Goal: Task Accomplishment & Management: Use online tool/utility

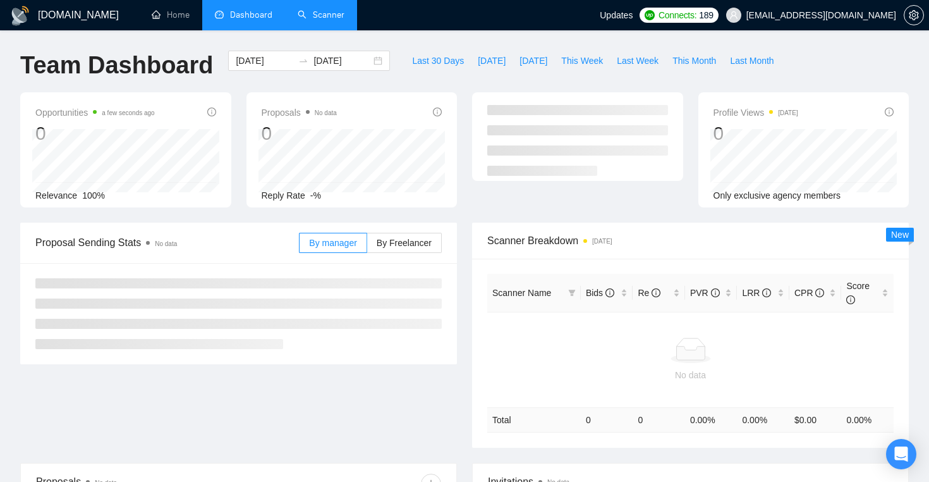
click at [300, 18] on link "Scanner" at bounding box center [321, 14] width 47 height 11
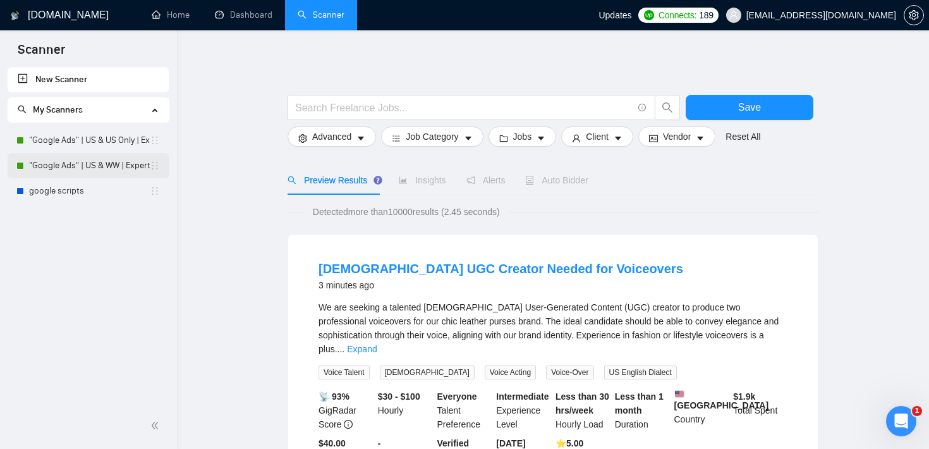
click at [97, 161] on link ""Google Ads" | US & WW | Expert" at bounding box center [89, 165] width 121 height 25
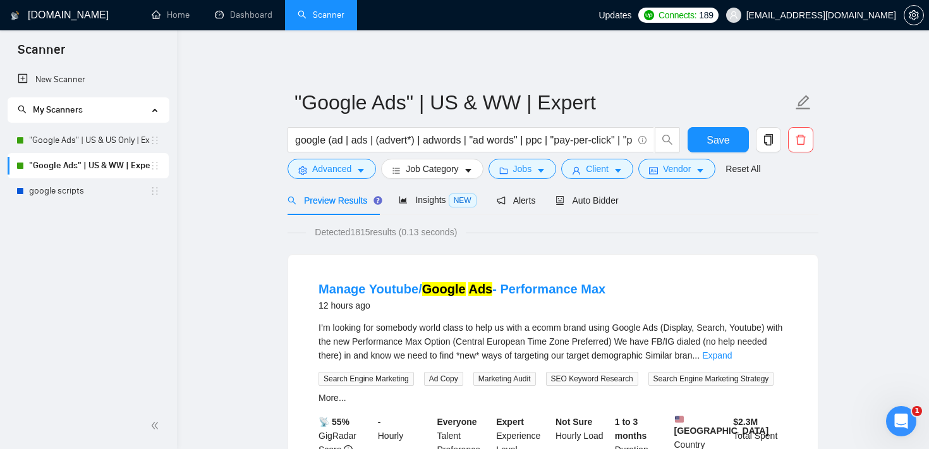
click at [531, 167] on span "Jobs" at bounding box center [522, 169] width 19 height 14
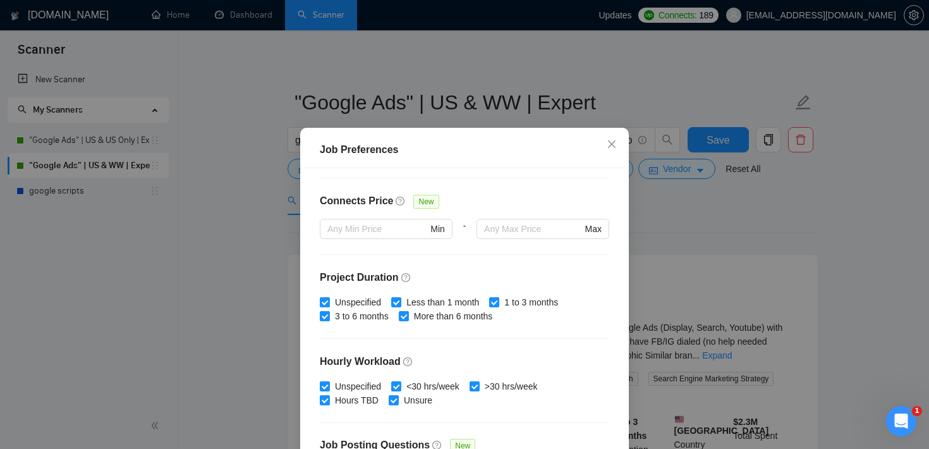
scroll to position [398, 0]
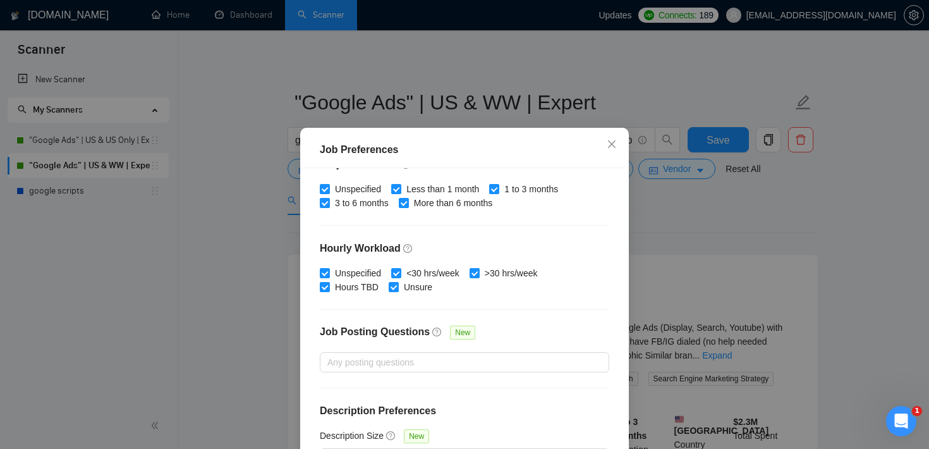
click at [660, 215] on div "Job Preferences Budget Project Type All Fixed Price Hourly Rate Fixed Price Bud…" at bounding box center [464, 224] width 929 height 449
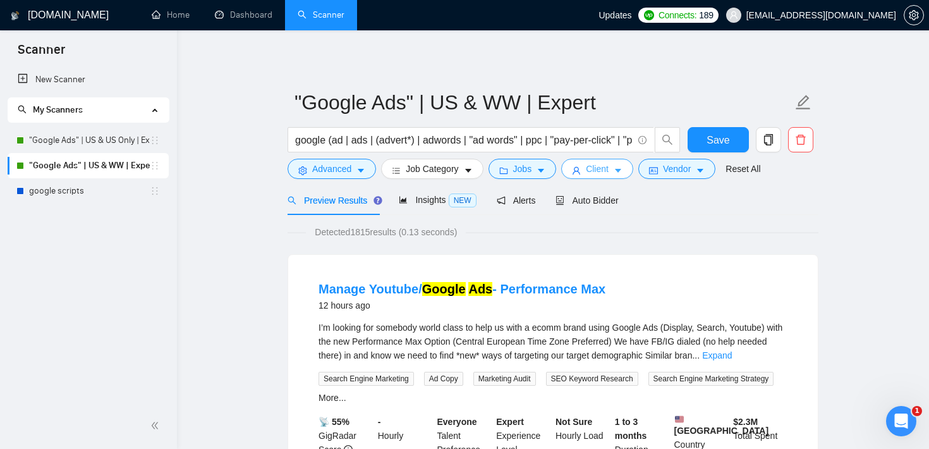
click at [607, 166] on span "Client" at bounding box center [597, 169] width 23 height 14
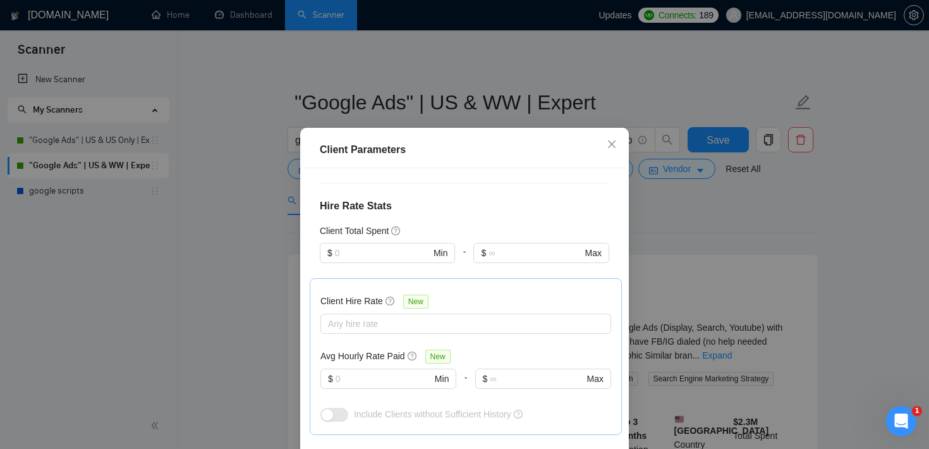
scroll to position [290, 0]
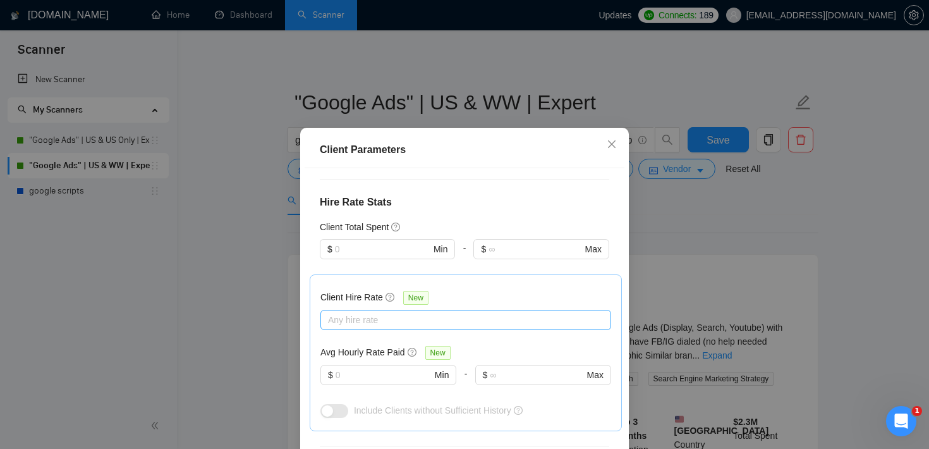
click at [377, 328] on div "Any hire rate" at bounding box center [465, 320] width 291 height 20
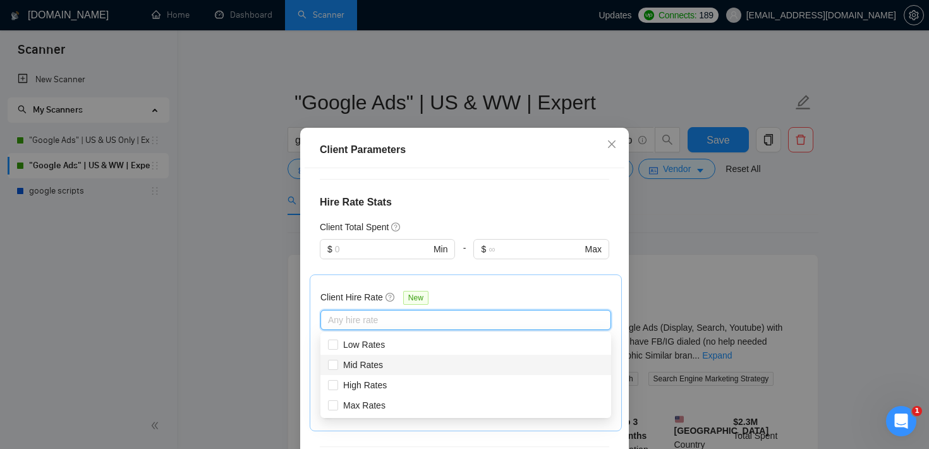
click at [463, 200] on h4 "Hire Rate Stats" at bounding box center [464, 202] width 289 height 15
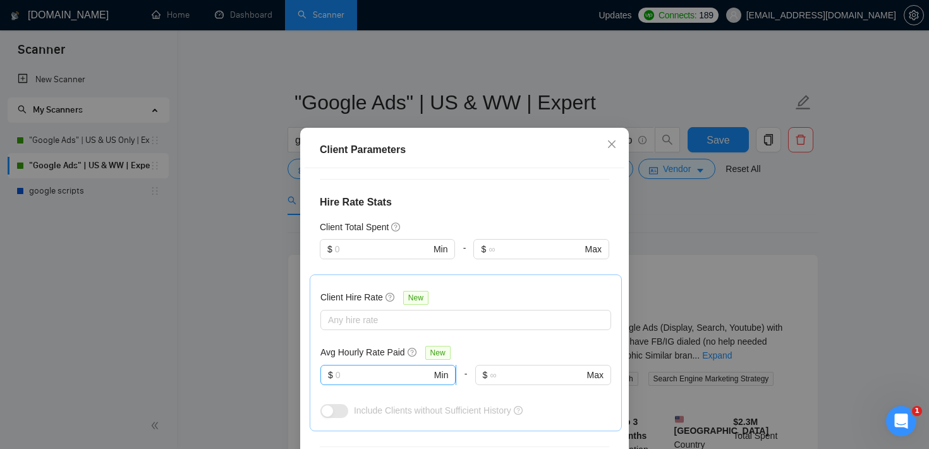
click at [370, 376] on input "text" at bounding box center [384, 375] width 96 height 14
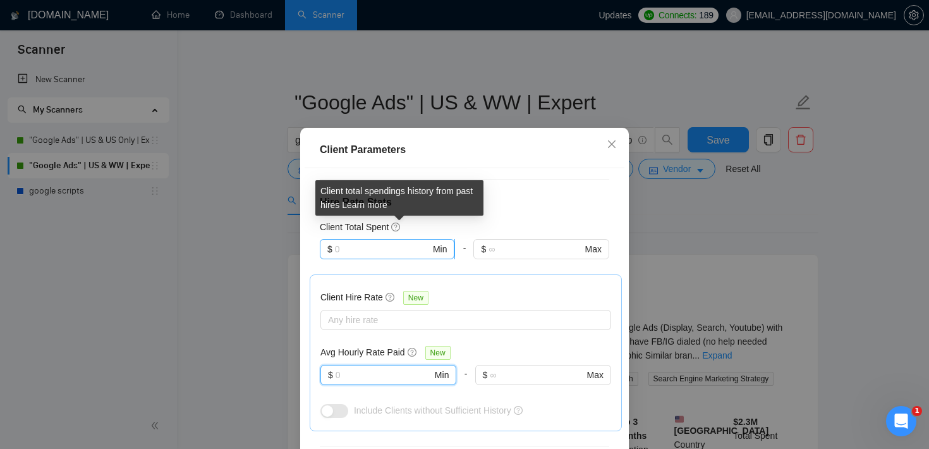
click at [385, 246] on input "text" at bounding box center [382, 249] width 95 height 14
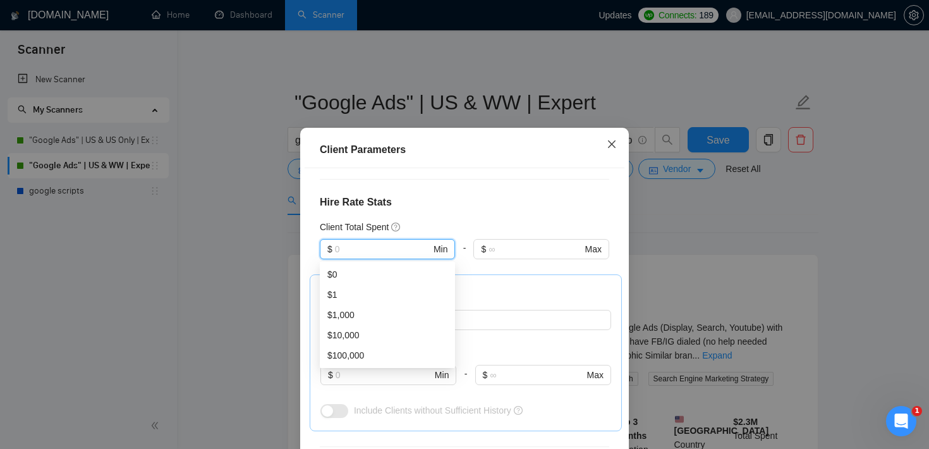
click at [609, 153] on span "Close" at bounding box center [612, 145] width 34 height 34
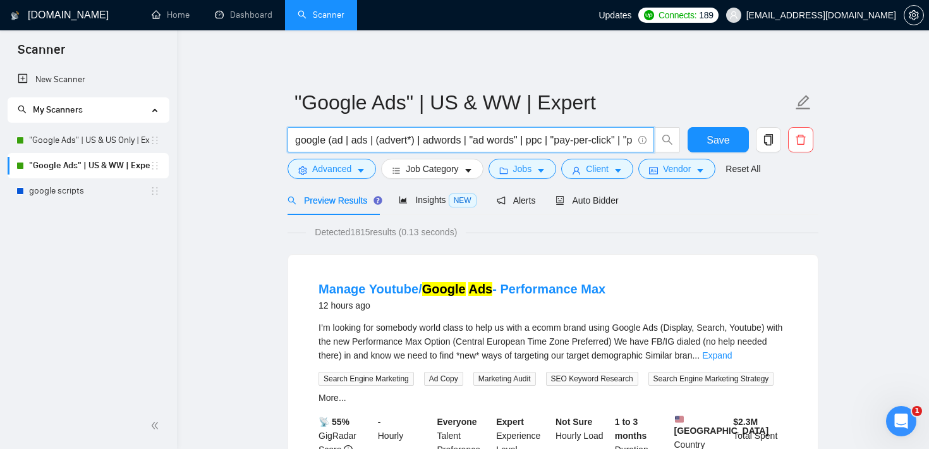
click at [357, 143] on input "google (ad | ads | (advert*) | adwords | "ad words" | ppc | "pay-per-click" | "…" at bounding box center [463, 140] width 337 height 16
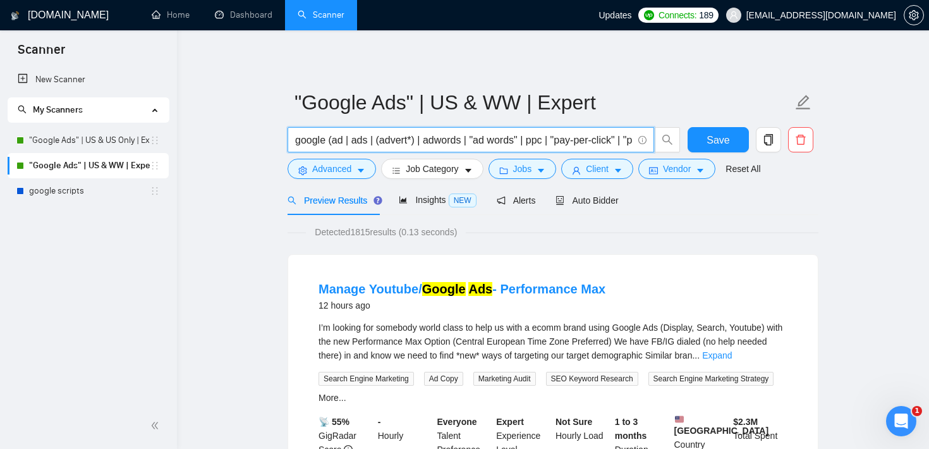
click at [337, 137] on input "google (ad | ads | (advert*) | adwords | "ad words" | ppc | "pay-per-click" | "…" at bounding box center [463, 140] width 337 height 16
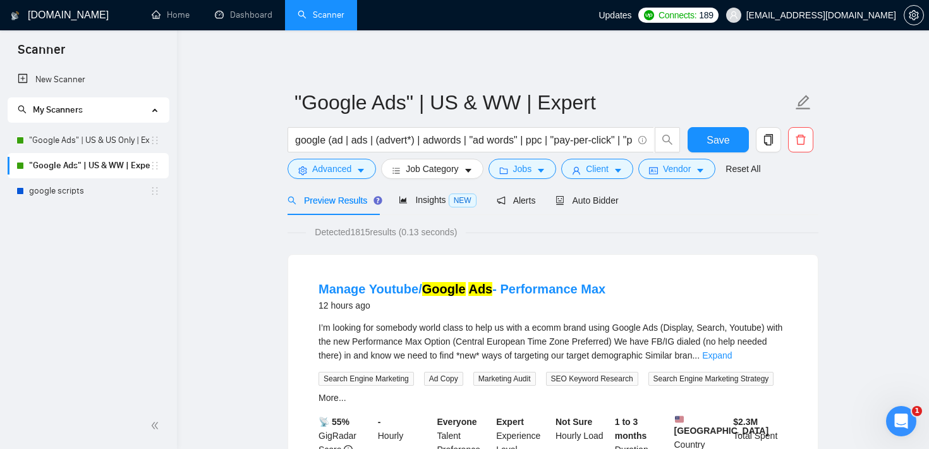
drag, startPoint x: 353, startPoint y: 234, endPoint x: 407, endPoint y: 229, distance: 53.9
click at [407, 229] on span "Detected 1815 results (0.13 seconds)" at bounding box center [386, 232] width 160 height 14
click at [636, 233] on div "Detected 1815 results (0.13 seconds)" at bounding box center [553, 232] width 531 height 14
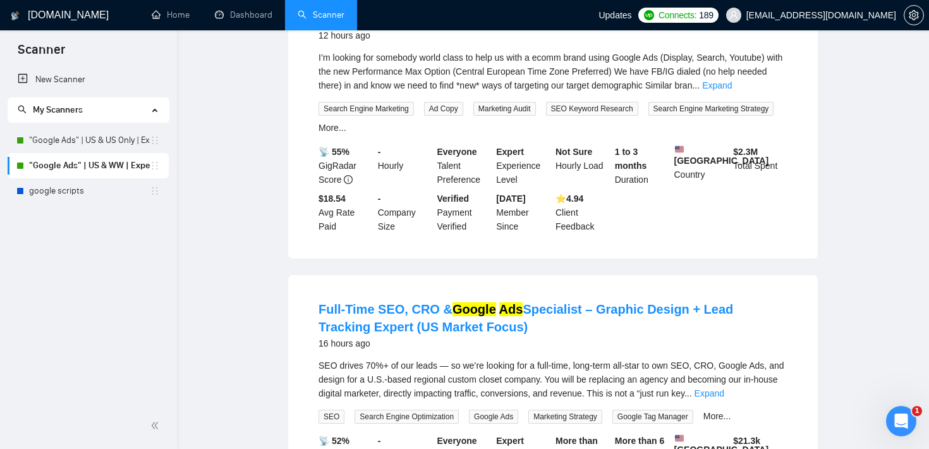
scroll to position [0, 0]
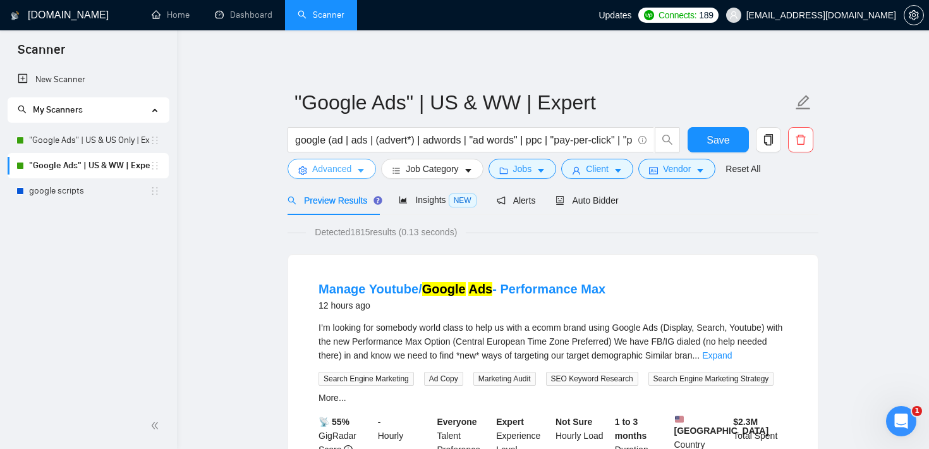
click at [351, 167] on span "Advanced" at bounding box center [331, 169] width 39 height 14
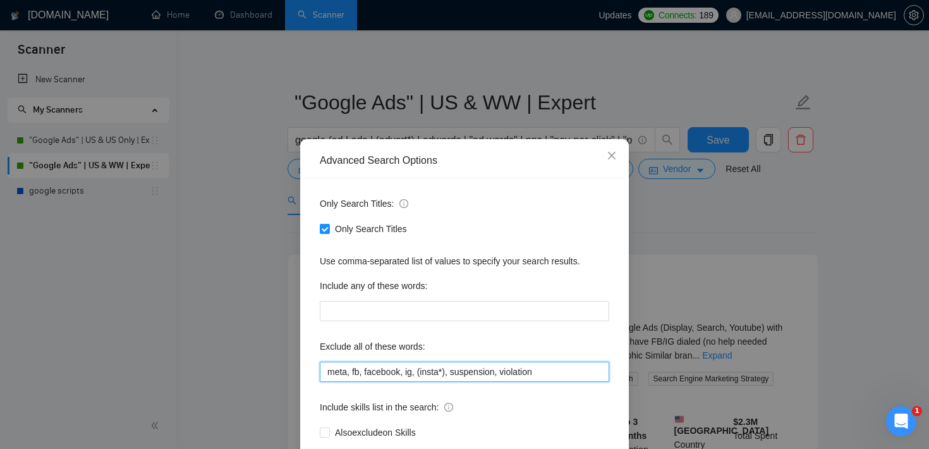
click at [363, 376] on input "meta, fb, facebook, ig, (insta*), suspension, violation" at bounding box center [464, 371] width 289 height 20
click at [607, 155] on icon "close" at bounding box center [612, 155] width 10 height 10
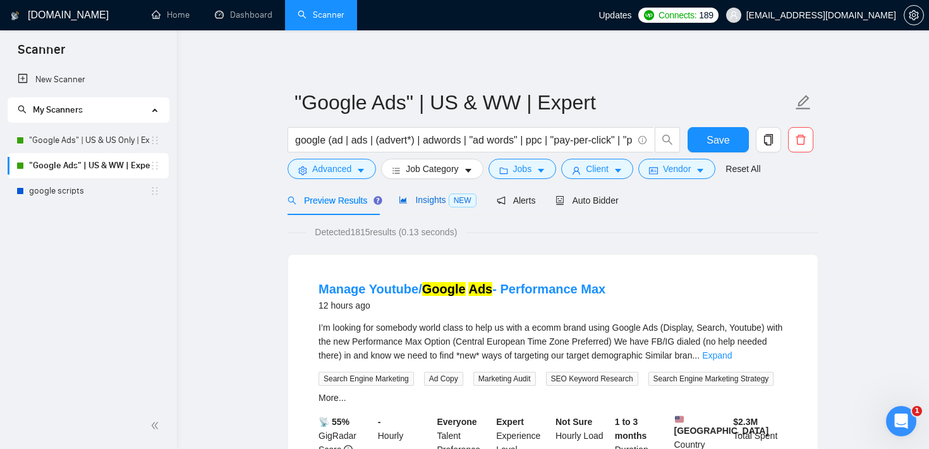
click at [411, 197] on span "Insights NEW" at bounding box center [437, 200] width 77 height 10
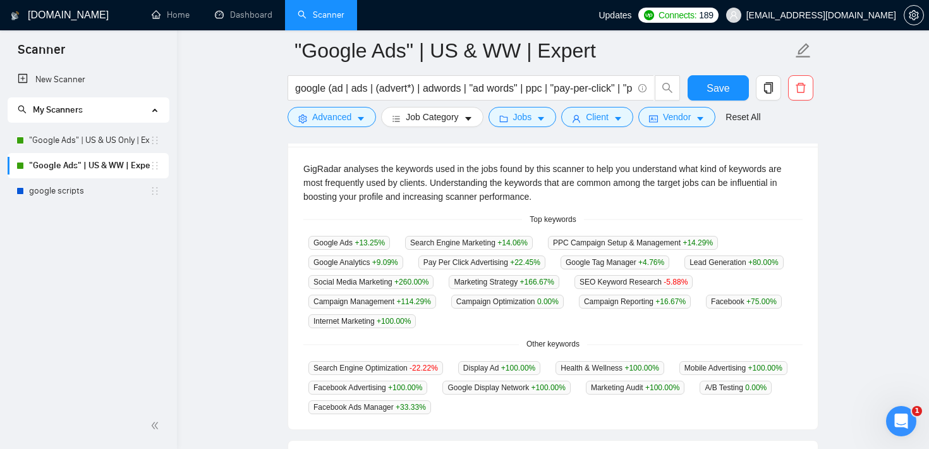
scroll to position [310, 0]
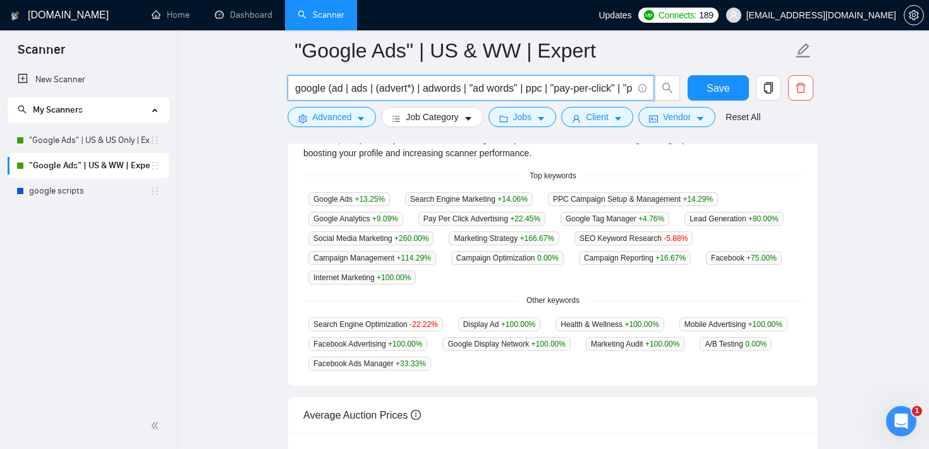
click at [361, 91] on input "google (ad | ads | (advert*) | adwords | "ad words" | ppc | "pay-per-click" | "…" at bounding box center [463, 88] width 337 height 16
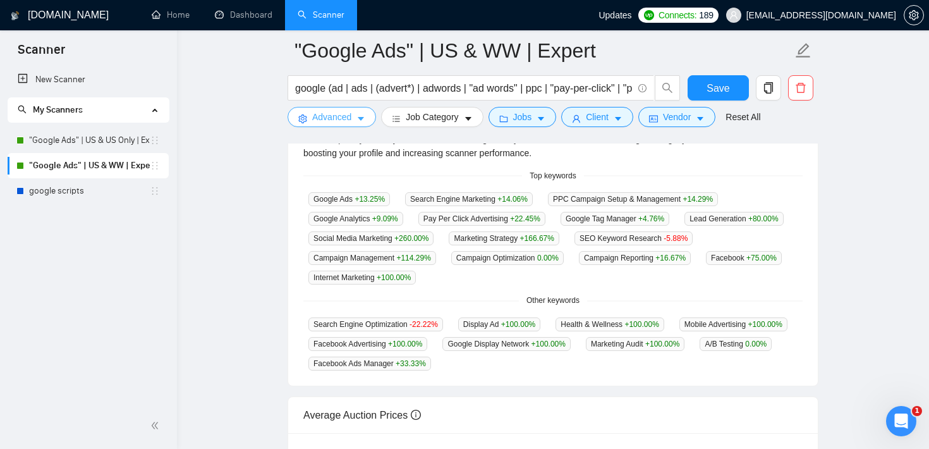
click at [335, 114] on span "Advanced" at bounding box center [331, 117] width 39 height 14
click at [0, 0] on div "Advanced Search Options Only Search Titles: Only Search Titles Use comma-separa…" at bounding box center [0, 0] width 0 height 0
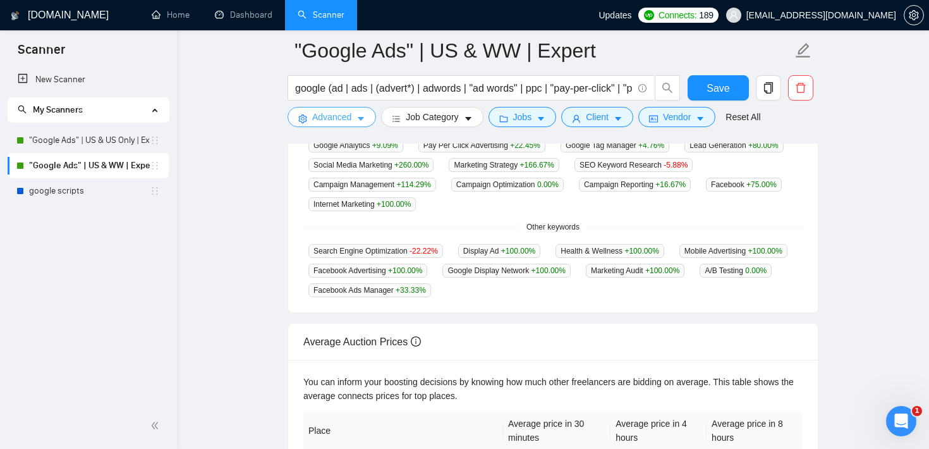
scroll to position [0, 0]
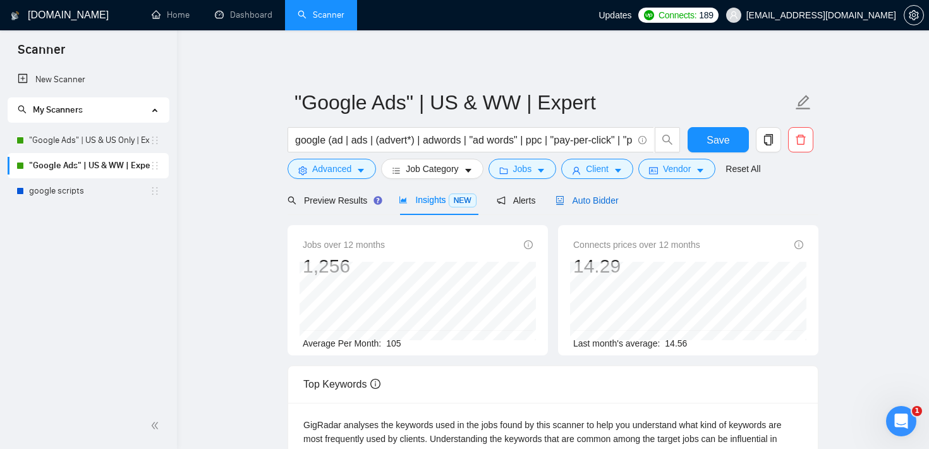
click at [616, 198] on span "Auto Bidder" at bounding box center [586, 200] width 63 height 10
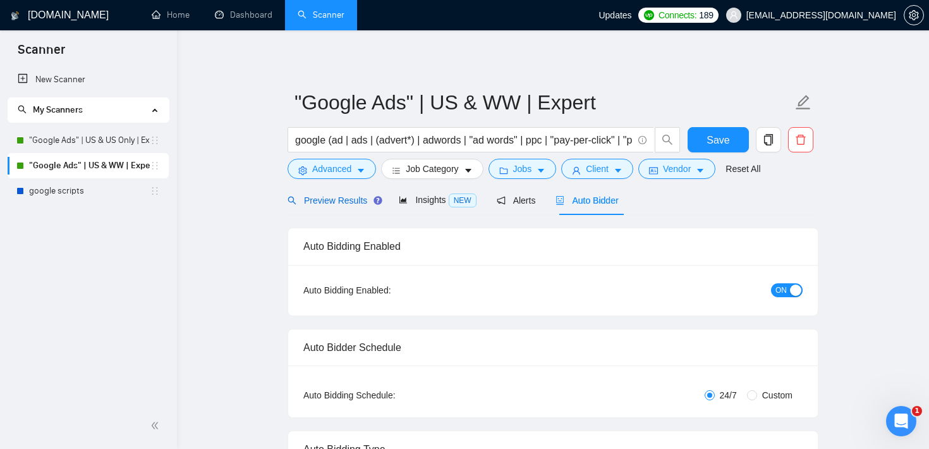
click at [339, 202] on span "Preview Results" at bounding box center [333, 200] width 91 height 10
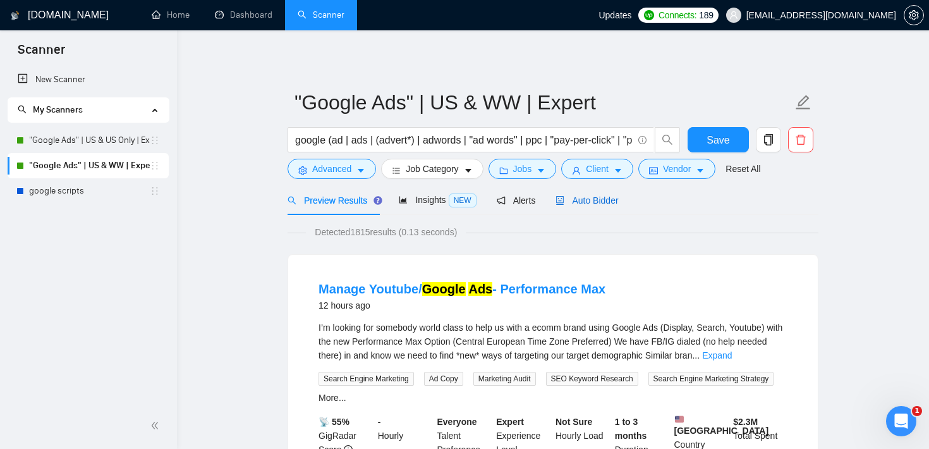
click at [600, 194] on div "Auto Bidder" at bounding box center [586, 200] width 63 height 14
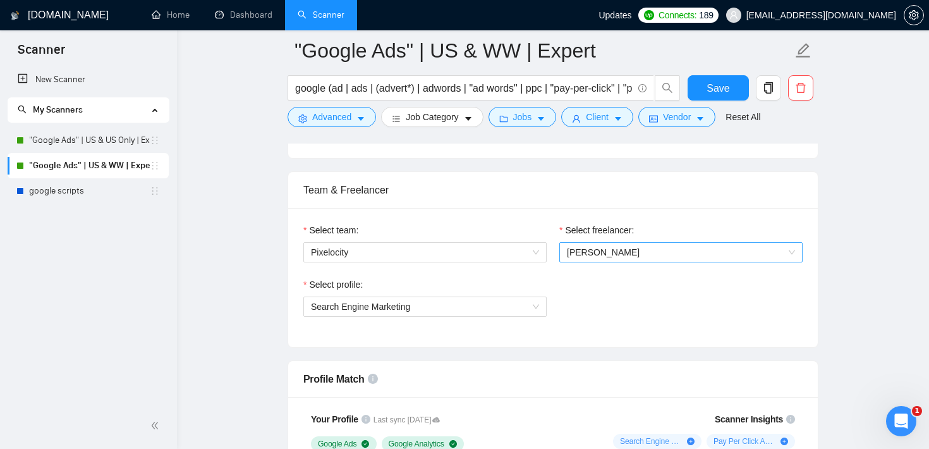
scroll to position [608, 0]
click at [735, 250] on span "[PERSON_NAME]" at bounding box center [681, 250] width 228 height 19
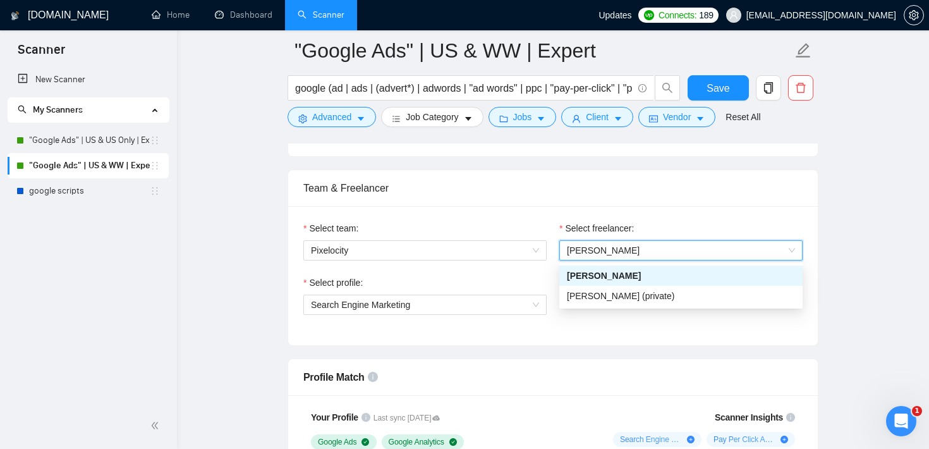
click at [550, 186] on div "Team & Freelancer" at bounding box center [552, 188] width 499 height 36
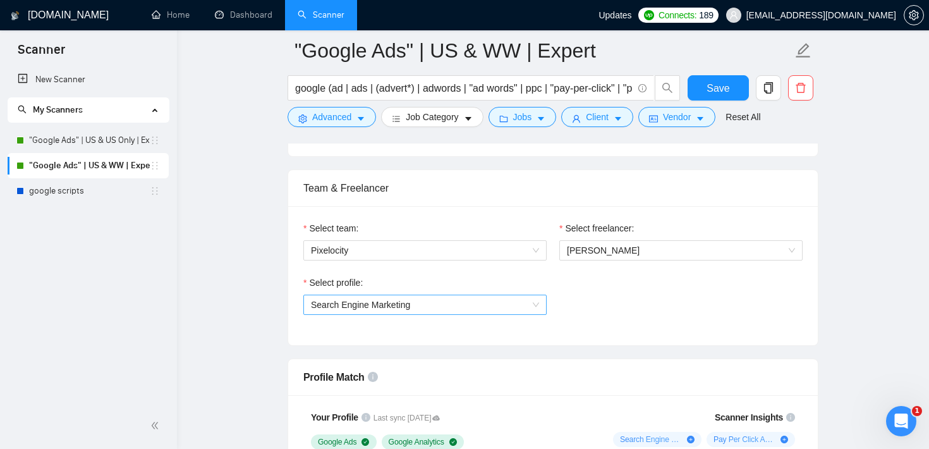
click at [526, 310] on span "Search Engine Marketing" at bounding box center [425, 304] width 228 height 19
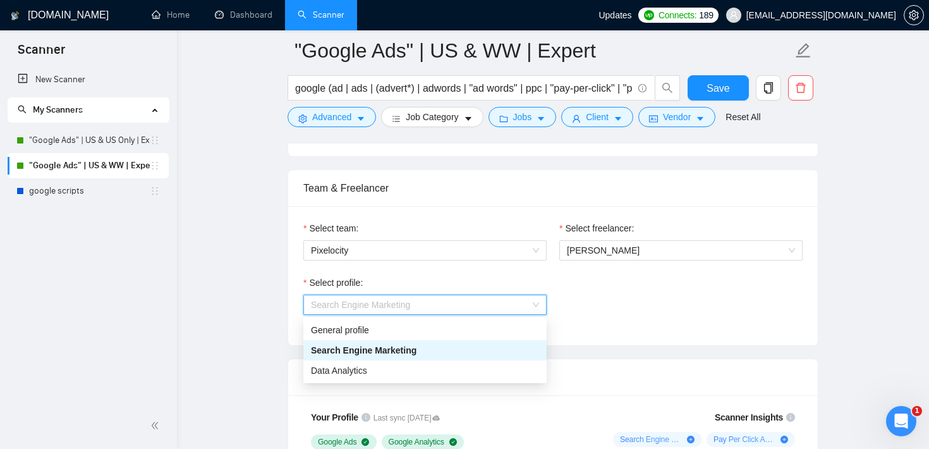
click at [551, 274] on div "Select team: Pixelocity" at bounding box center [425, 248] width 256 height 54
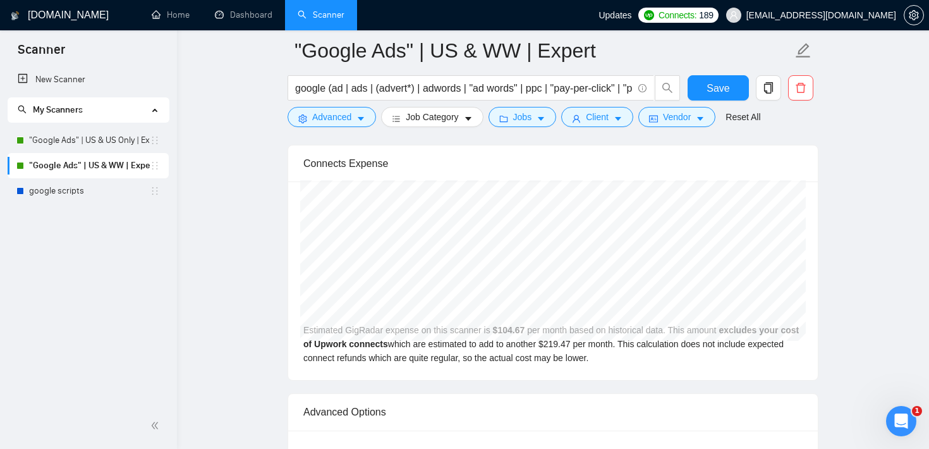
scroll to position [2667, 0]
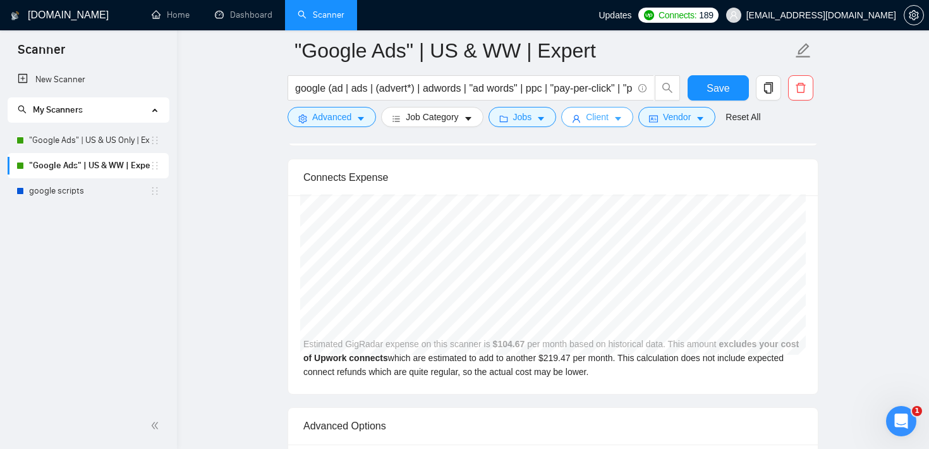
click at [603, 123] on span "Client" at bounding box center [597, 117] width 23 height 14
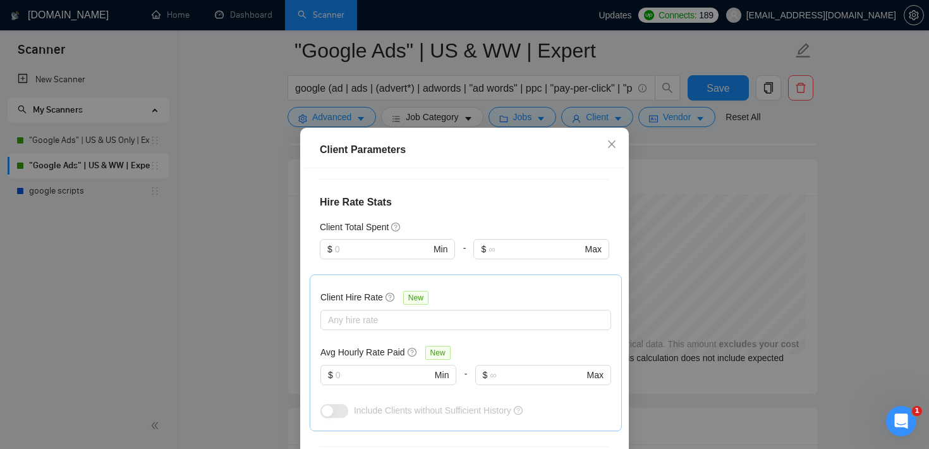
scroll to position [0, 0]
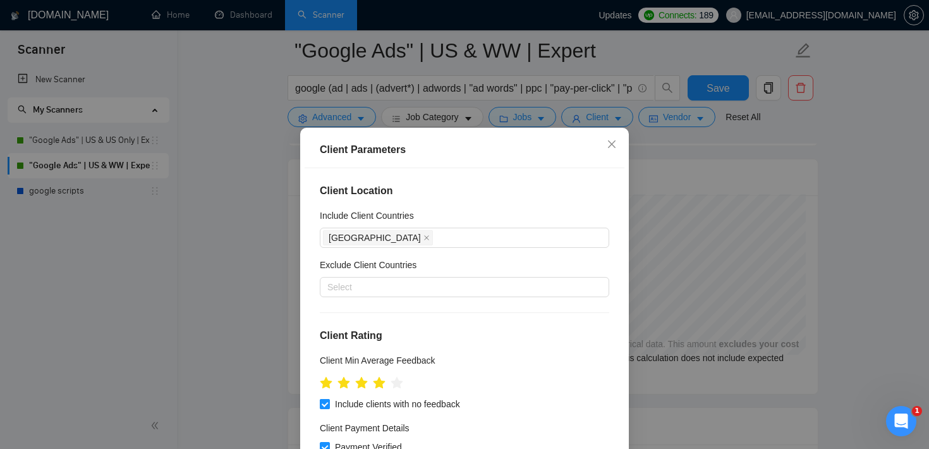
click at [322, 400] on input "Include clients with no feedback" at bounding box center [324, 403] width 9 height 9
checkbox input "false"
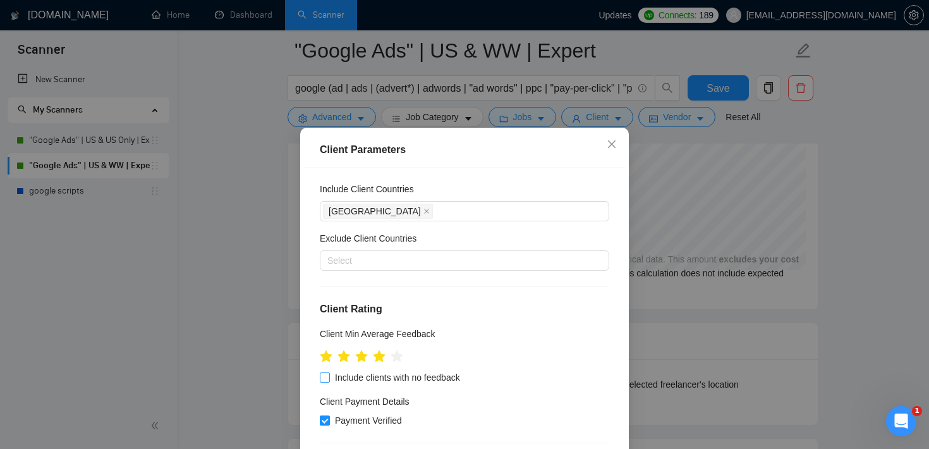
scroll to position [35, 0]
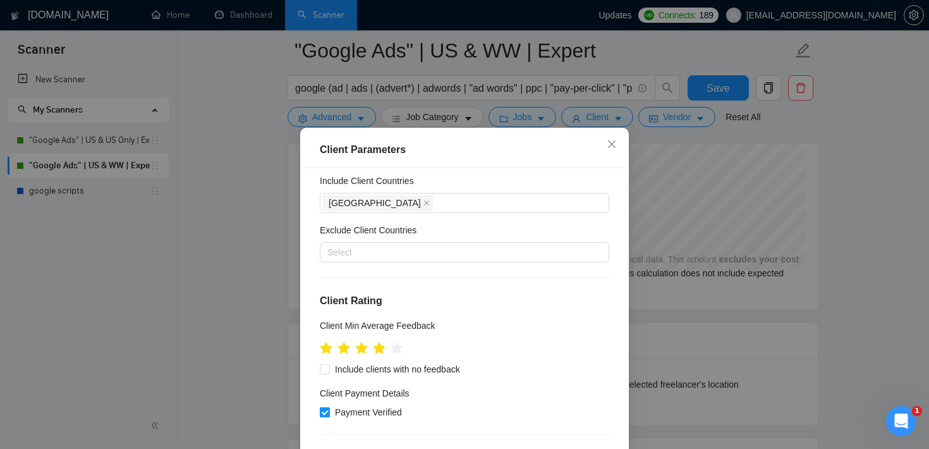
click at [322, 411] on input "Payment Verified" at bounding box center [324, 411] width 9 height 9
checkbox input "false"
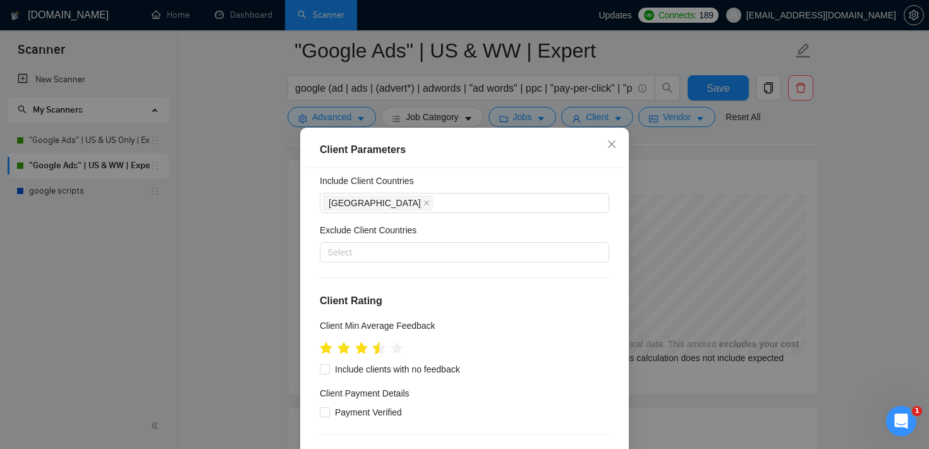
click at [374, 344] on icon "star" at bounding box center [379, 348] width 14 height 14
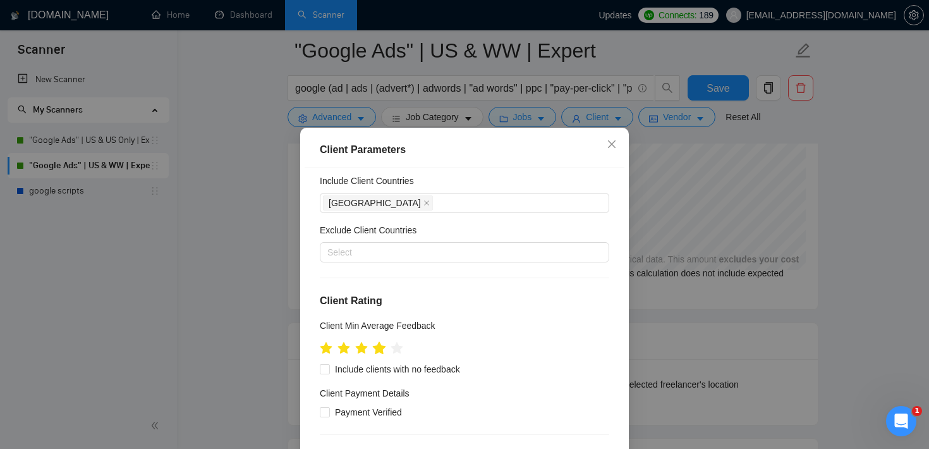
click at [379, 348] on icon "star" at bounding box center [379, 347] width 13 height 13
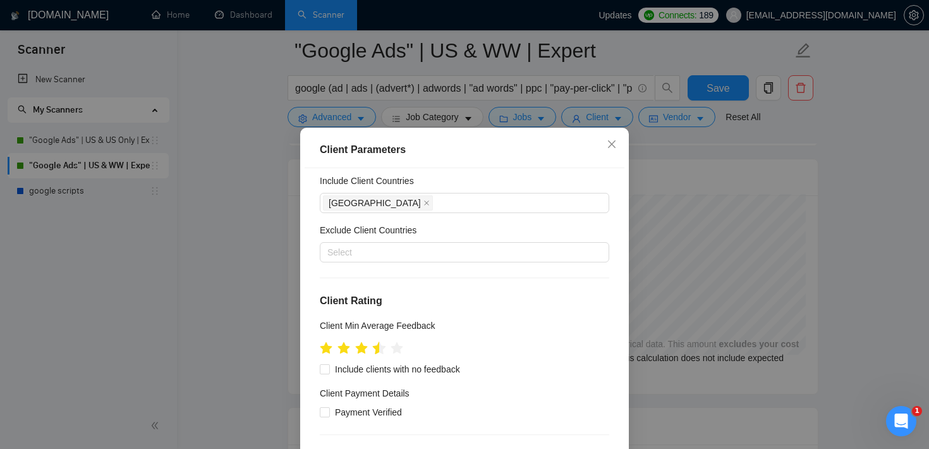
click at [378, 349] on icon "star" at bounding box center [379, 347] width 13 height 13
click at [424, 202] on icon "close" at bounding box center [426, 202] width 5 height 5
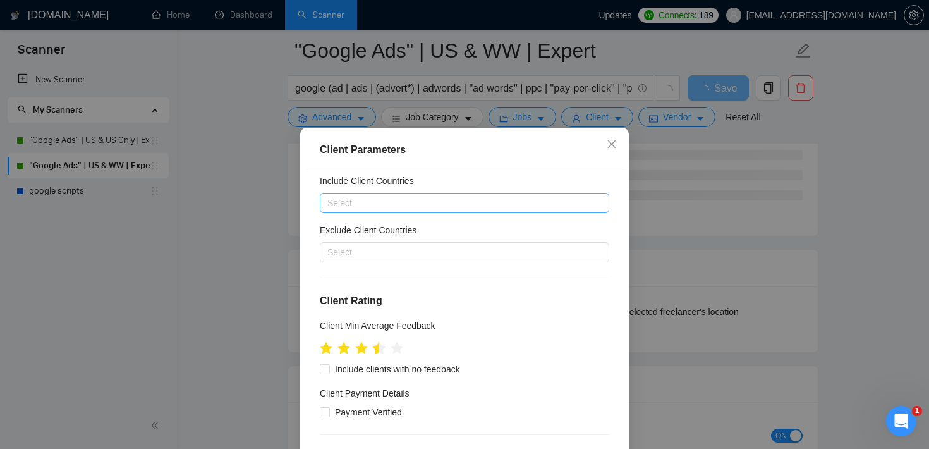
click at [378, 351] on icon "star" at bounding box center [379, 347] width 13 height 13
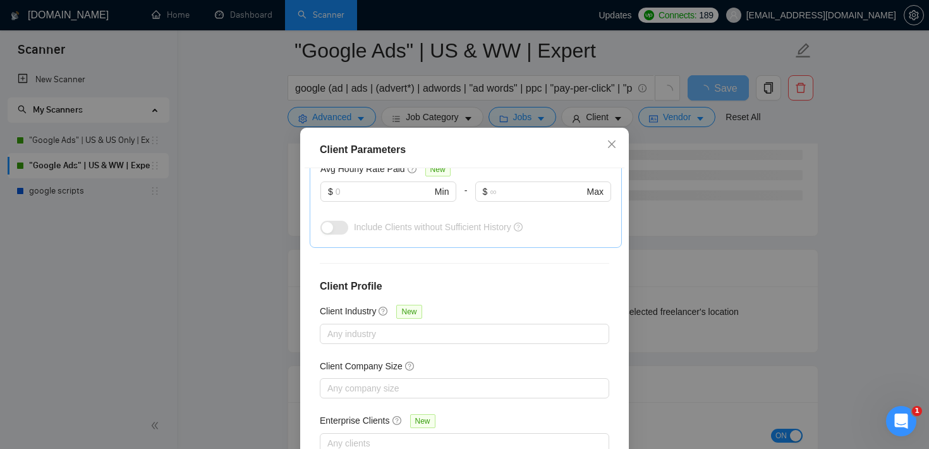
scroll to position [89, 0]
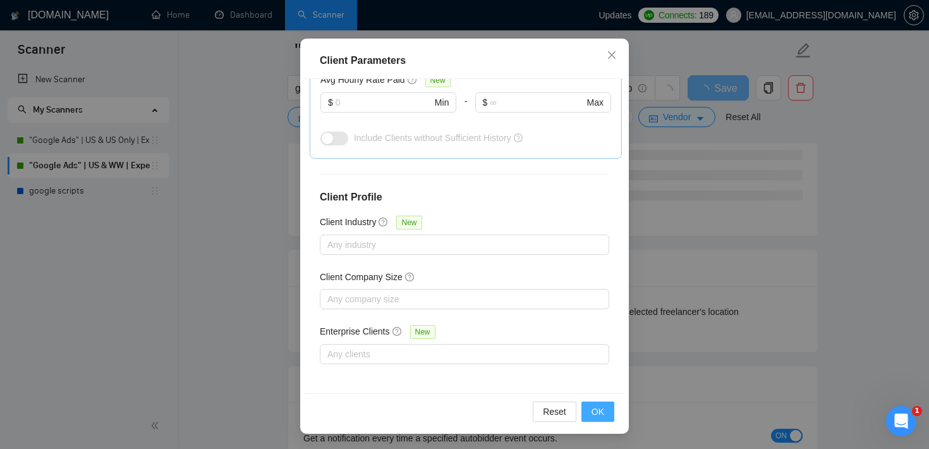
click at [593, 410] on span "OK" at bounding box center [597, 411] width 13 height 14
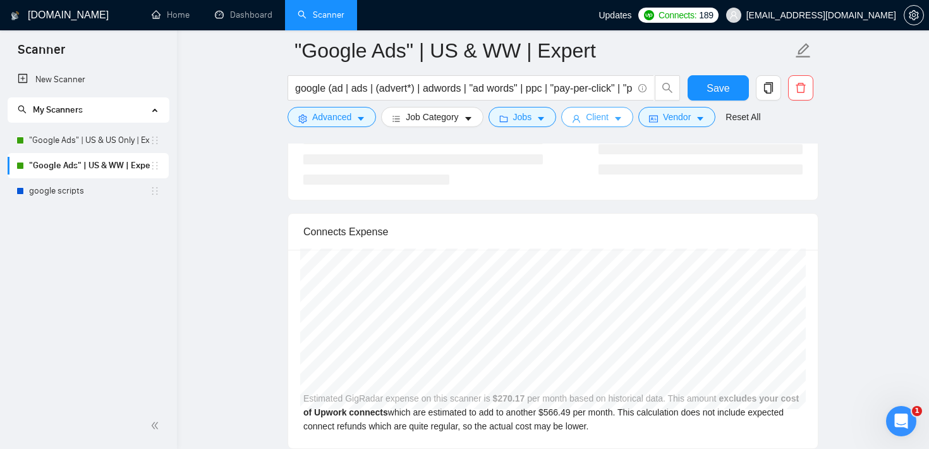
scroll to position [2616, 0]
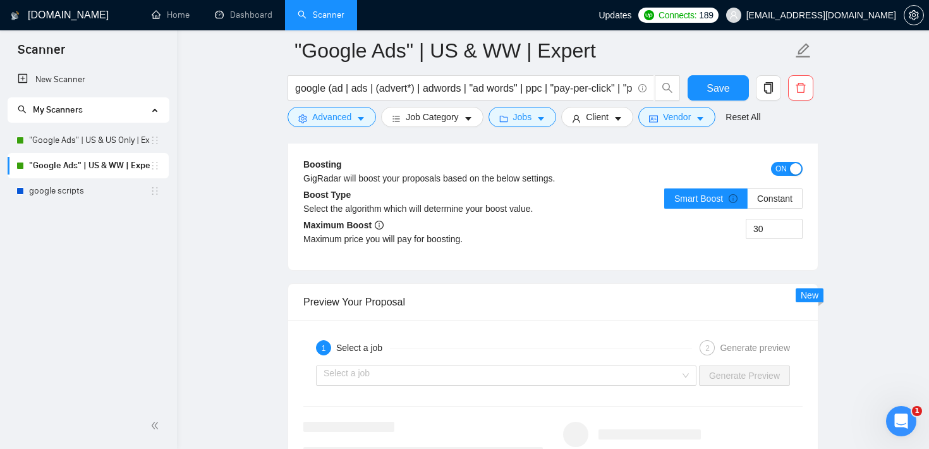
scroll to position [2419, 0]
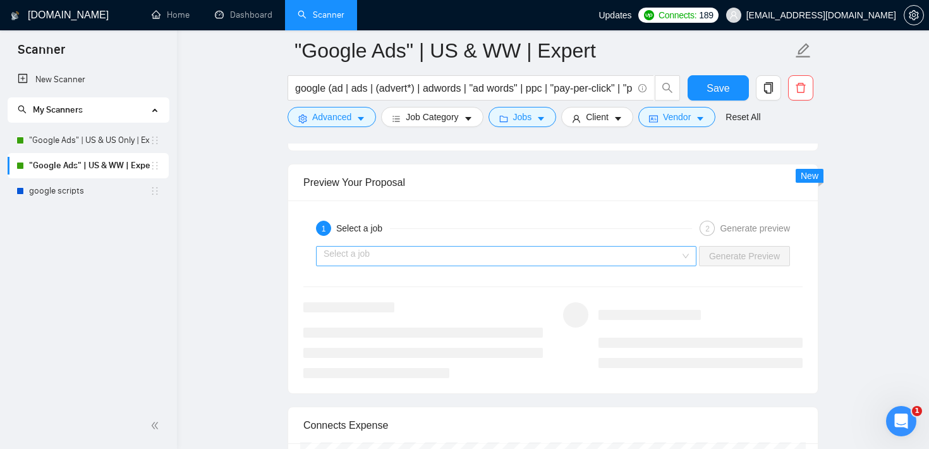
click at [543, 249] on input "search" at bounding box center [502, 255] width 356 height 19
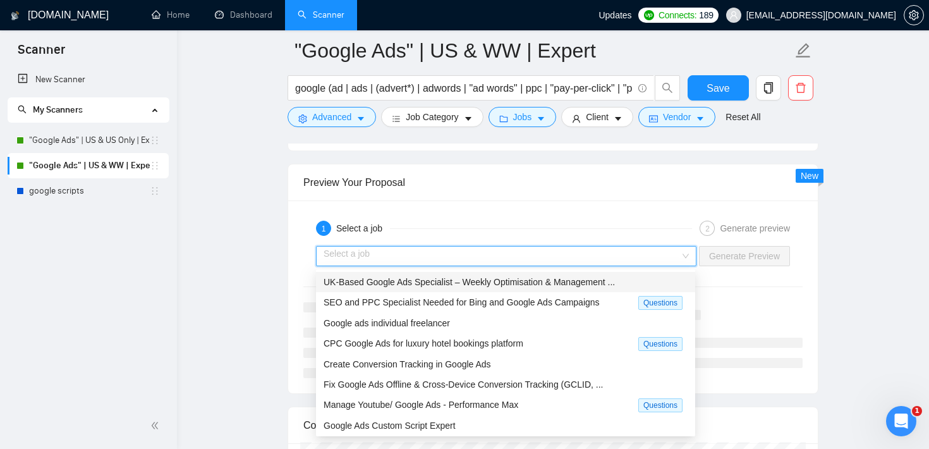
click at [504, 191] on div "Preview Your Proposal" at bounding box center [552, 182] width 499 height 36
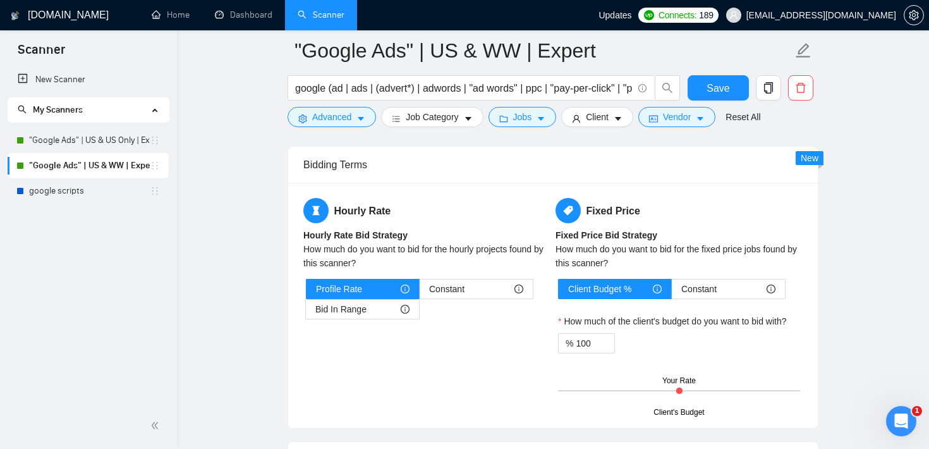
scroll to position [1963, 0]
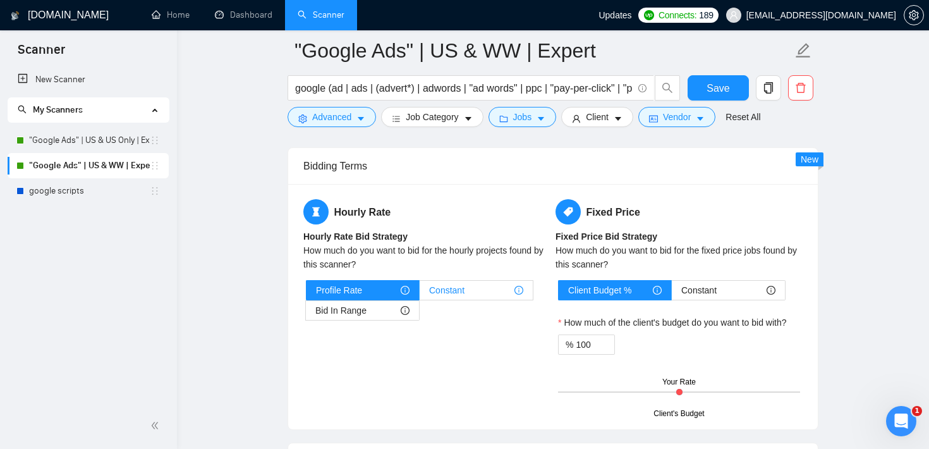
click at [444, 284] on span "Constant" at bounding box center [446, 290] width 35 height 19
click at [420, 293] on input "Constant" at bounding box center [420, 293] width 0 height 0
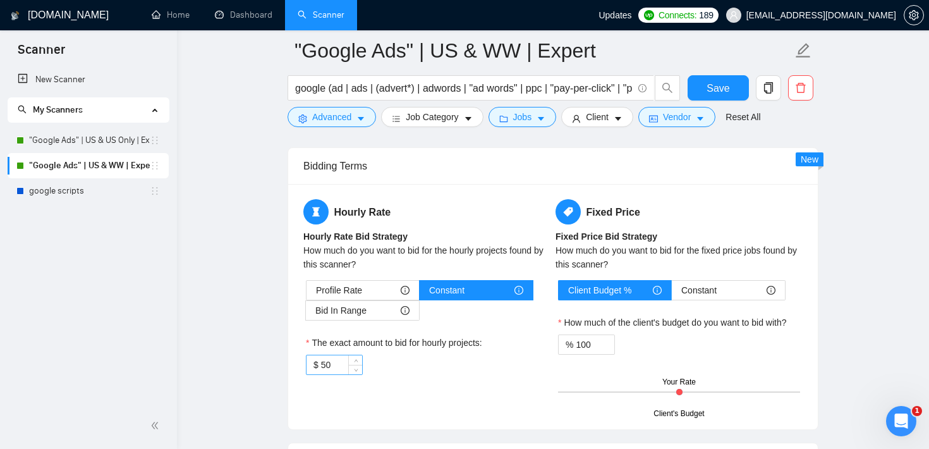
click at [325, 360] on input "50" at bounding box center [341, 364] width 41 height 19
type input "200"
click at [388, 289] on div "Profile Rate" at bounding box center [363, 290] width 94 height 19
click at [306, 293] on input "Profile Rate" at bounding box center [306, 293] width 0 height 0
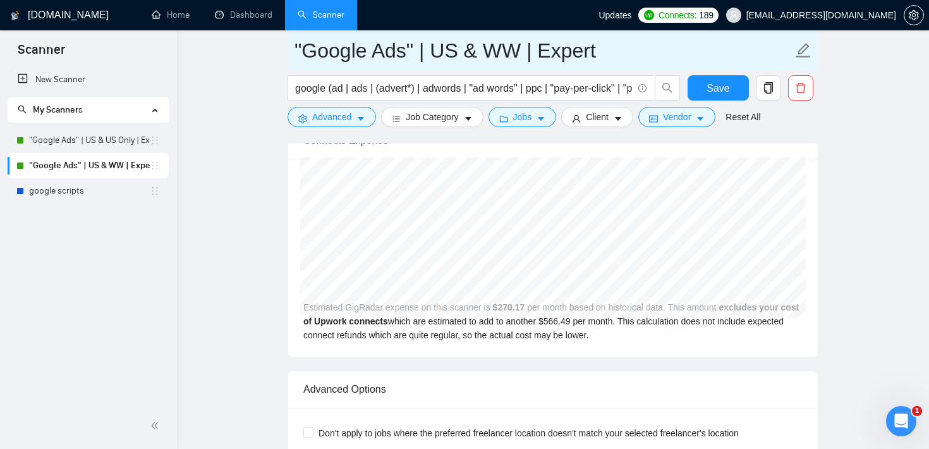
scroll to position [2706, 0]
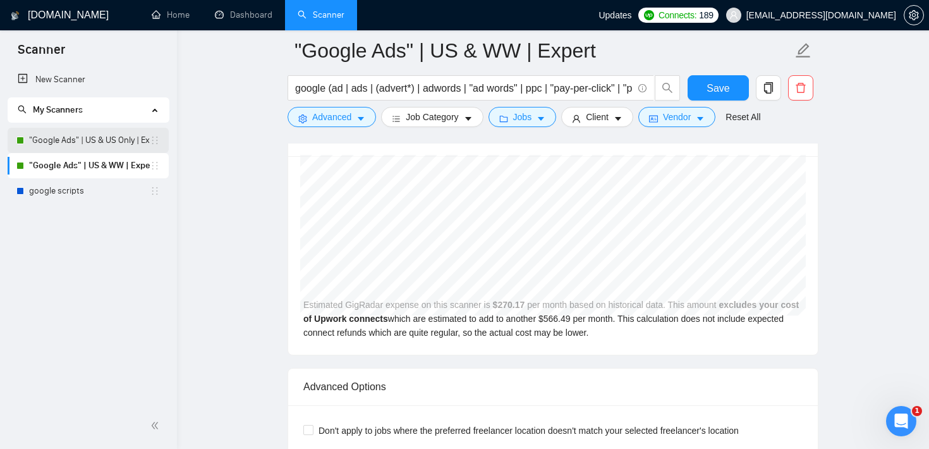
click at [61, 142] on link ""Google Ads" | US & US Only | Expert" at bounding box center [89, 140] width 121 height 25
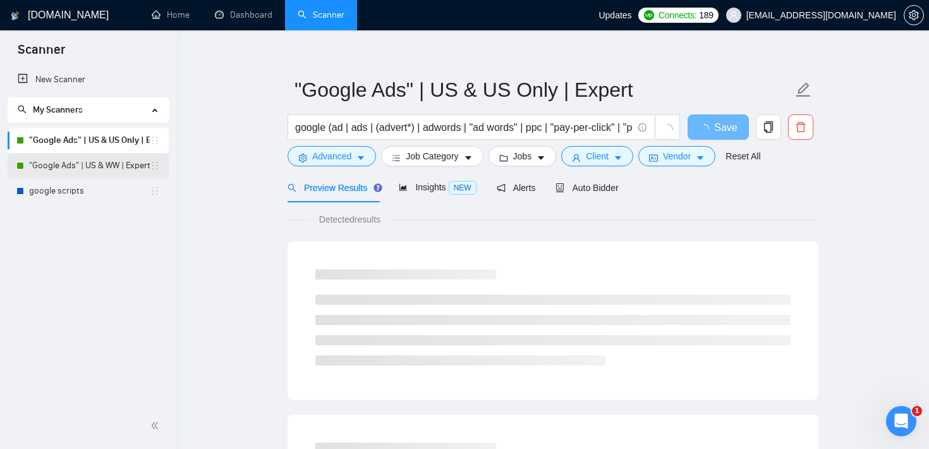
click at [61, 172] on link ""Google Ads" | US & WW | Expert" at bounding box center [89, 165] width 121 height 25
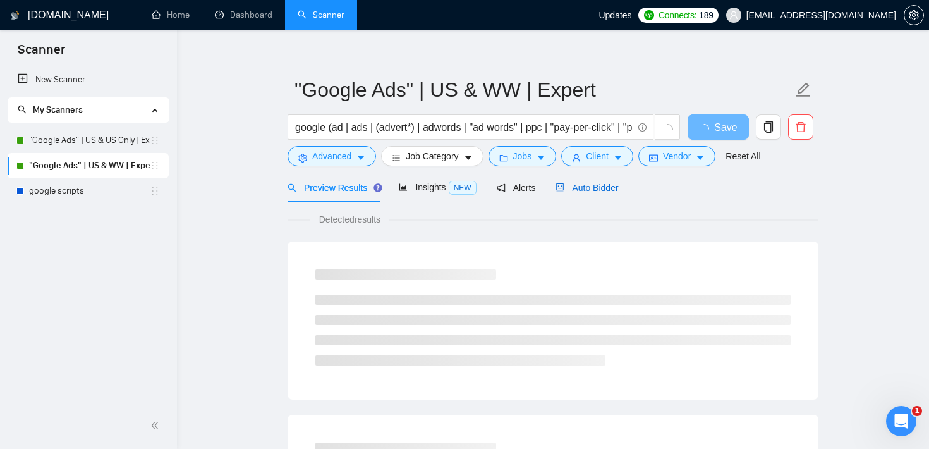
click at [618, 188] on span "Auto Bidder" at bounding box center [586, 188] width 63 height 10
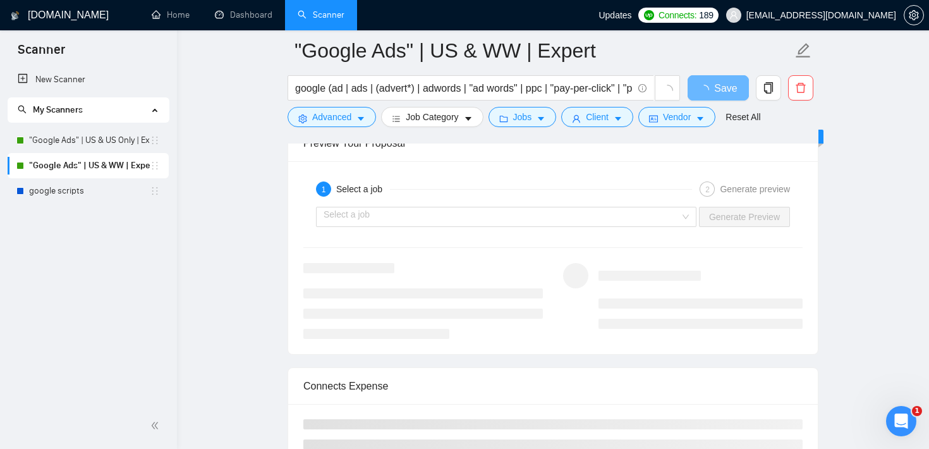
scroll to position [2600, 0]
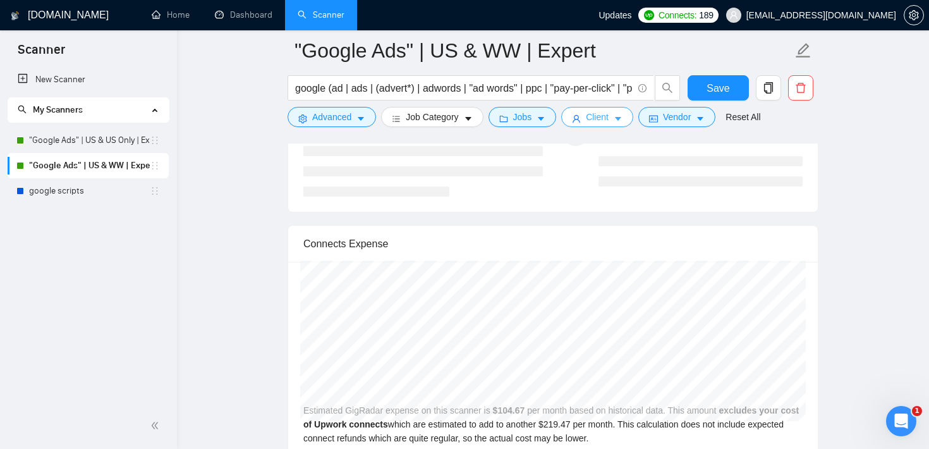
click at [609, 115] on span "Client" at bounding box center [597, 117] width 23 height 14
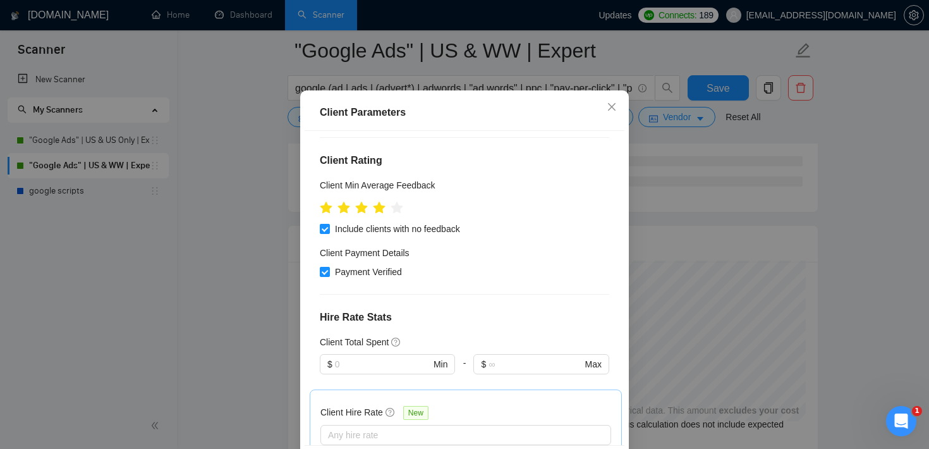
scroll to position [174, 0]
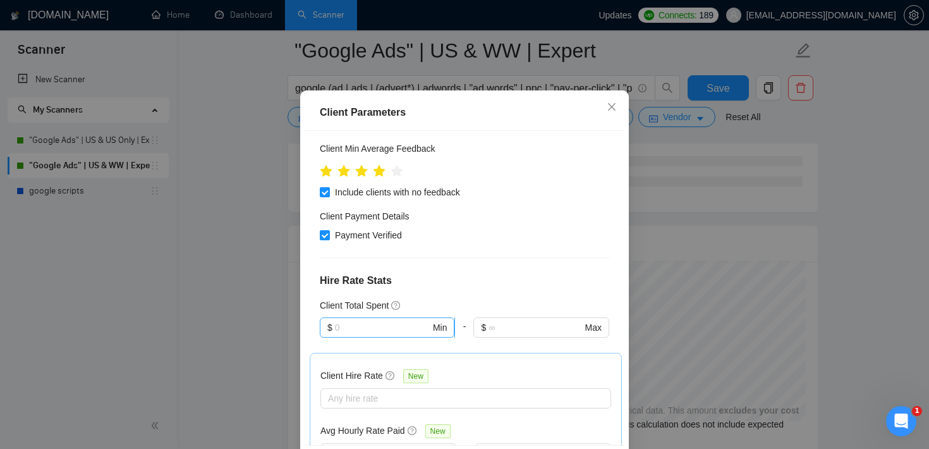
click at [361, 334] on input "text" at bounding box center [382, 327] width 95 height 14
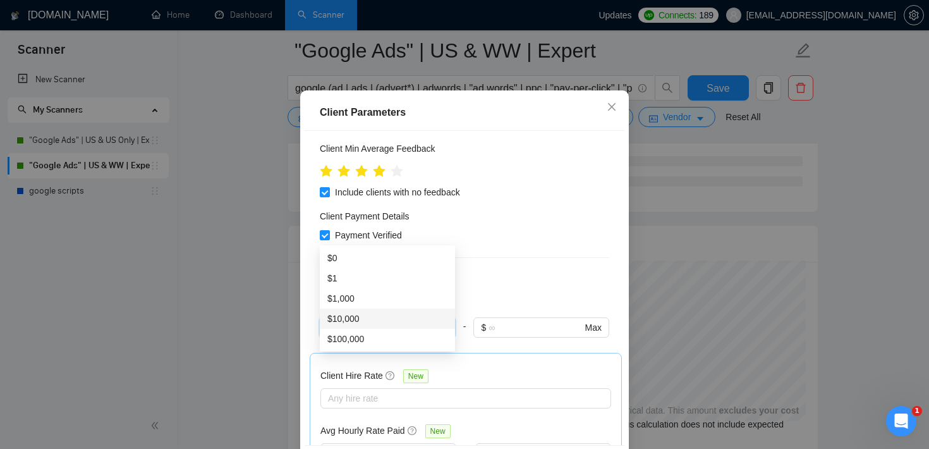
click at [362, 318] on div "$10,000" at bounding box center [387, 319] width 120 height 14
type input "10000"
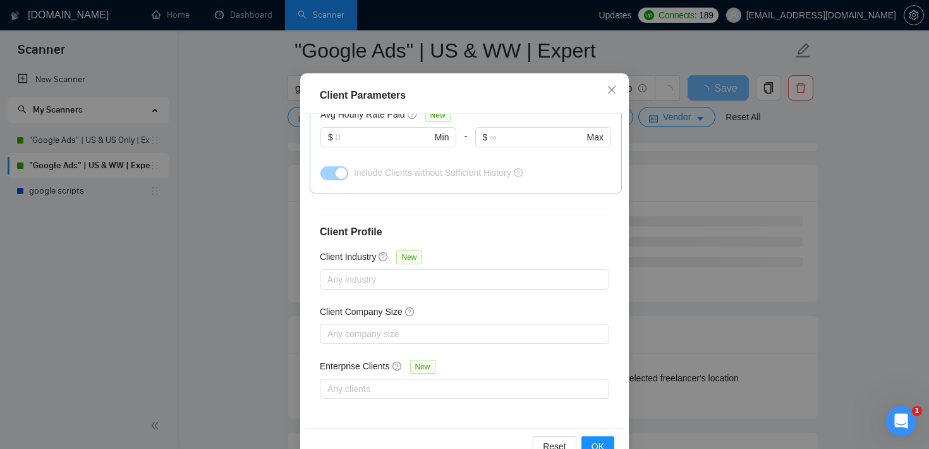
scroll to position [89, 0]
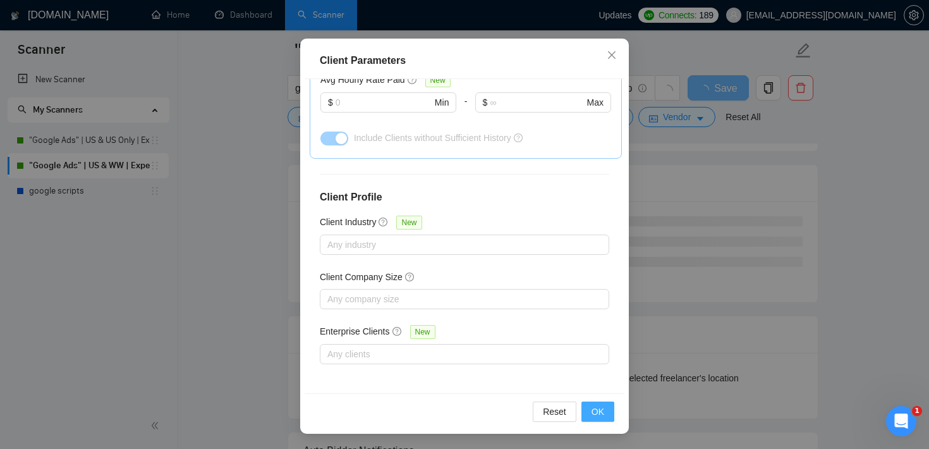
click at [596, 406] on span "OK" at bounding box center [597, 411] width 13 height 14
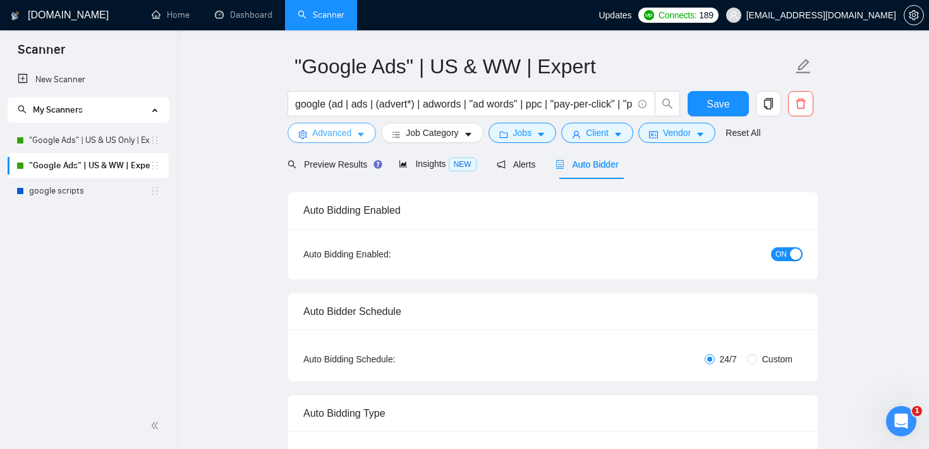
scroll to position [40, 0]
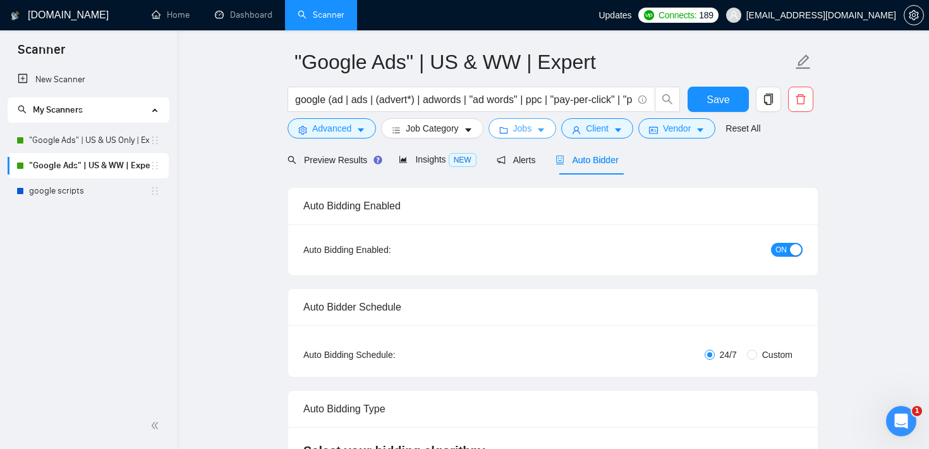
click at [535, 136] on button "Jobs" at bounding box center [522, 128] width 68 height 20
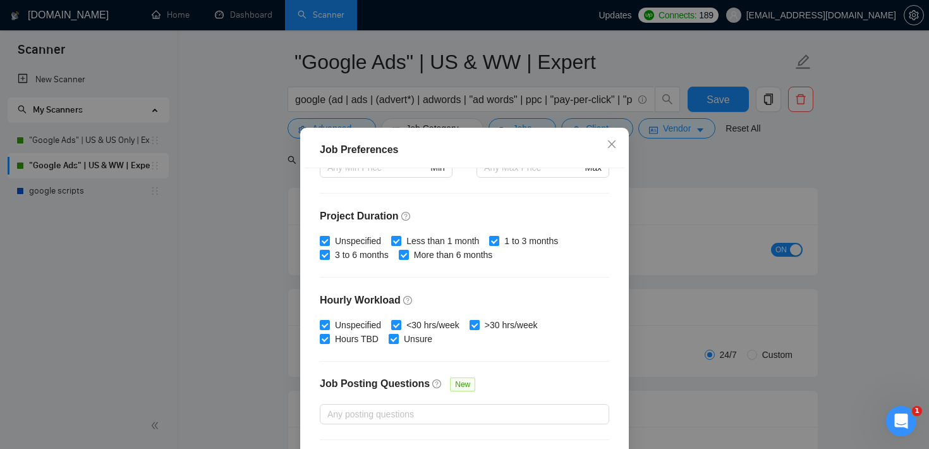
scroll to position [370, 0]
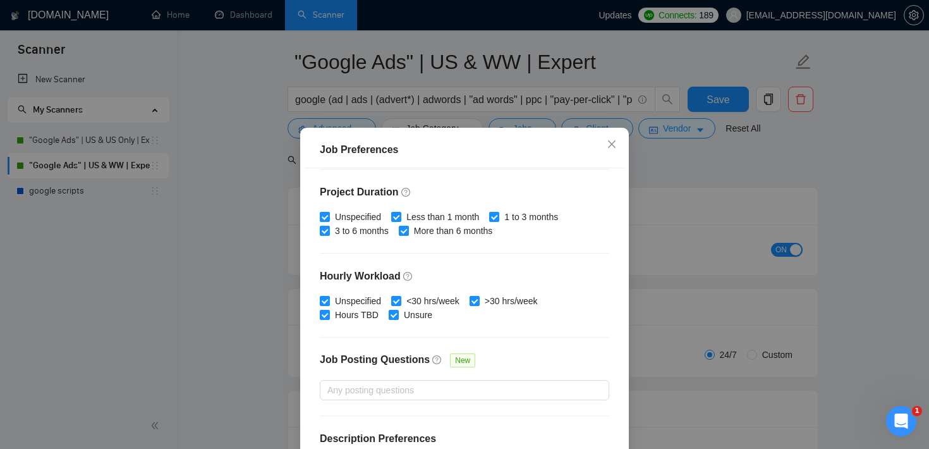
click at [670, 190] on div "Job Preferences Budget Project Type All Fixed Price Hourly Rate Fixed Price Bud…" at bounding box center [464, 224] width 929 height 449
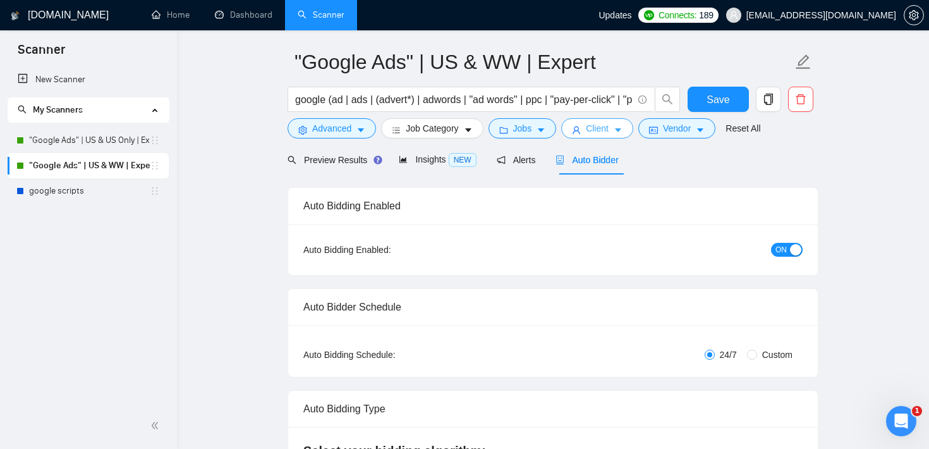
click at [605, 130] on span "Client" at bounding box center [597, 128] width 23 height 14
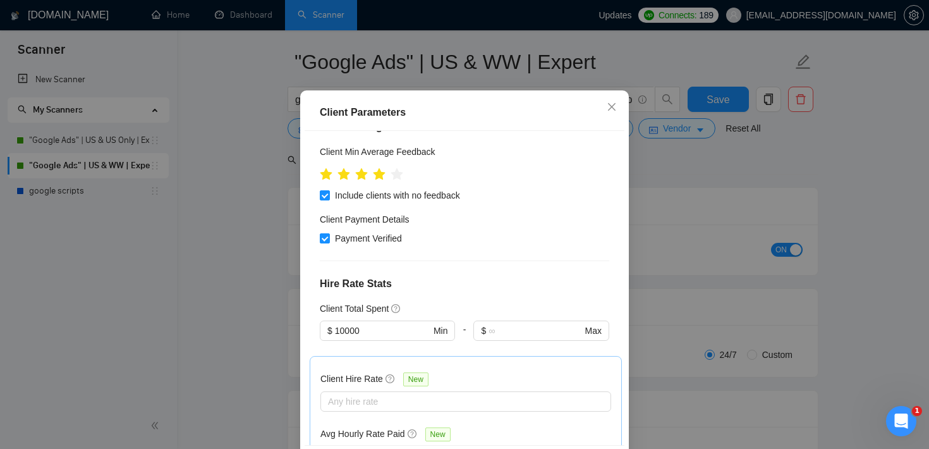
scroll to position [172, 0]
click at [394, 337] on input "10000" at bounding box center [382, 330] width 95 height 14
click at [442, 303] on div "Client Location Include Client Countries United States Exclude Client Countries…" at bounding box center [465, 288] width 320 height 314
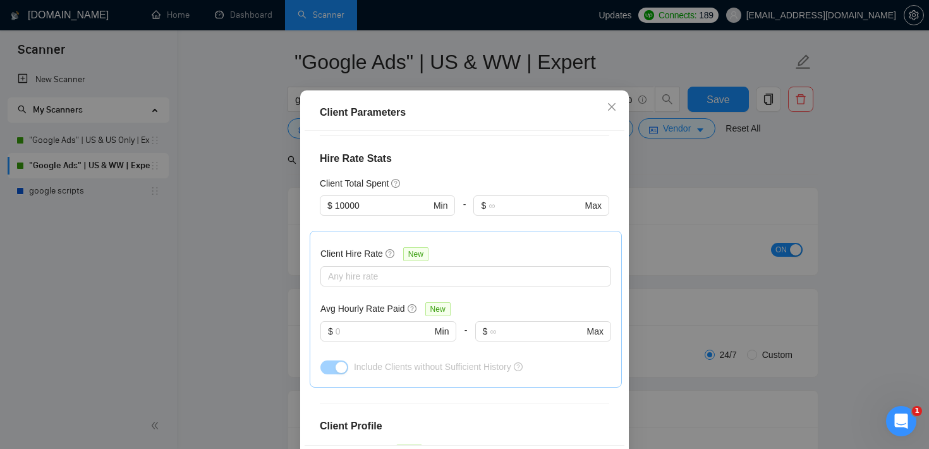
scroll to position [305, 0]
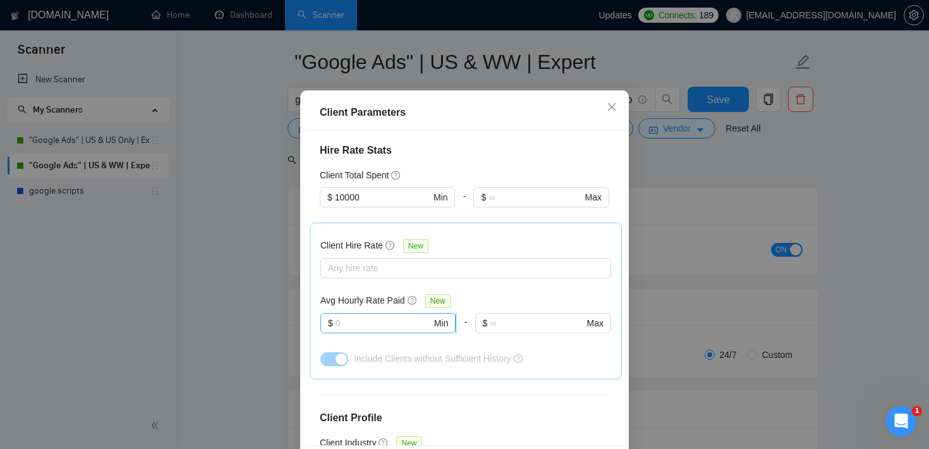
click at [369, 330] on input "text" at bounding box center [384, 323] width 96 height 14
click at [378, 276] on div at bounding box center [460, 267] width 272 height 15
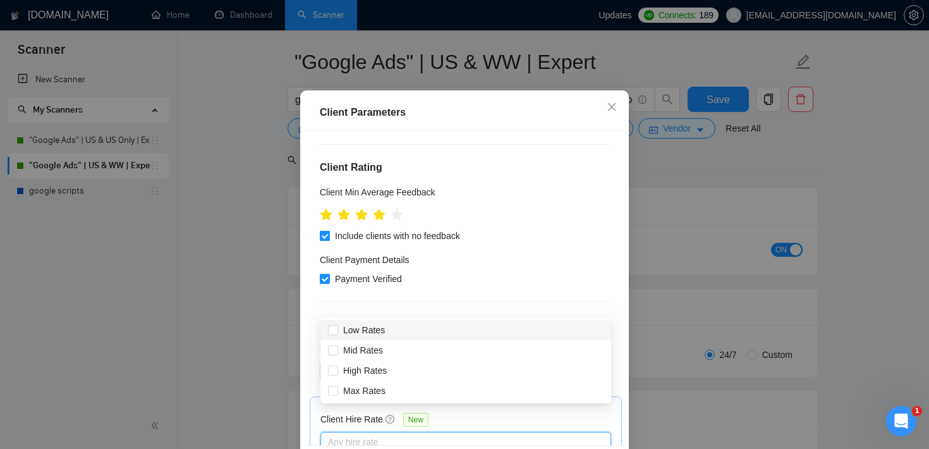
scroll to position [128, 0]
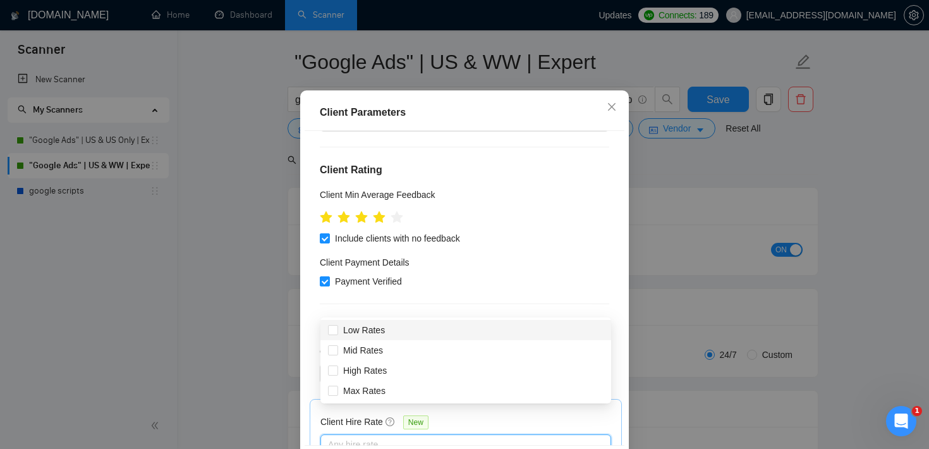
click at [499, 178] on h4 "Client Rating" at bounding box center [464, 169] width 289 height 15
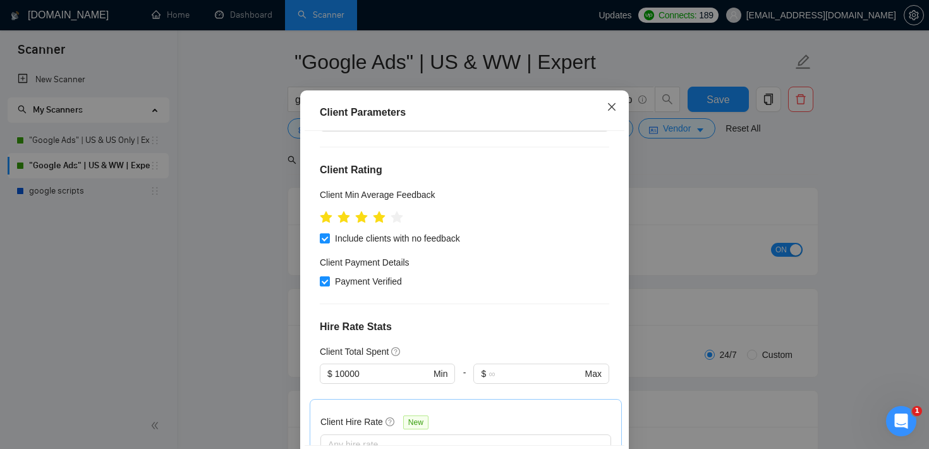
click at [617, 124] on span "Close" at bounding box center [612, 107] width 34 height 34
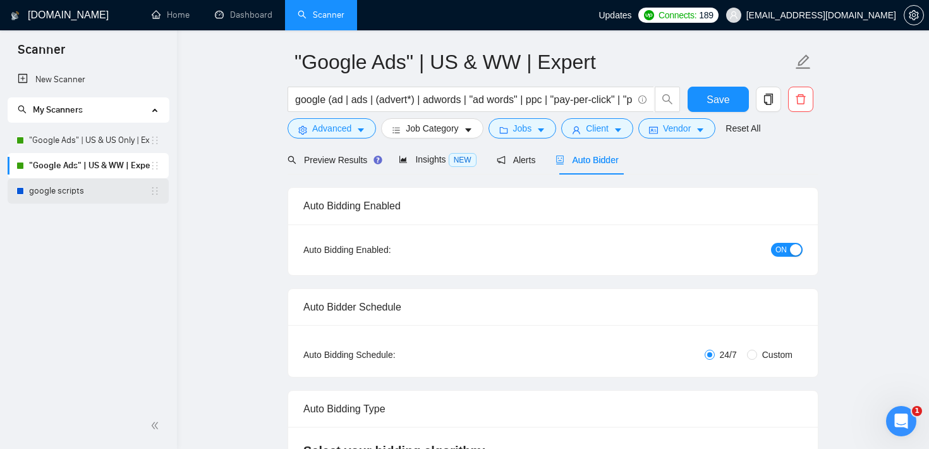
click at [85, 188] on link "google scripts" at bounding box center [89, 190] width 121 height 25
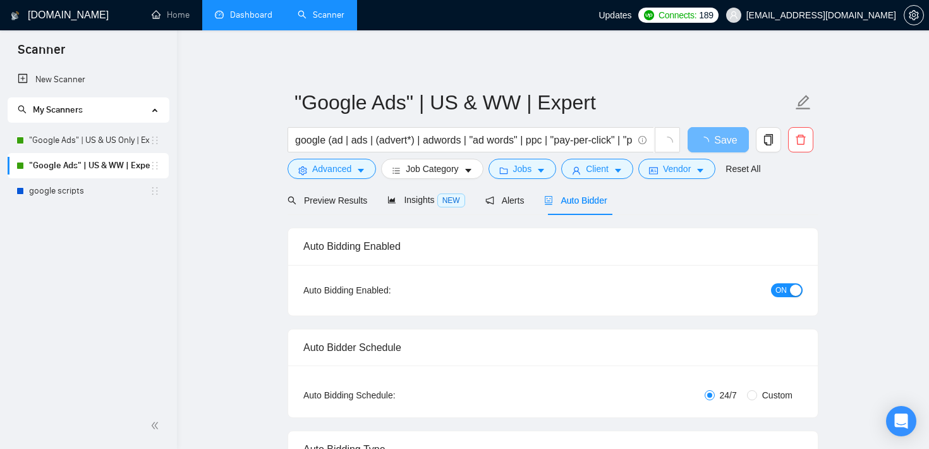
click at [230, 15] on link "Dashboard" at bounding box center [244, 14] width 58 height 11
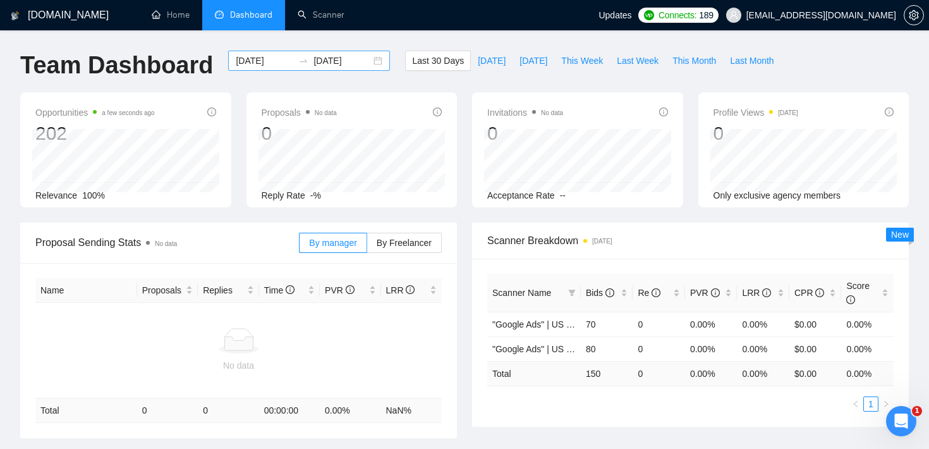
click at [248, 58] on input "[DATE]" at bounding box center [265, 61] width 58 height 14
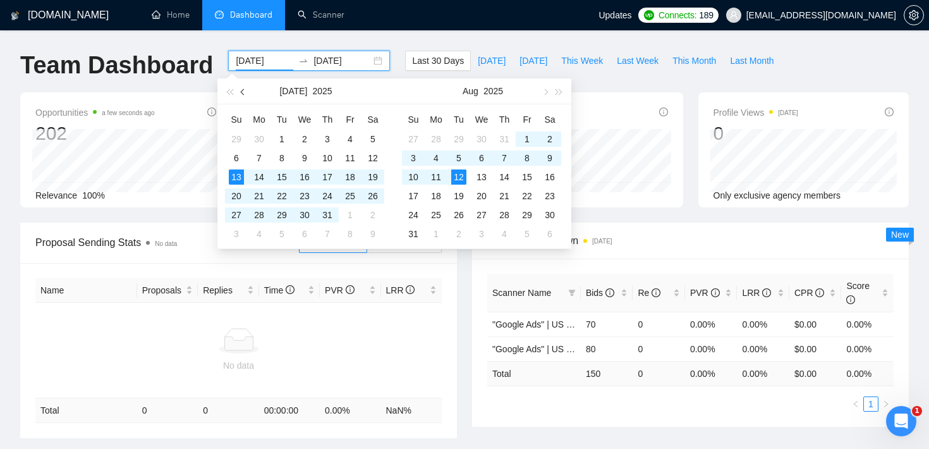
click at [243, 92] on span "button" at bounding box center [244, 91] width 6 height 6
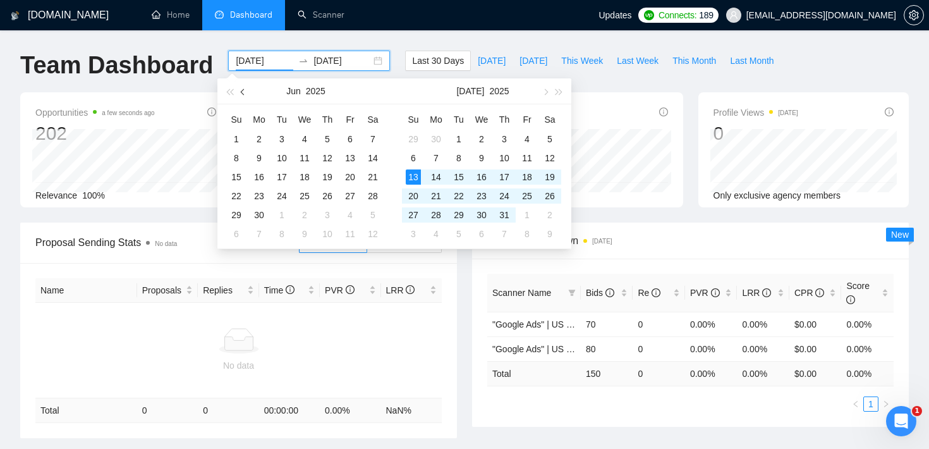
click at [243, 92] on span "button" at bounding box center [244, 91] width 6 height 6
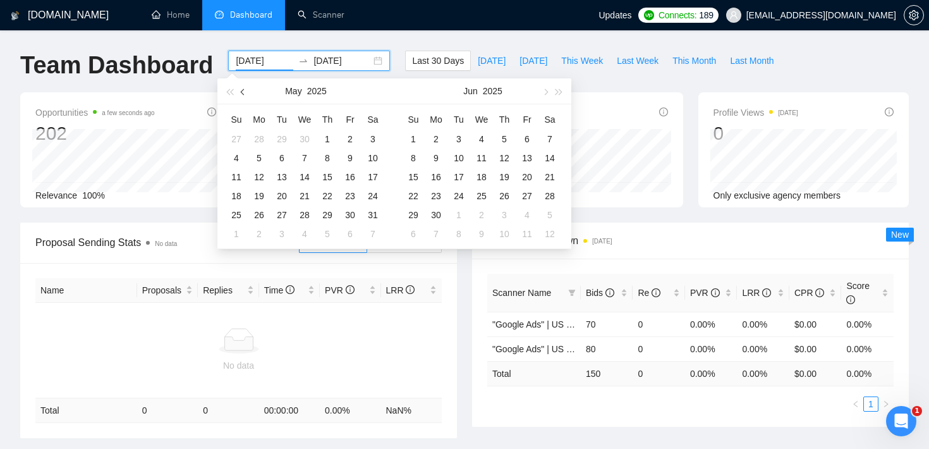
click at [243, 92] on span "button" at bounding box center [244, 91] width 6 height 6
type input "[DATE]"
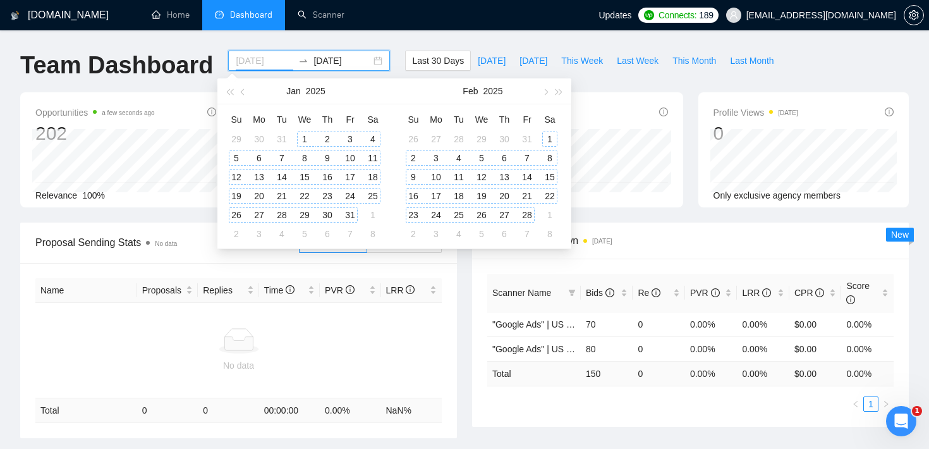
click at [306, 140] on div "1" at bounding box center [304, 138] width 15 height 15
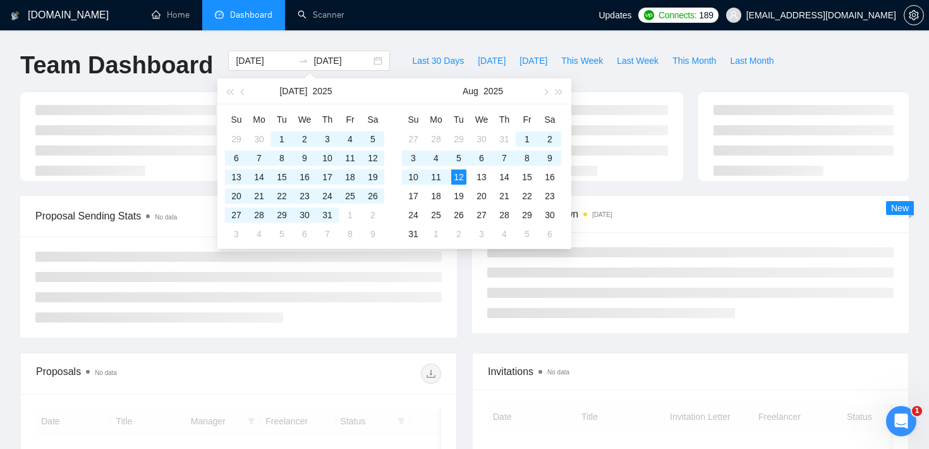
click at [370, 43] on div "[DOMAIN_NAME] Home Dashboard Scanner Updates Connects: 189 [EMAIL_ADDRESS][DOMA…" at bounding box center [464, 333] width 929 height 667
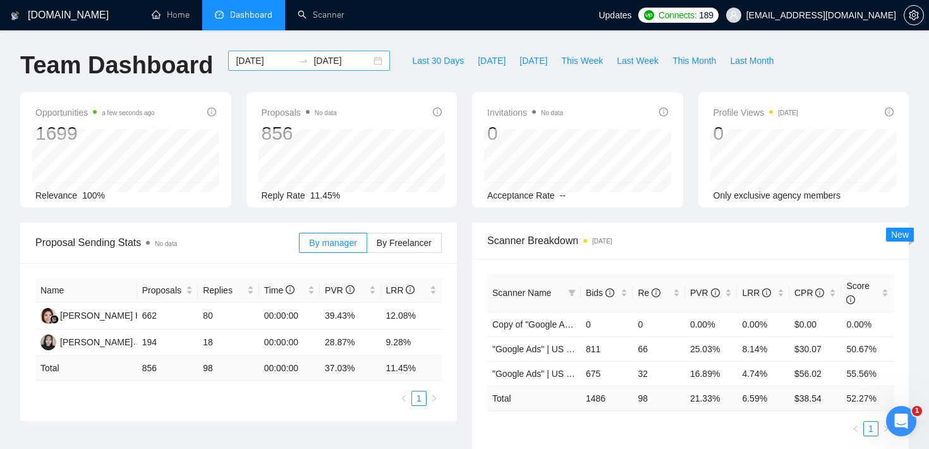
click at [270, 61] on input "[DATE]" at bounding box center [265, 61] width 58 height 14
drag, startPoint x: 162, startPoint y: 370, endPoint x: 138, endPoint y: 370, distance: 24.0
click at [138, 370] on td "856" at bounding box center [167, 368] width 61 height 25
drag, startPoint x: 195, startPoint y: 365, endPoint x: 223, endPoint y: 364, distance: 27.8
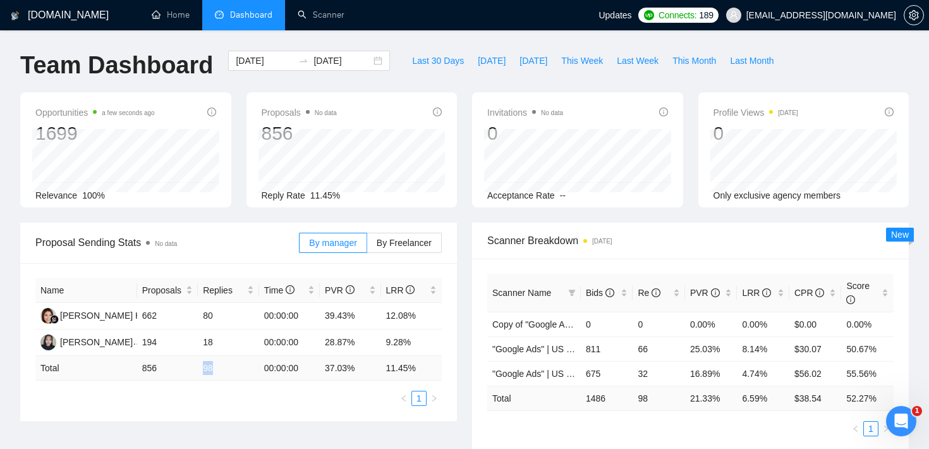
click at [223, 364] on tr "Total 856 98 00:00:00 37.03 % 11.45 %" at bounding box center [238, 368] width 406 height 25
click at [315, 11] on link "Scanner" at bounding box center [321, 14] width 47 height 11
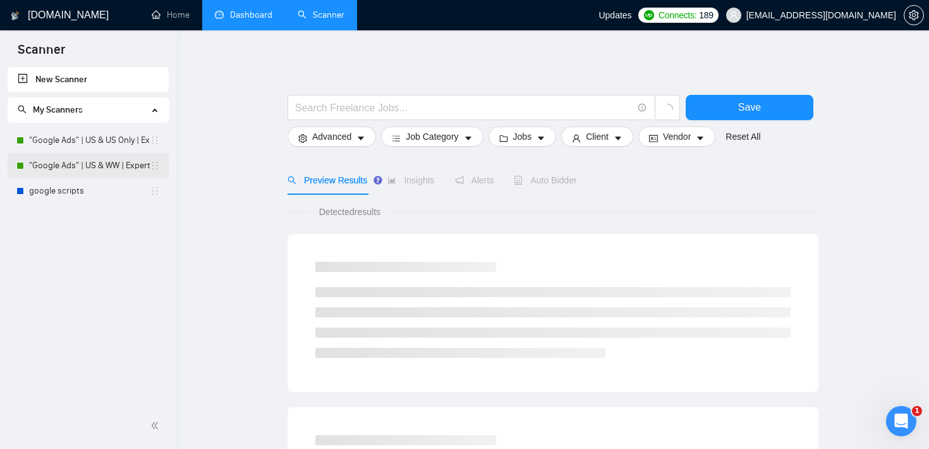
click at [71, 171] on link ""Google Ads" | US & WW | Expert" at bounding box center [89, 165] width 121 height 25
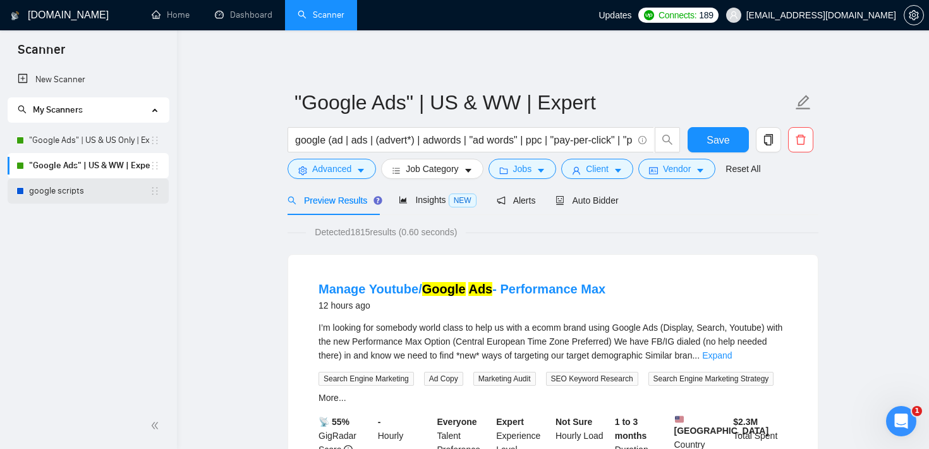
click at [95, 194] on link "google scripts" at bounding box center [89, 190] width 121 height 25
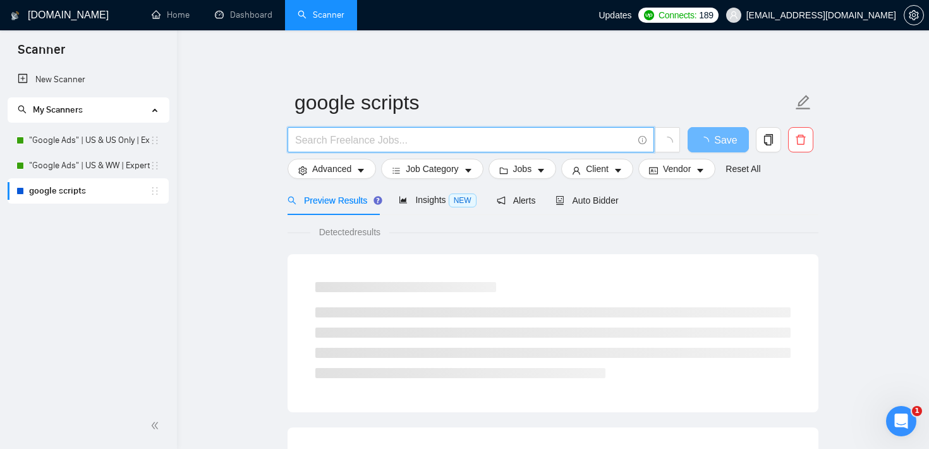
click at [413, 145] on input "text" at bounding box center [463, 140] width 337 height 16
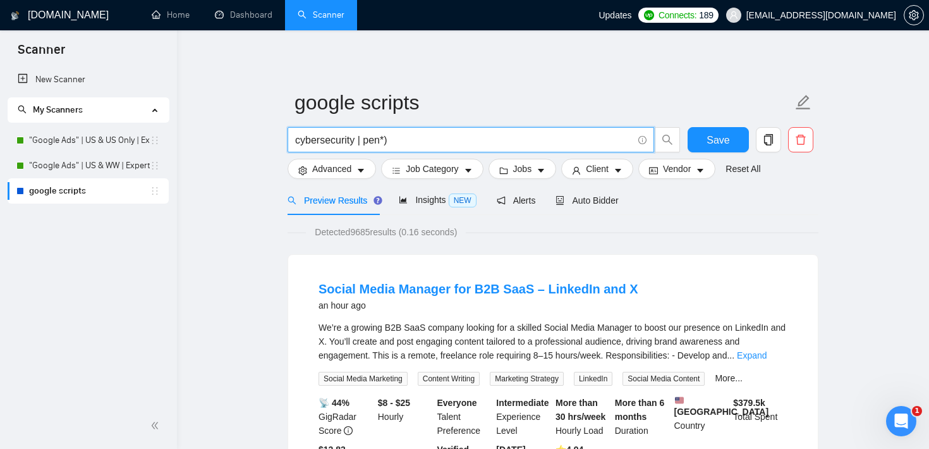
click at [367, 142] on input "cybersecurity | pen*)" at bounding box center [463, 140] width 337 height 16
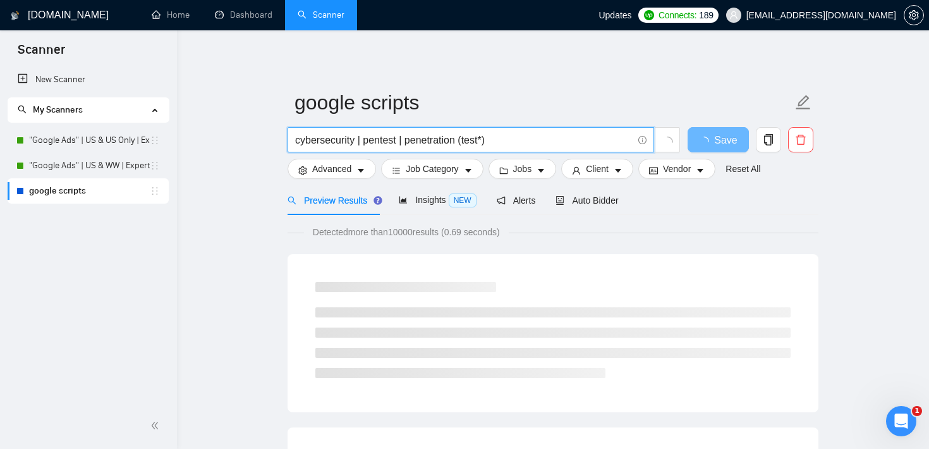
click at [318, 144] on input "cybersecurity | pentest | penetration (test*)" at bounding box center [463, 140] width 337 height 16
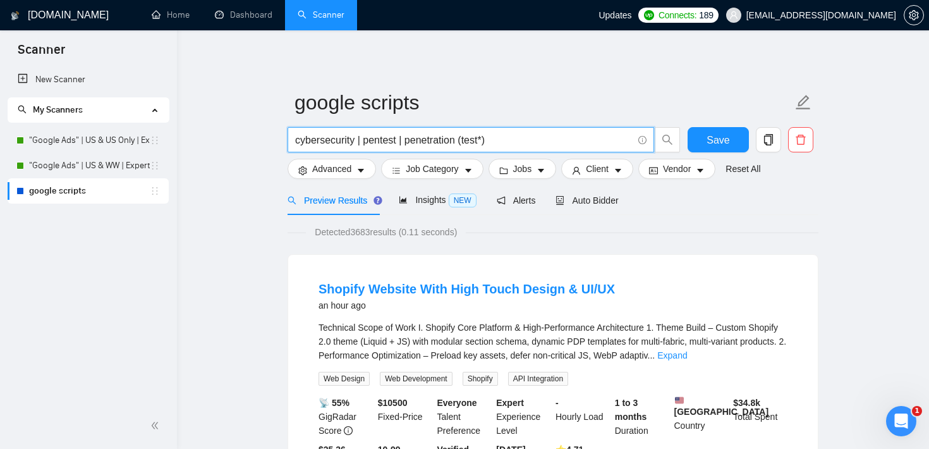
click at [359, 141] on input "cybersecurity | pentest | penetration (test*)" at bounding box center [463, 140] width 337 height 16
paste input "cybersecurity"
click at [392, 140] on input "cybersecurity | cybersecurity | pentest | penetration (test*)" at bounding box center [463, 140] width 337 height 16
click at [430, 137] on input "cybersecurity | cyber security | pentest | penetration (test*)" at bounding box center [463, 140] width 337 height 16
click at [367, 145] on input "cybersecurity | cyber security" | pentest | penetration (test*)" at bounding box center [463, 140] width 337 height 16
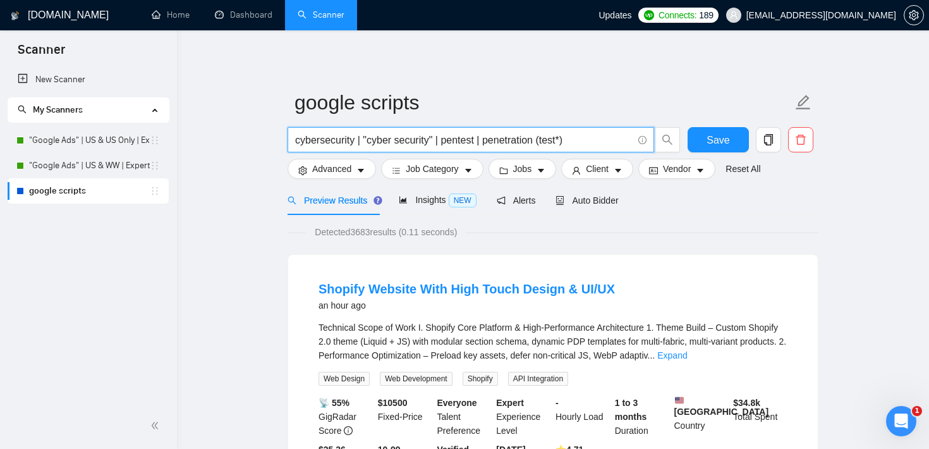
click at [467, 145] on input "cybersecurity | "cyber security" | pentest | penetration (test*)" at bounding box center [463, 140] width 337 height 16
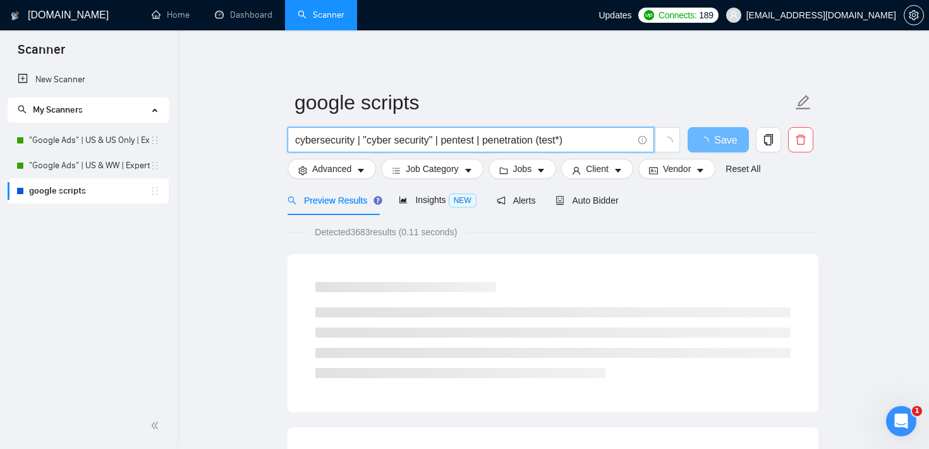
click at [597, 137] on input "cybersecurity | "cyber security" | pentest | penetration (test*)" at bounding box center [463, 140] width 337 height 16
paste input "pentest"
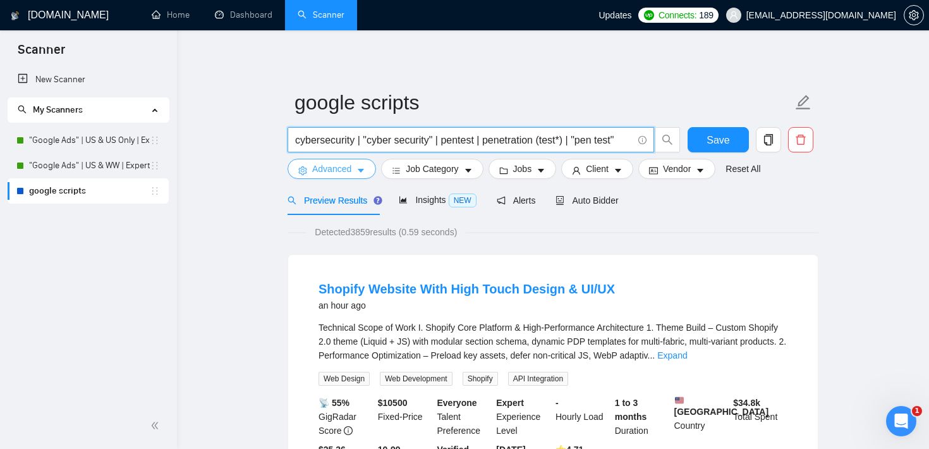
type input "cybersecurity | "cyber security" | pentest | penetration (test*) | "pen test""
click at [363, 170] on icon "caret-down" at bounding box center [361, 171] width 6 height 4
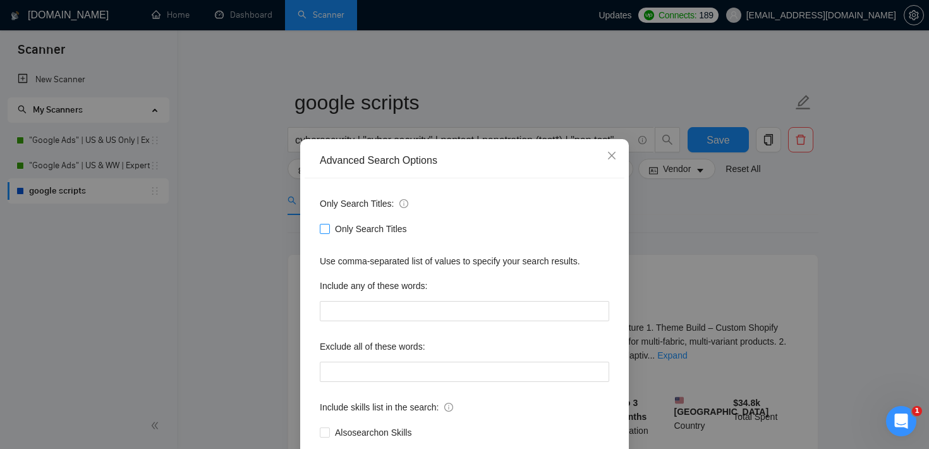
click at [328, 232] on input "Only Search Titles" at bounding box center [324, 228] width 9 height 9
checkbox input "true"
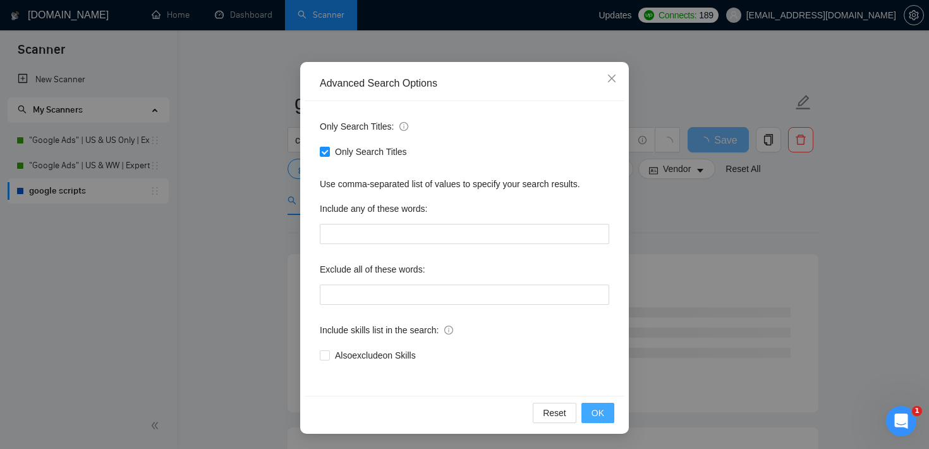
click at [604, 415] on button "OK" at bounding box center [597, 413] width 33 height 20
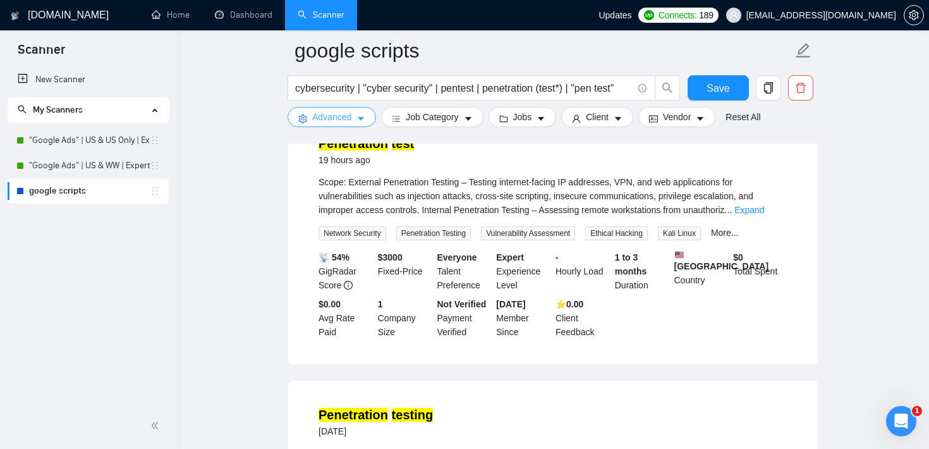
scroll to position [0, 0]
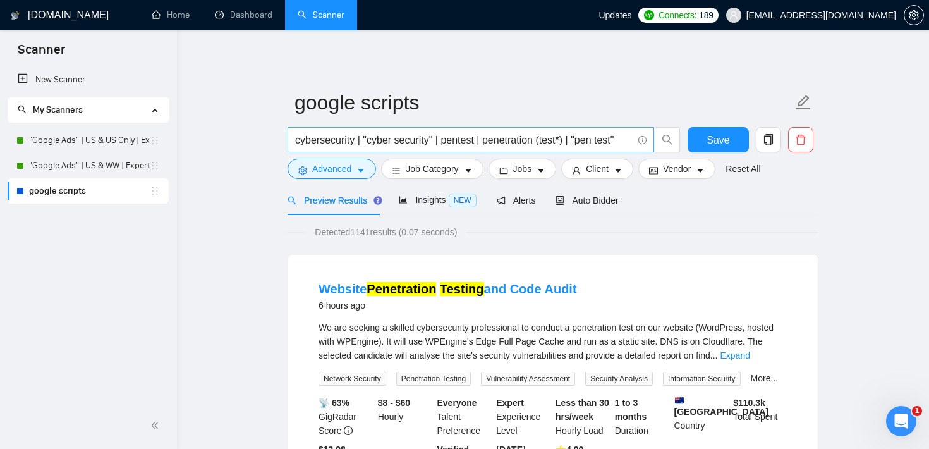
click at [344, 145] on input "cybersecurity | "cyber security" | pentest | penetration (test*) | "pen test"" at bounding box center [463, 140] width 337 height 16
click at [349, 173] on span "Advanced" at bounding box center [331, 169] width 39 height 14
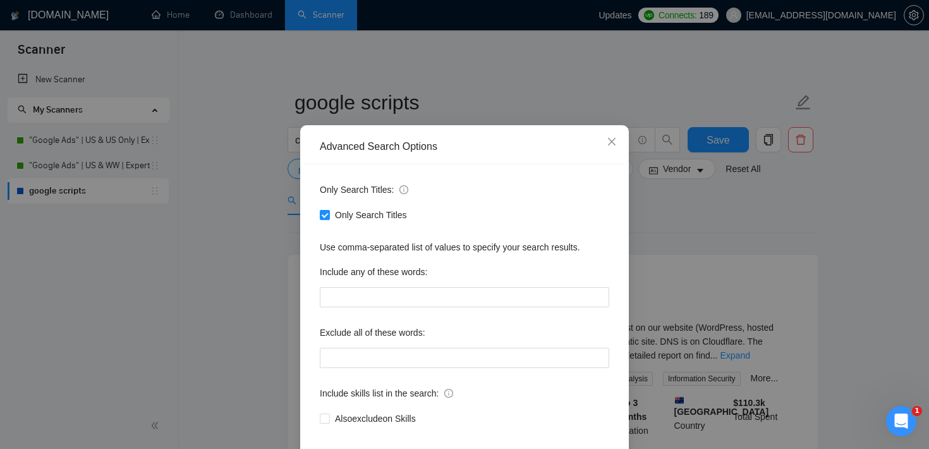
click at [655, 226] on div "Advanced Search Options Only Search Titles: Only Search Titles Use comma-separa…" at bounding box center [464, 224] width 929 height 449
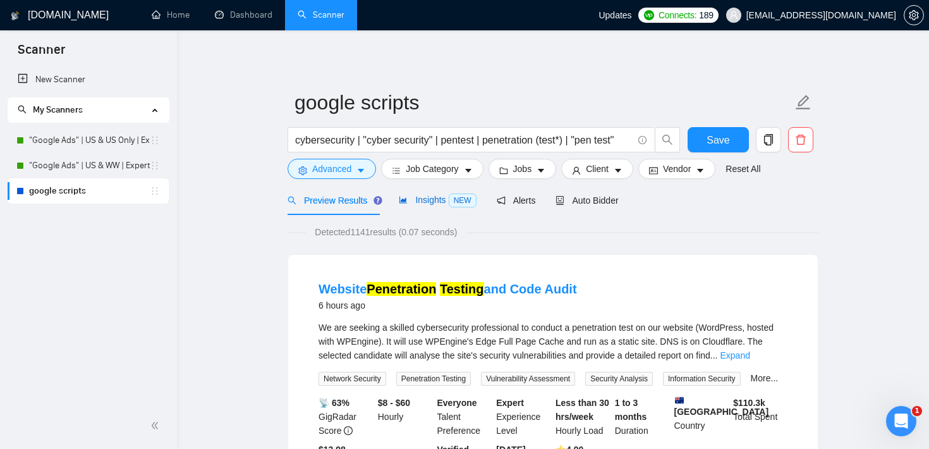
click at [428, 205] on div "Insights NEW" at bounding box center [437, 200] width 77 height 15
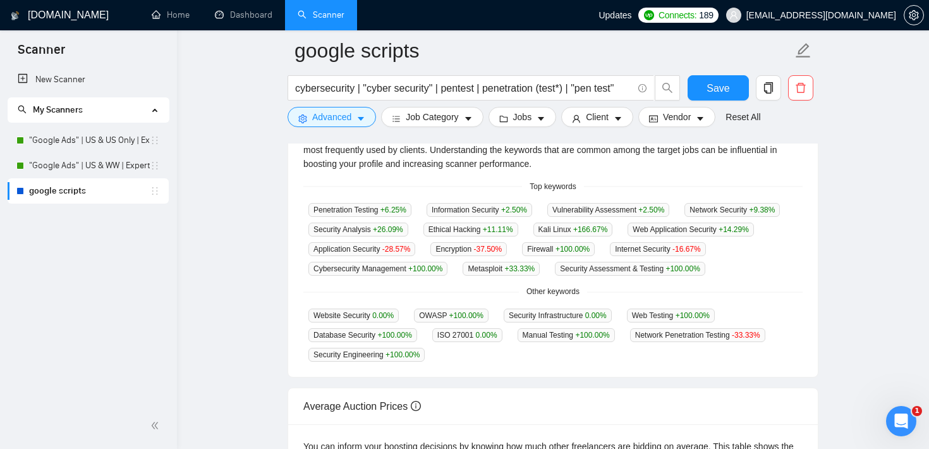
scroll to position [300, 0]
click at [325, 121] on span "Advanced" at bounding box center [331, 117] width 39 height 14
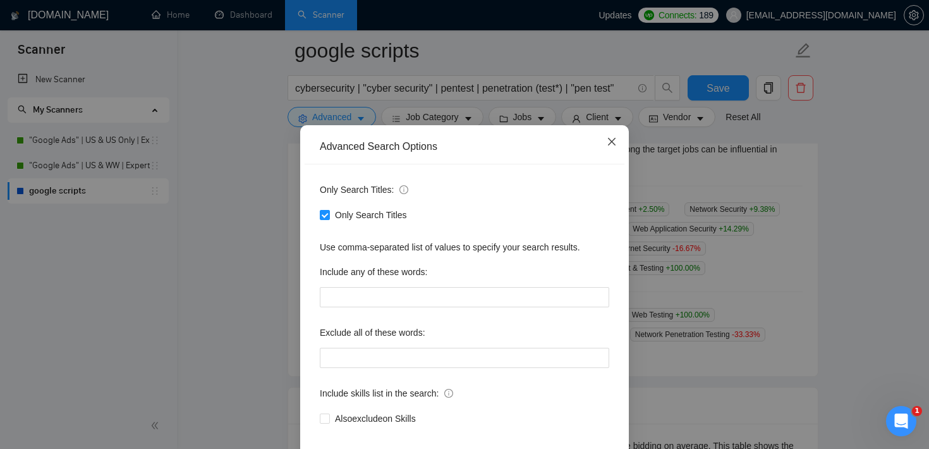
click at [614, 147] on icon "close" at bounding box center [612, 141] width 10 height 10
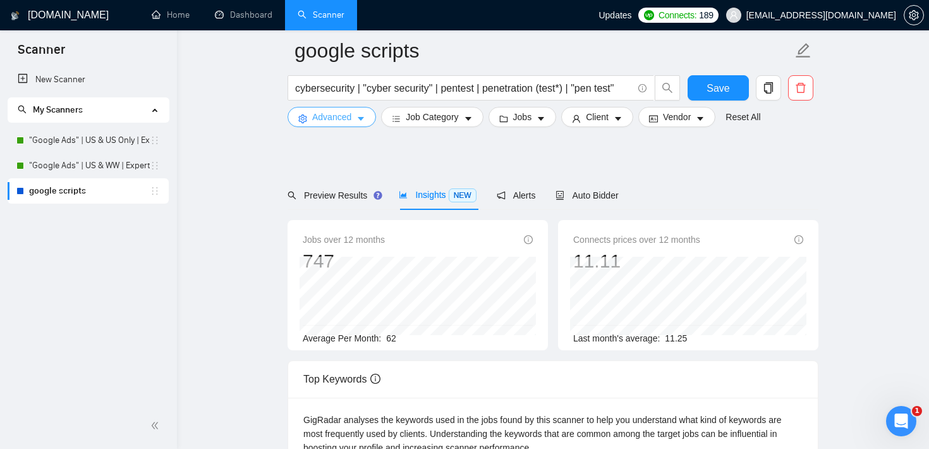
scroll to position [0, 0]
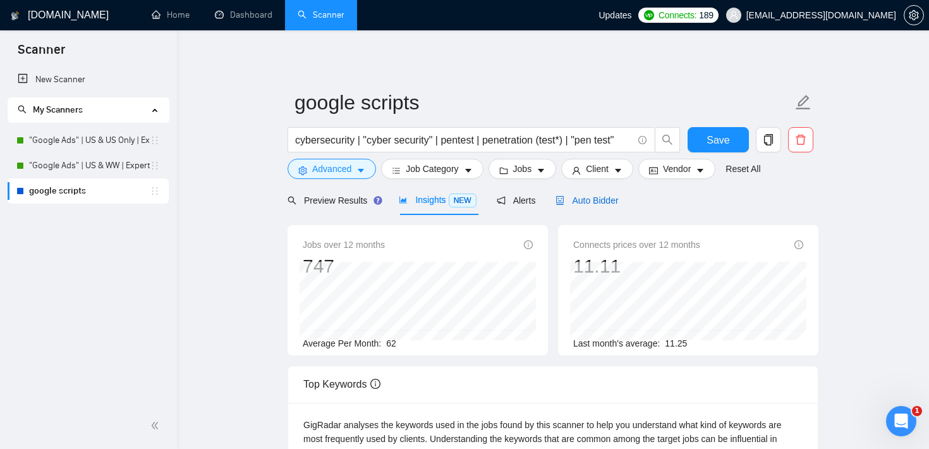
click at [598, 195] on span "Auto Bidder" at bounding box center [586, 200] width 63 height 10
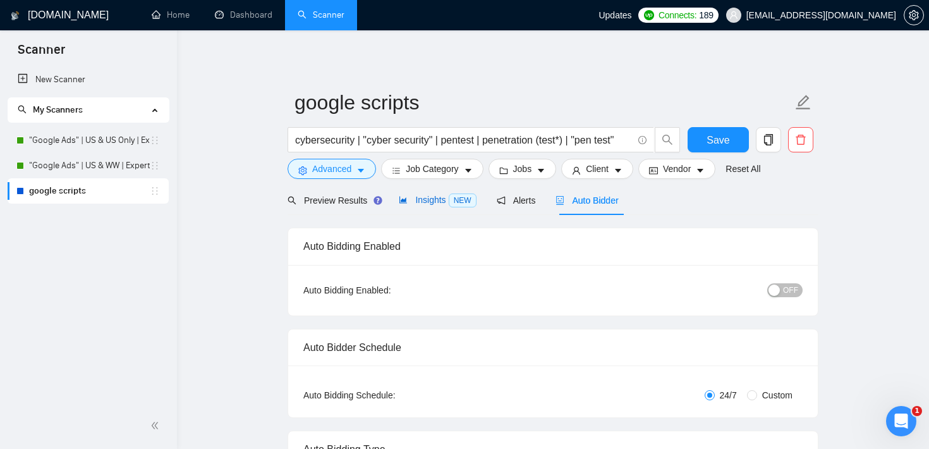
click at [435, 204] on span "Insights NEW" at bounding box center [437, 200] width 77 height 10
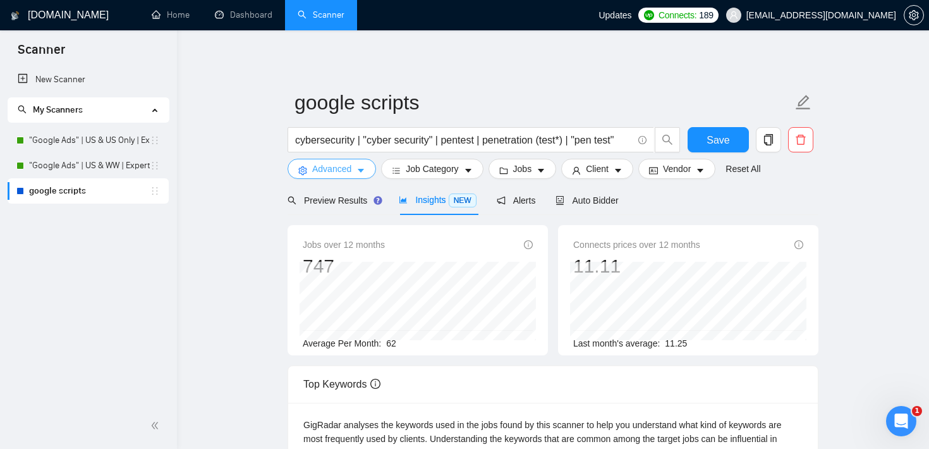
click at [348, 171] on span "Advanced" at bounding box center [331, 169] width 39 height 14
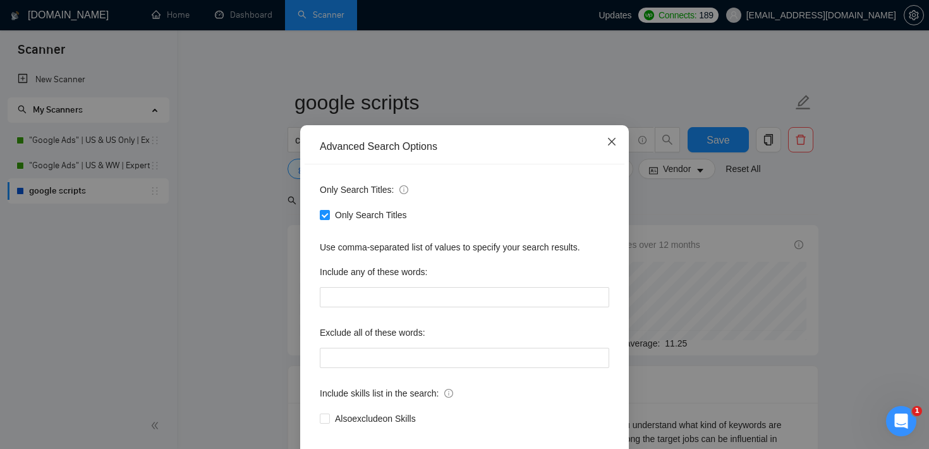
click at [614, 147] on icon "close" at bounding box center [612, 141] width 10 height 10
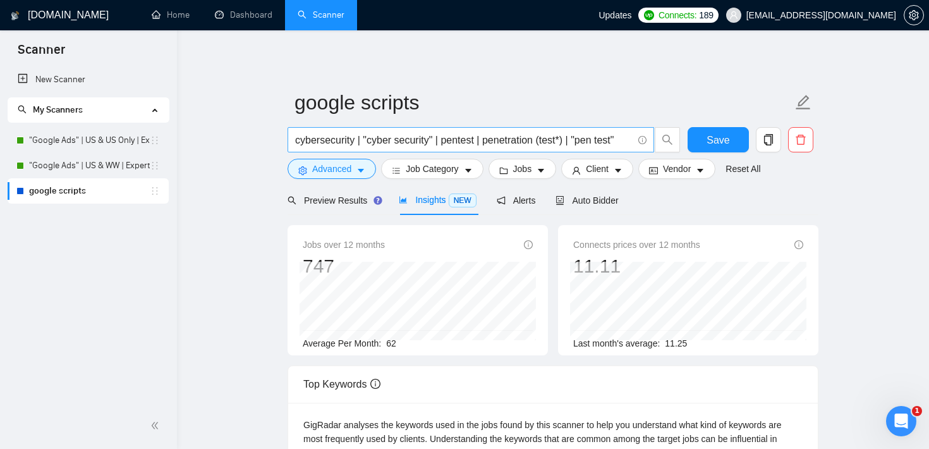
click at [342, 138] on input "cybersecurity | "cyber security" | pentest | penetration (test*) | "pen test"" at bounding box center [463, 140] width 337 height 16
click at [483, 138] on input "cybersecurity | "cyber security" | pentest | penetration (test*) | "pen test"" at bounding box center [463, 140] width 337 height 16
click at [341, 167] on span "Advanced" at bounding box center [331, 169] width 39 height 14
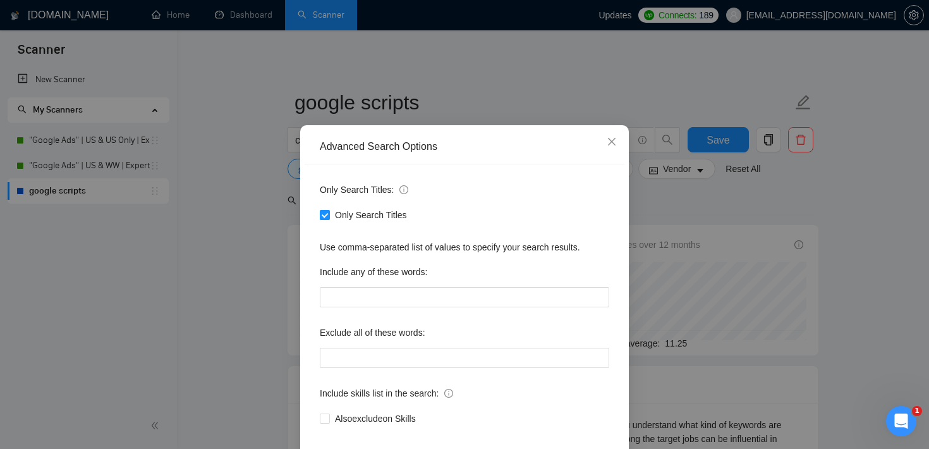
click at [324, 219] on input "Only Search Titles" at bounding box center [324, 214] width 9 height 9
checkbox input "false"
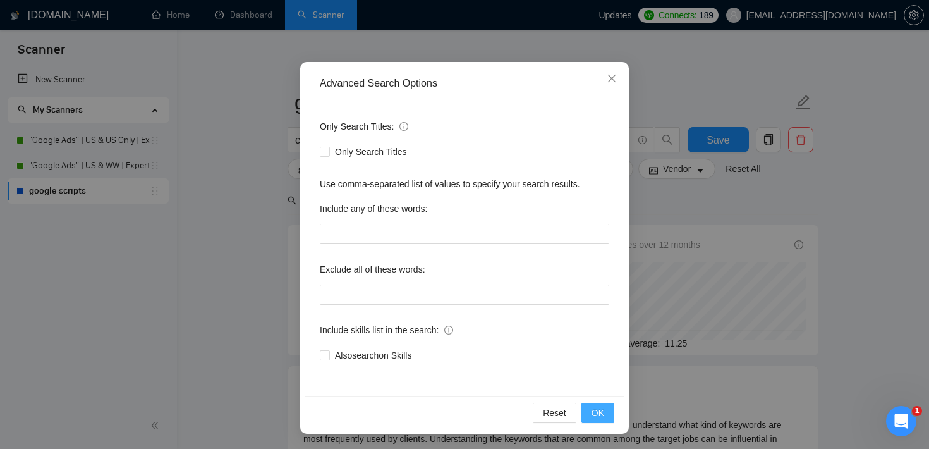
click at [598, 416] on span "OK" at bounding box center [597, 413] width 13 height 14
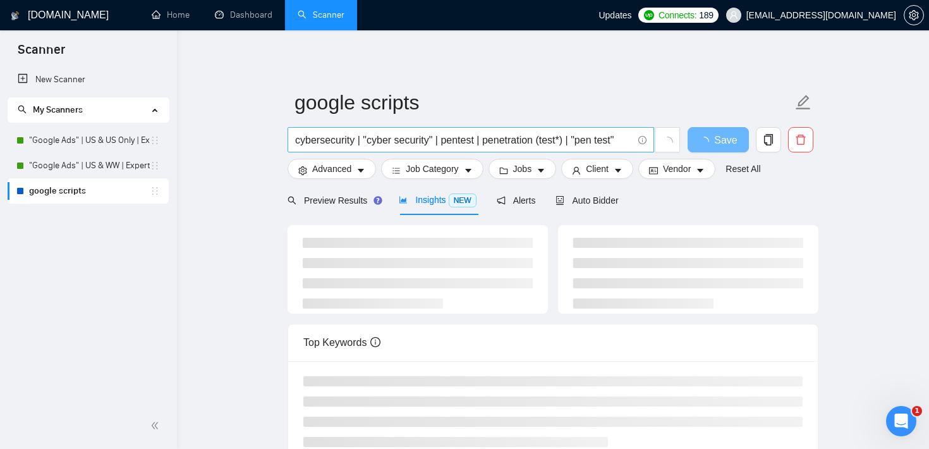
scroll to position [14, 0]
click at [330, 198] on span "Preview Results" at bounding box center [333, 200] width 91 height 10
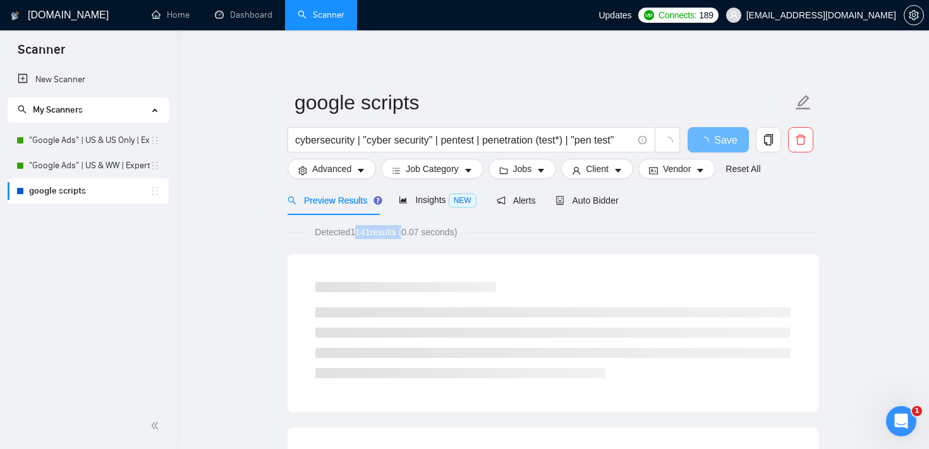
drag, startPoint x: 355, startPoint y: 230, endPoint x: 410, endPoint y: 229, distance: 55.0
click at [410, 229] on span "Detected 1141 results (0.07 seconds)" at bounding box center [386, 232] width 160 height 14
click at [431, 196] on span "Insights NEW" at bounding box center [437, 200] width 77 height 10
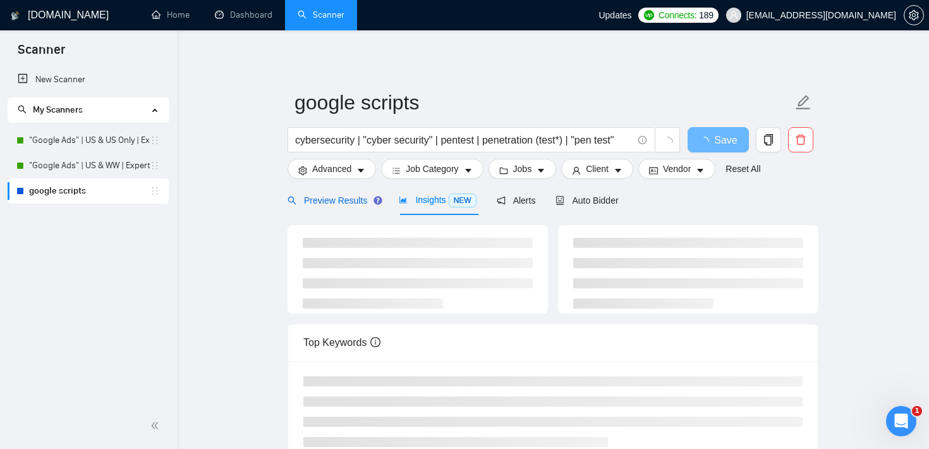
click at [345, 200] on span "Preview Results" at bounding box center [333, 200] width 91 height 10
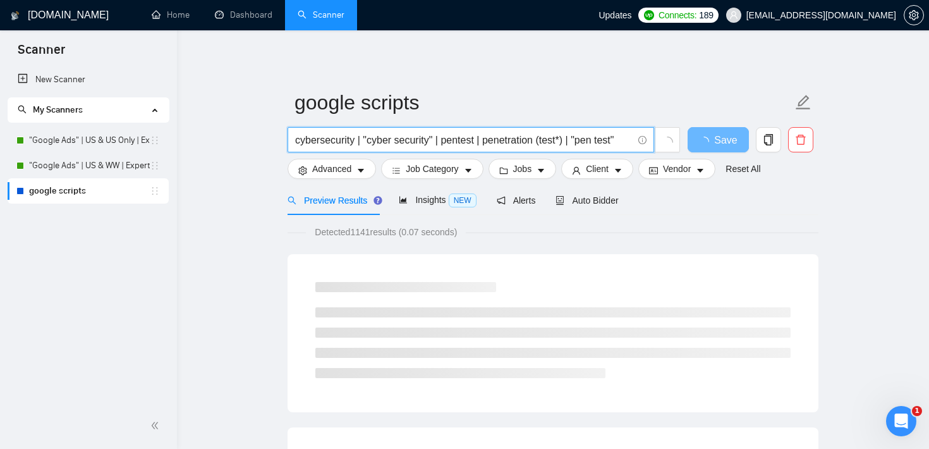
click at [413, 140] on input "cybersecurity | "cyber security" | pentest | penetration (test*) | "pen test"" at bounding box center [463, 140] width 337 height 16
click at [432, 146] on input "cybersecurity | "cyber security" | pentest | penetration (test*) | "pen test"" at bounding box center [463, 140] width 337 height 16
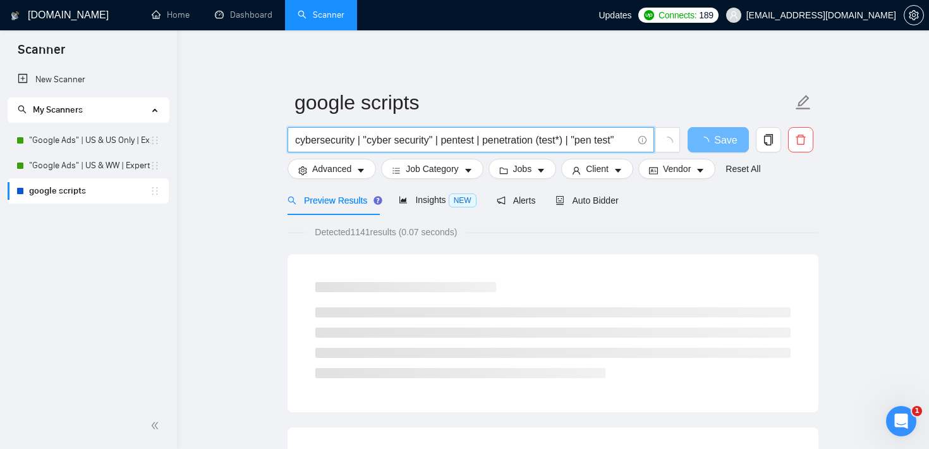
click at [432, 146] on input "cybersecurity | "cyber security" | pentest | penetration (test*) | "pen test"" at bounding box center [463, 140] width 337 height 16
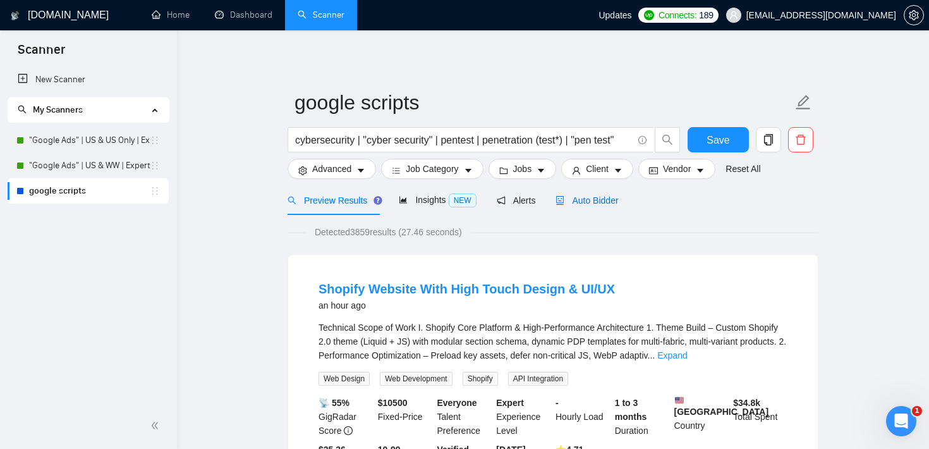
click at [591, 193] on div "Auto Bidder" at bounding box center [586, 200] width 63 height 14
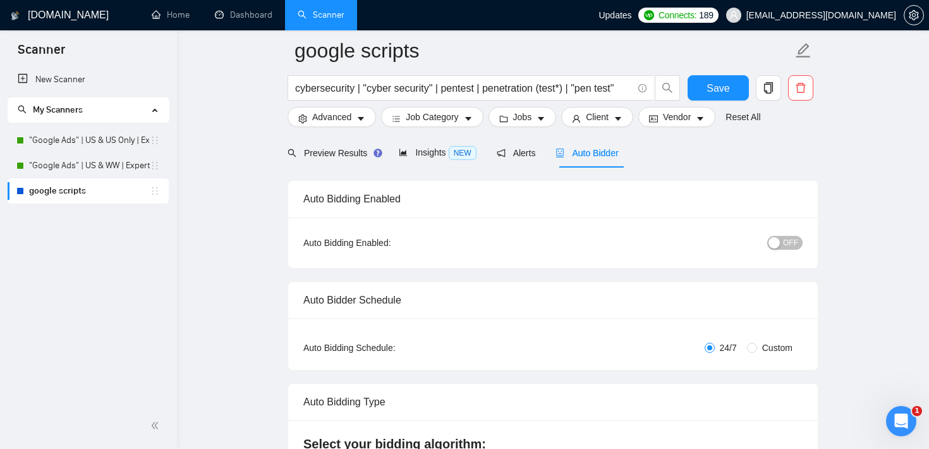
scroll to position [28, 0]
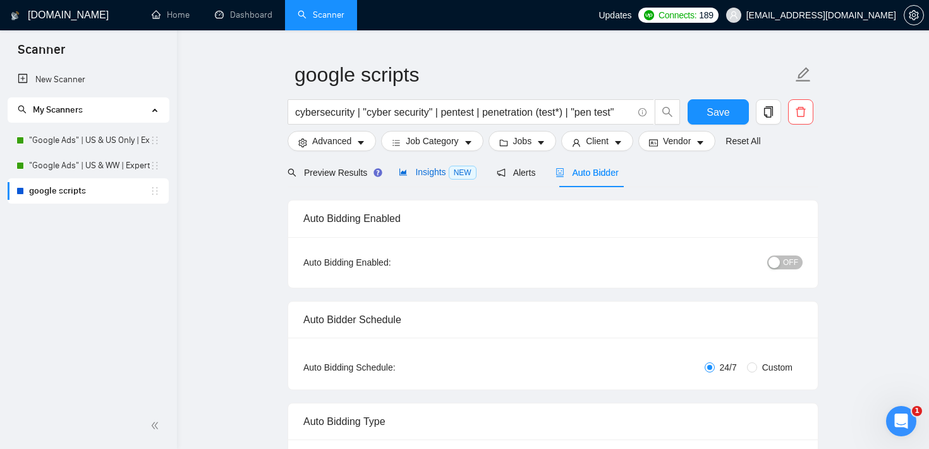
click at [433, 173] on span "Insights NEW" at bounding box center [437, 172] width 77 height 10
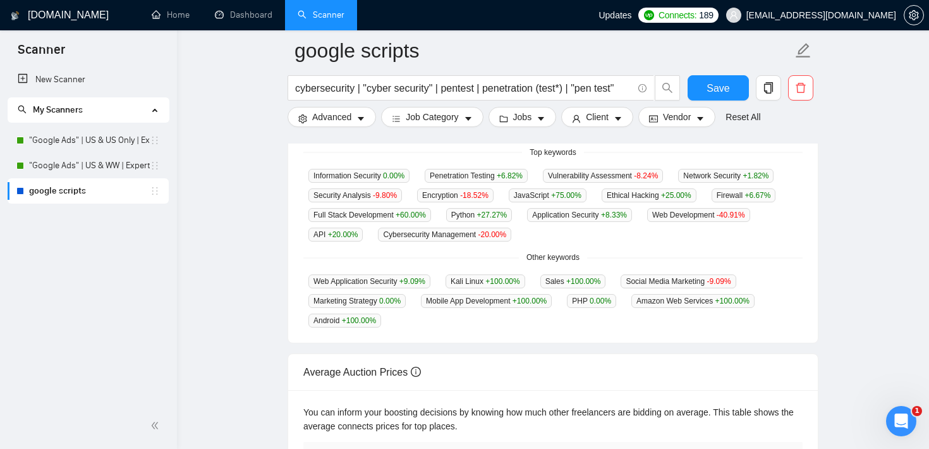
scroll to position [334, 0]
click at [628, 87] on input "cybersecurity | "cyber security" | pentest | penetration (test*) | "pen test"" at bounding box center [463, 88] width 337 height 16
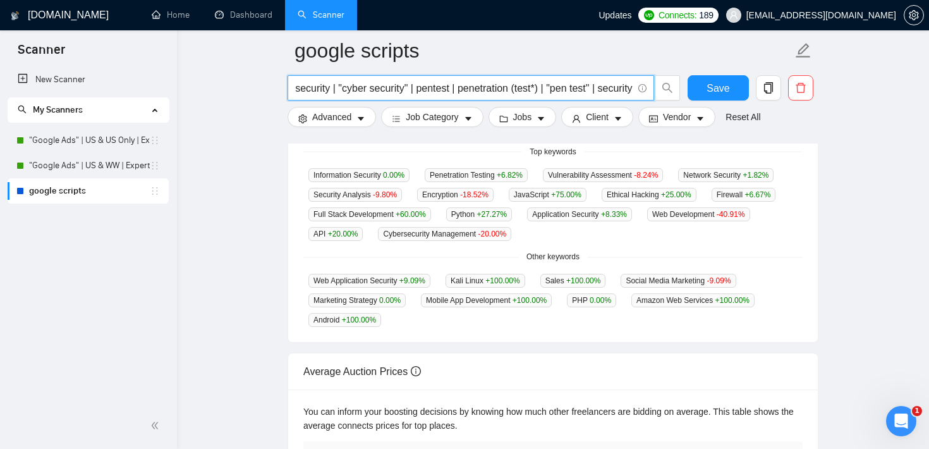
scroll to position [0, 0]
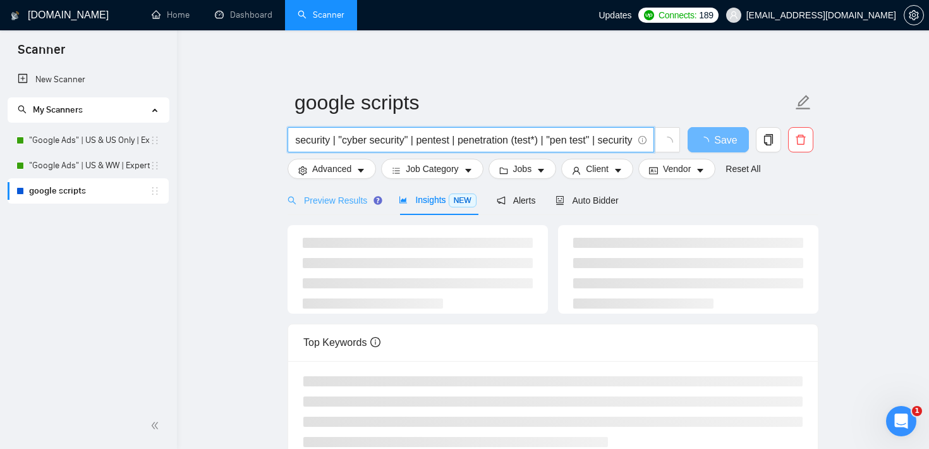
type input "cybersecurity | "cyber security" | pentest | penetration (test*) | "pen test" |…"
click at [339, 198] on span "Preview Results" at bounding box center [333, 200] width 91 height 10
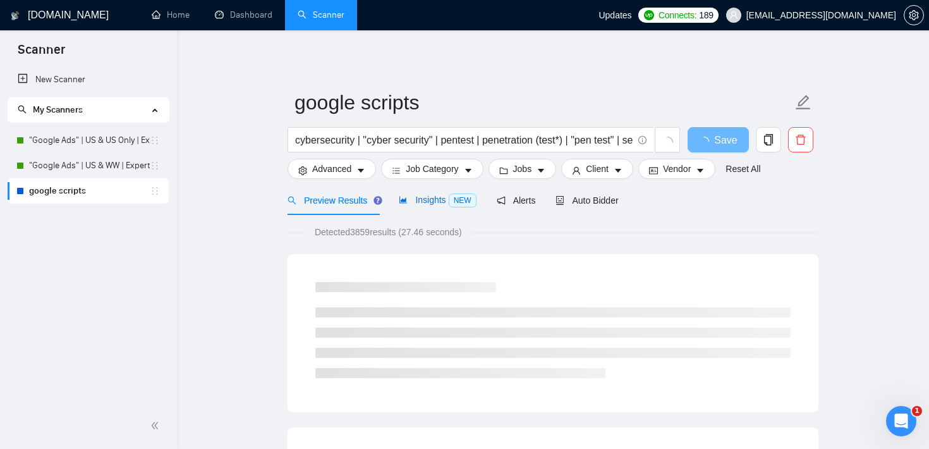
click at [430, 203] on span "Insights NEW" at bounding box center [437, 200] width 77 height 10
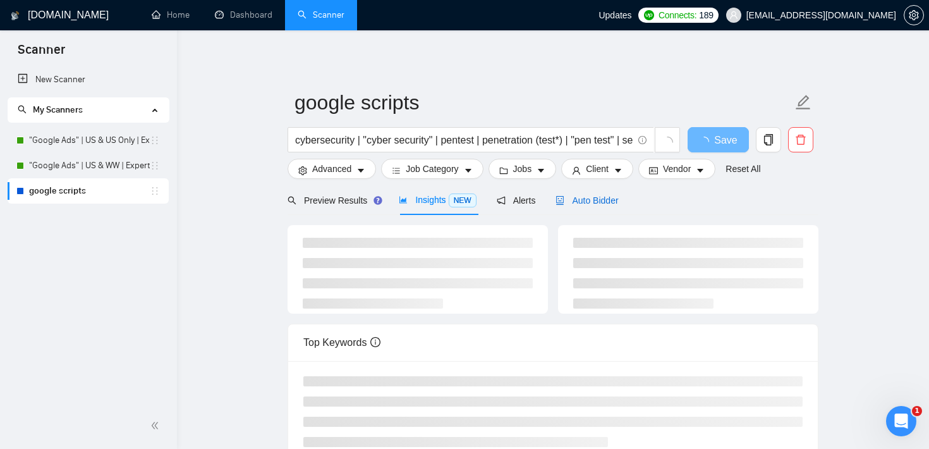
click at [602, 204] on span "Auto Bidder" at bounding box center [586, 200] width 63 height 10
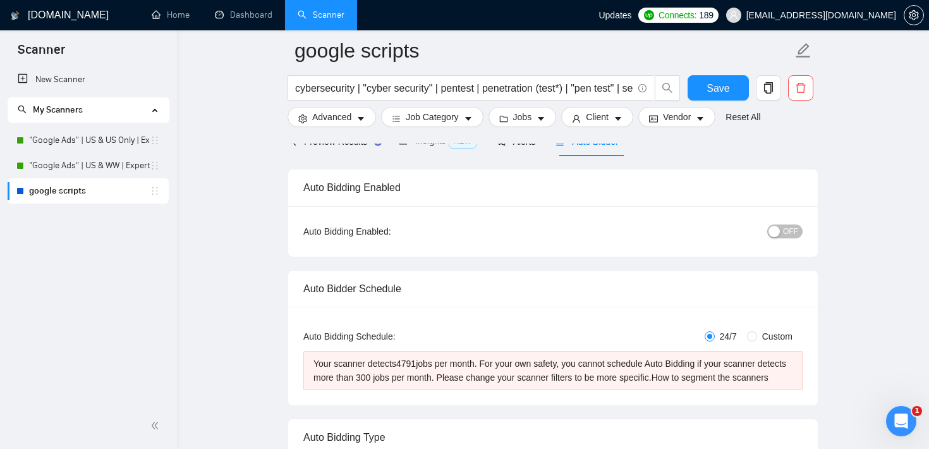
scroll to position [85, 0]
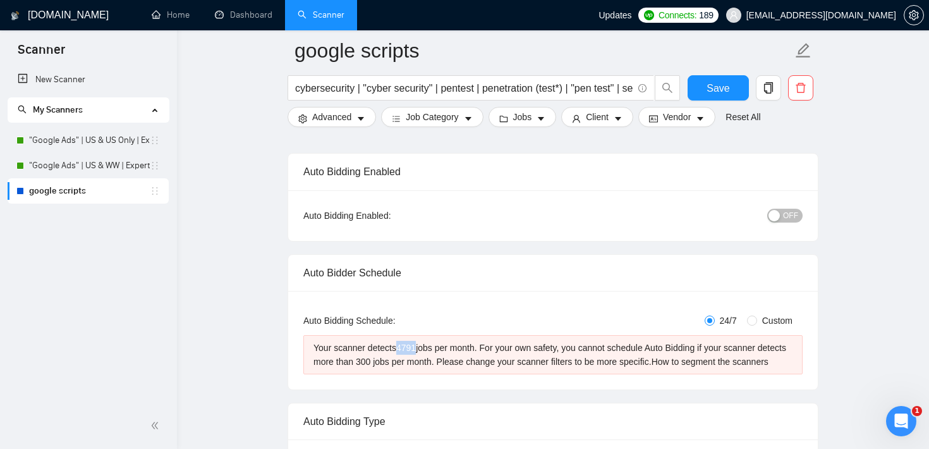
drag, startPoint x: 401, startPoint y: 345, endPoint x: 423, endPoint y: 348, distance: 22.3
click at [423, 348] on div "Your scanner detects 4791 jobs per month. For your own safety, you cannot sched…" at bounding box center [552, 355] width 479 height 28
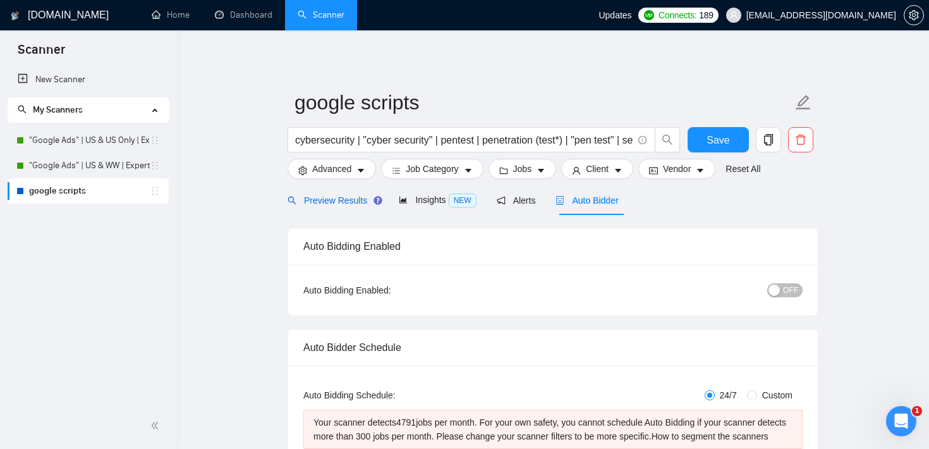
click at [348, 197] on span "Preview Results" at bounding box center [333, 200] width 91 height 10
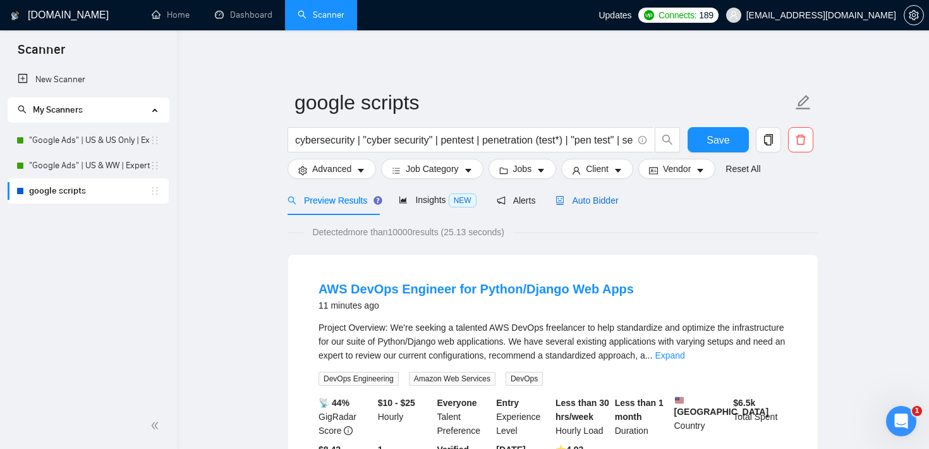
click at [616, 201] on span "Auto Bidder" at bounding box center [586, 200] width 63 height 10
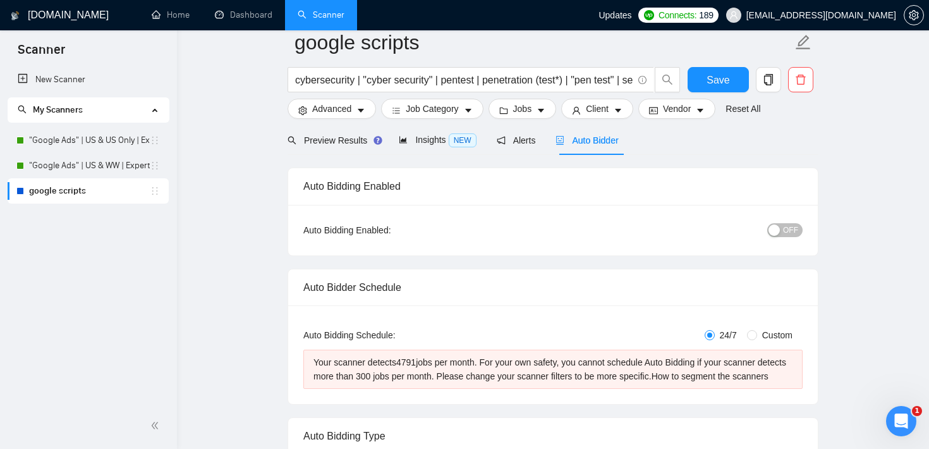
scroll to position [126, 0]
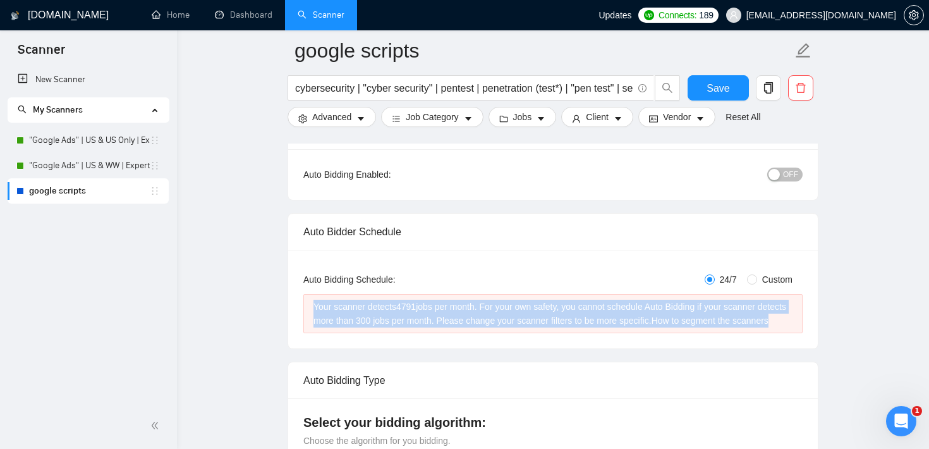
drag, startPoint x: 468, startPoint y: 334, endPoint x: 293, endPoint y: 302, distance: 178.0
click at [293, 302] on div "Auto Bidding Type: Automated (recommended) Semi-automated Auto Bidding Schedule…" at bounding box center [553, 299] width 530 height 99
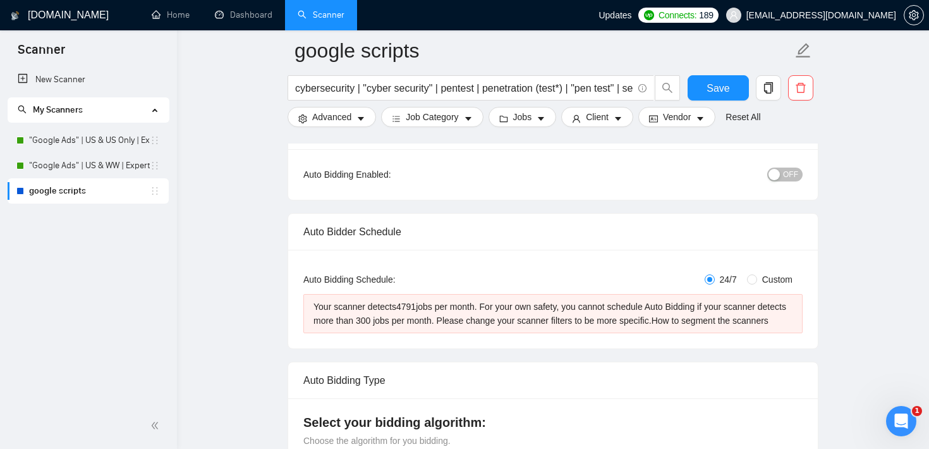
click at [538, 226] on div "Auto Bidder Schedule" at bounding box center [552, 232] width 499 height 36
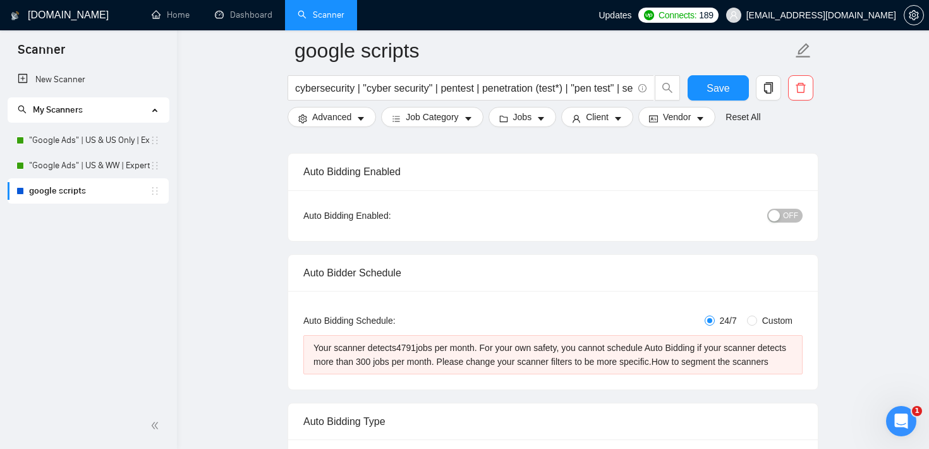
scroll to position [47, 0]
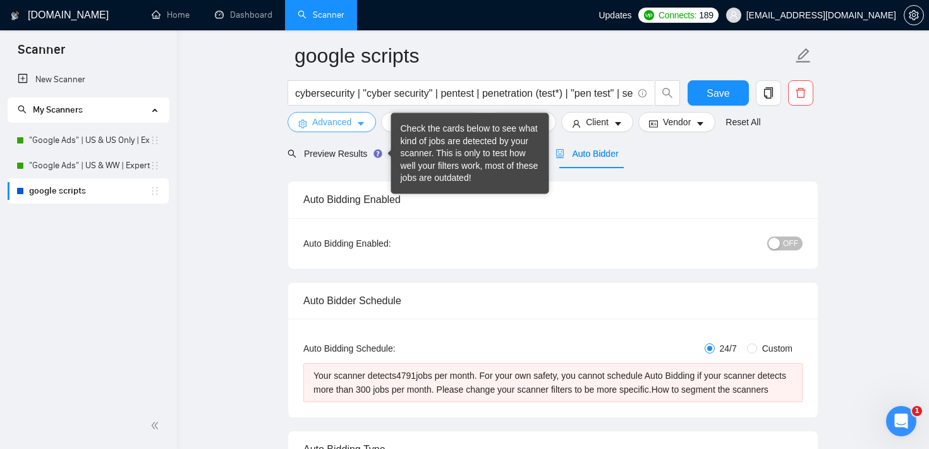
click at [351, 129] on span "Advanced" at bounding box center [331, 122] width 39 height 14
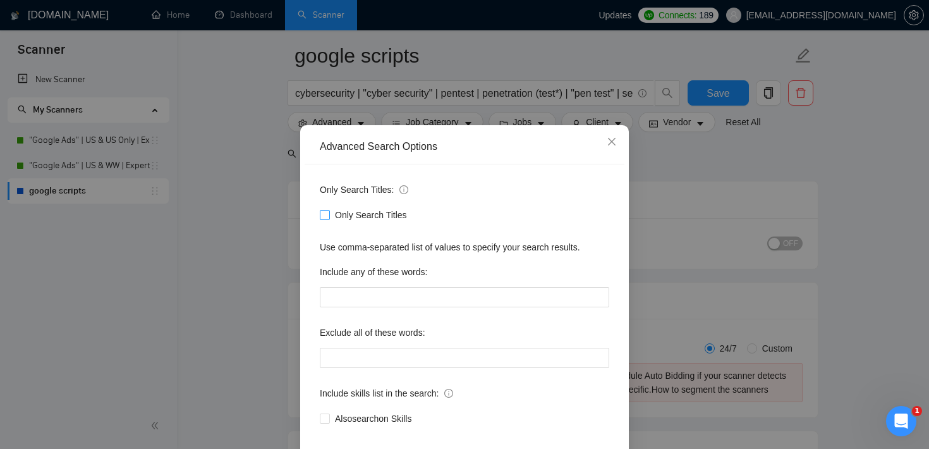
click at [324, 219] on input "Only Search Titles" at bounding box center [324, 214] width 9 height 9
checkbox input "true"
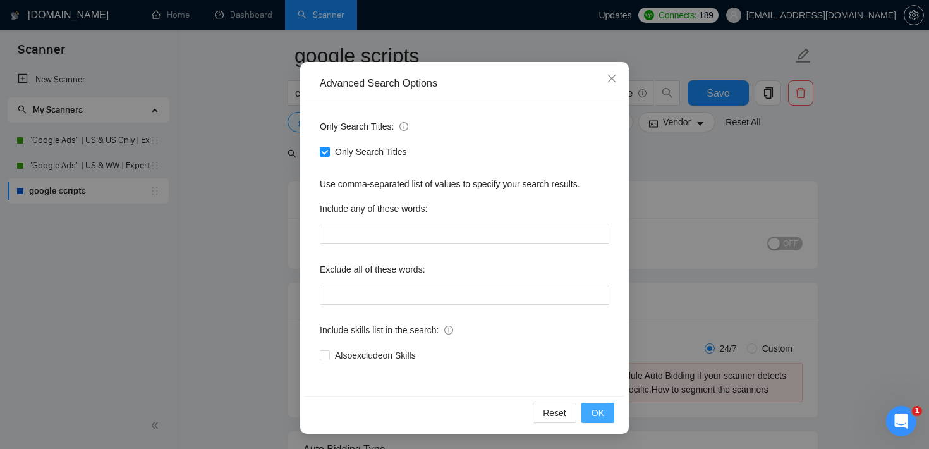
click at [605, 414] on button "OK" at bounding box center [597, 413] width 33 height 20
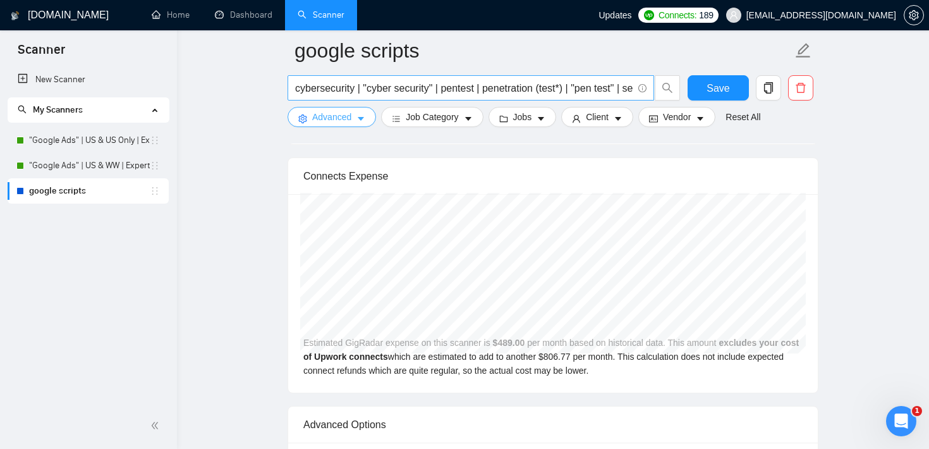
scroll to position [0, 40]
click at [621, 88] on input "cybersecurity | "cyber security" | pentest | penetration (test*) | "pen test" |…" at bounding box center [463, 88] width 337 height 16
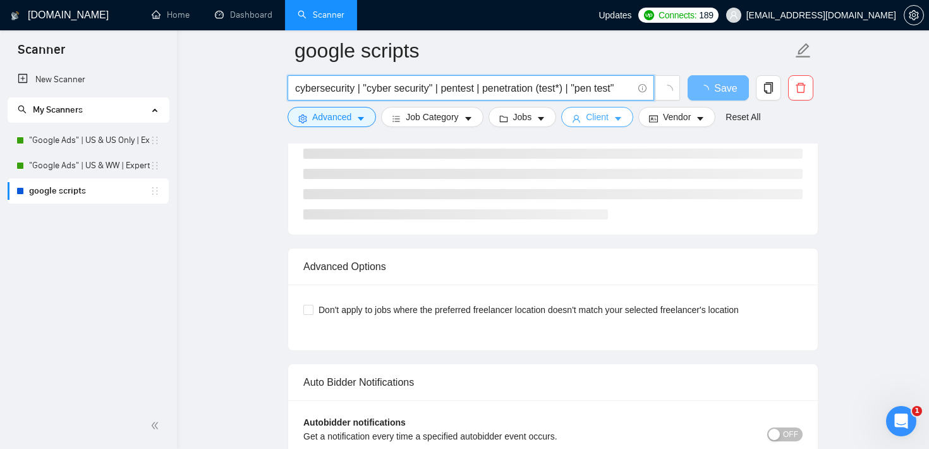
type input "cybersecurity | "cyber security" | pentest | penetration (test*) | "pen test""
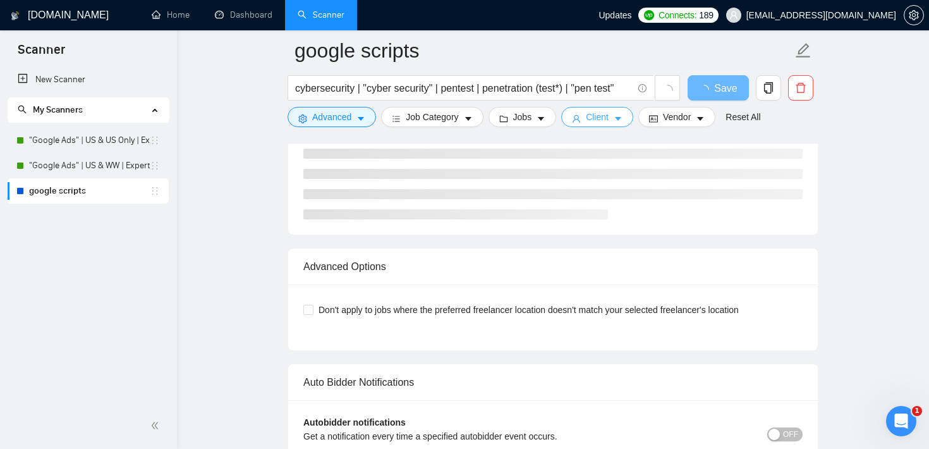
click at [603, 118] on span "Client" at bounding box center [597, 117] width 23 height 14
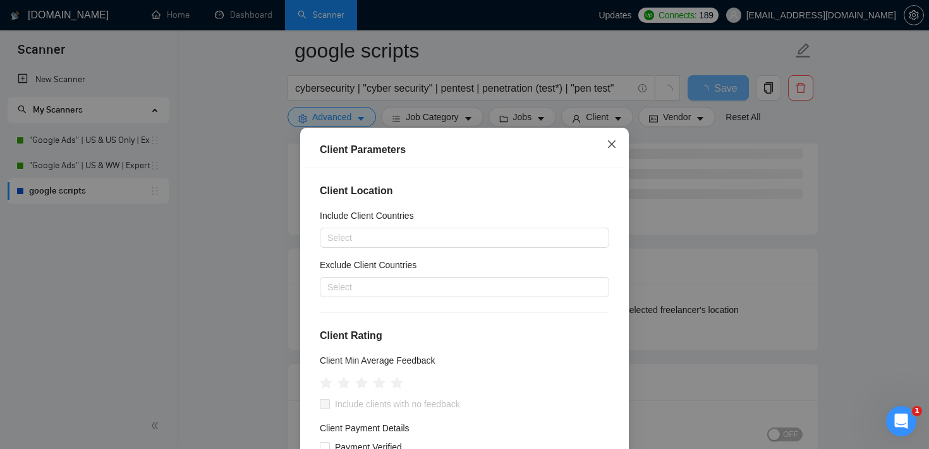
click at [611, 149] on icon "close" at bounding box center [612, 144] width 10 height 10
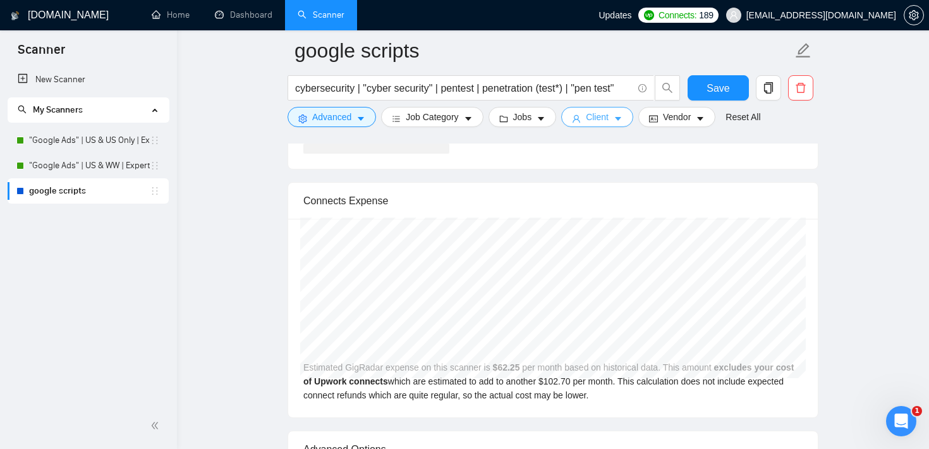
scroll to position [2569, 0]
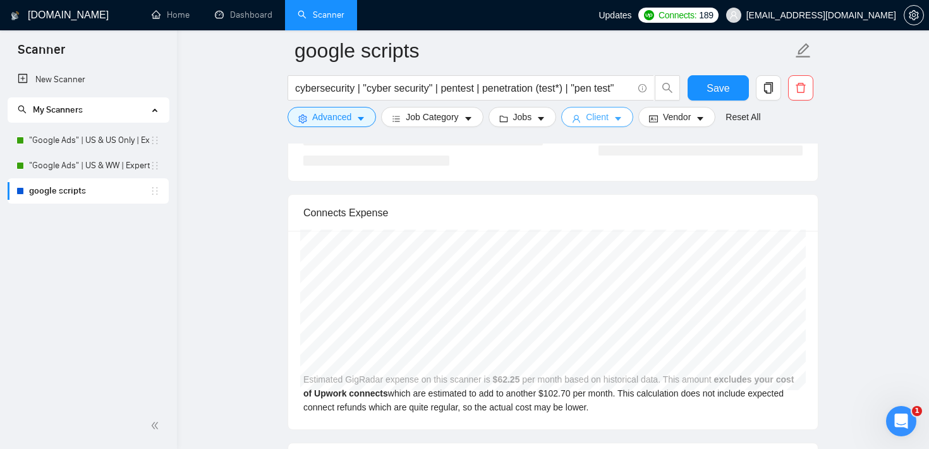
click at [607, 119] on span "Client" at bounding box center [597, 117] width 23 height 14
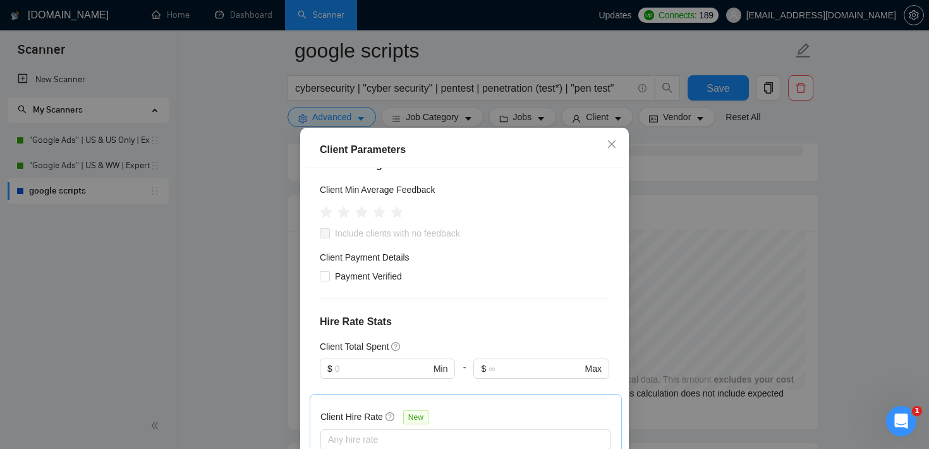
scroll to position [174, 0]
click at [609, 136] on span "Close" at bounding box center [612, 145] width 34 height 34
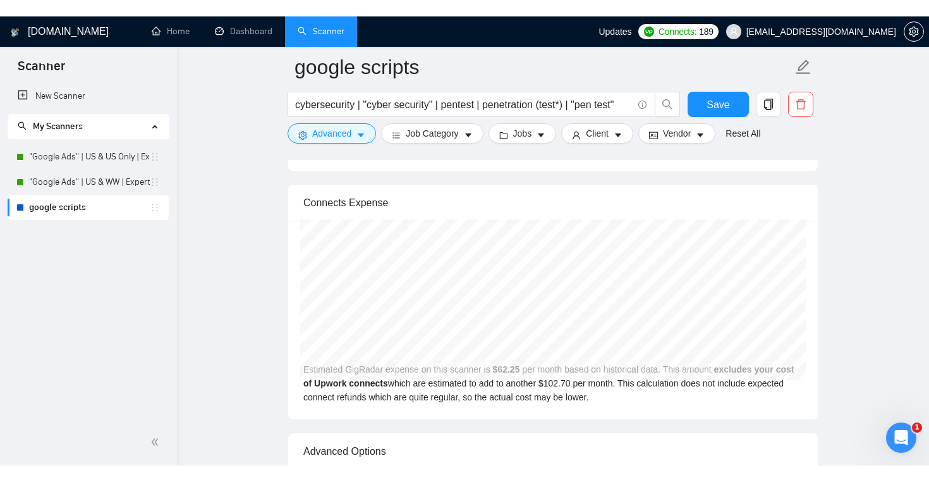
scroll to position [2596, 0]
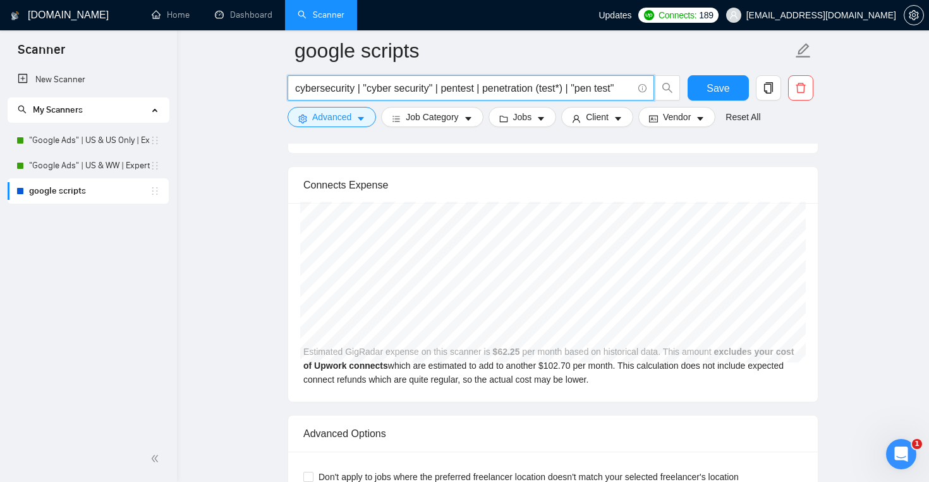
click at [404, 91] on input "cybersecurity | "cyber security" | pentest | penetration (test*) | "pen test"" at bounding box center [463, 88] width 337 height 16
type input "aposstol"
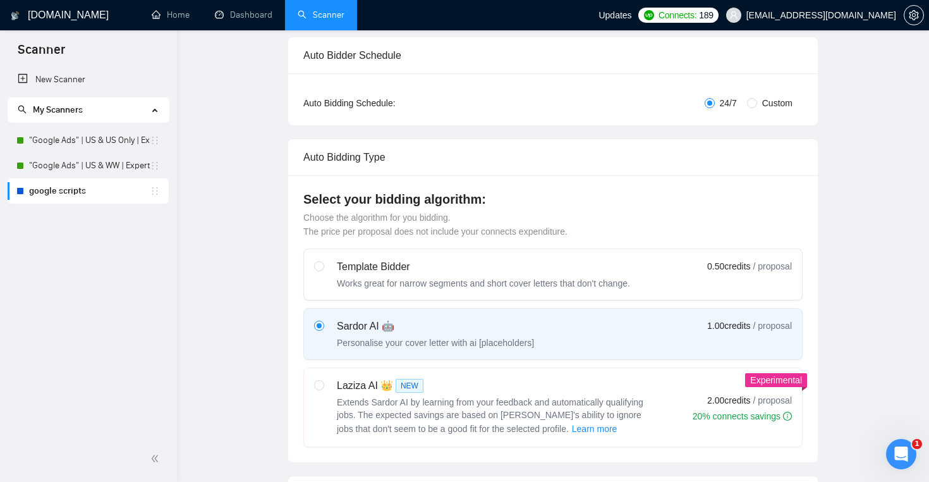
scroll to position [0, 0]
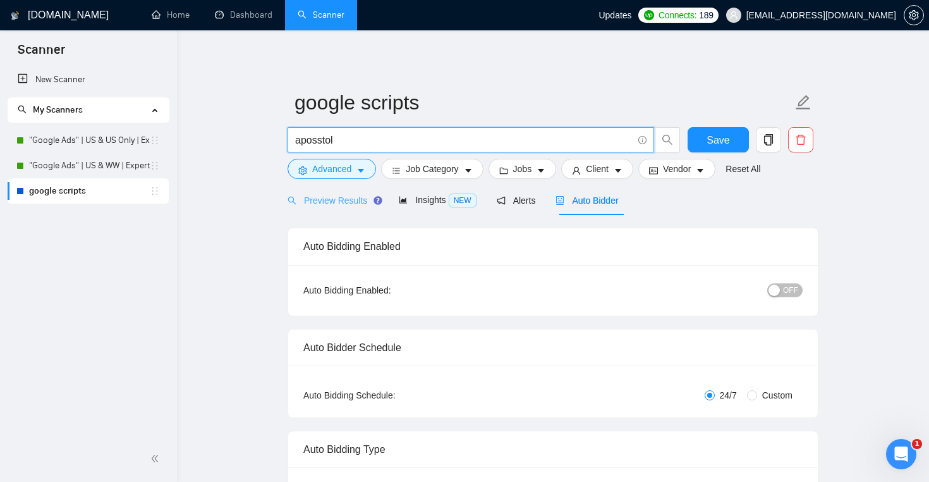
type input "aposstol"
click at [343, 197] on span "Preview Results" at bounding box center [333, 200] width 91 height 10
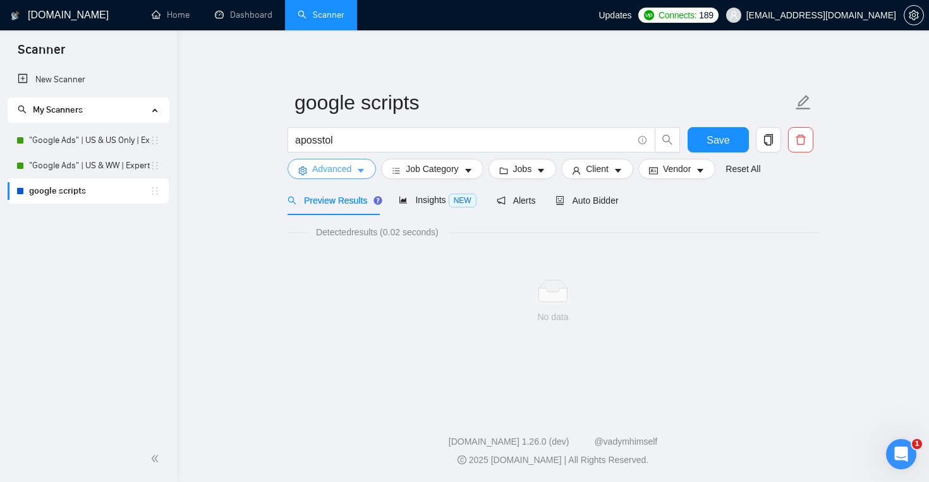
click at [356, 169] on button "Advanced" at bounding box center [332, 169] width 88 height 20
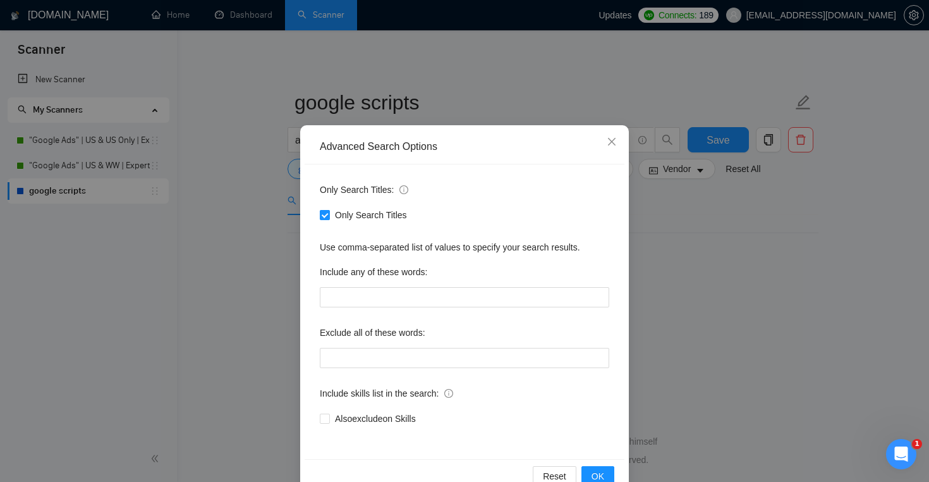
click at [329, 220] on span at bounding box center [325, 215] width 10 height 10
click at [329, 219] on input "Only Search Titles" at bounding box center [324, 214] width 9 height 9
checkbox input "false"
click at [614, 145] on icon "close" at bounding box center [612, 142] width 8 height 8
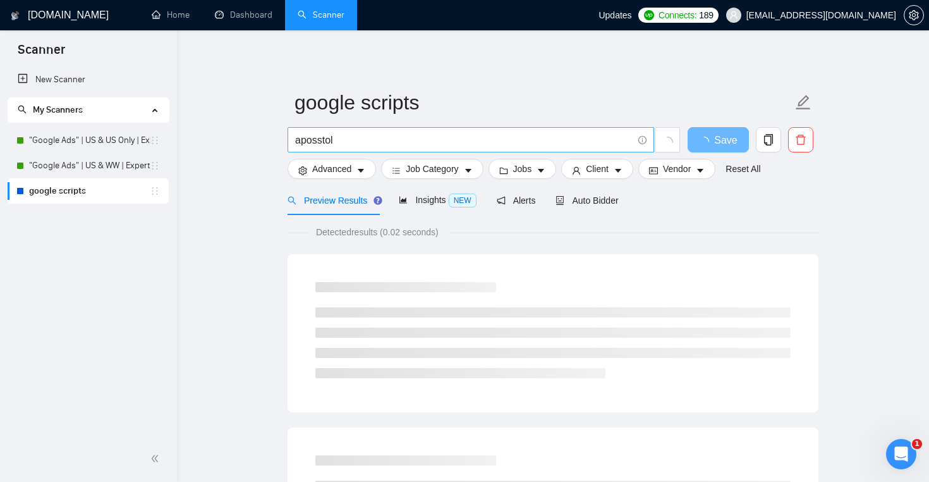
click at [321, 138] on input "aposstol" at bounding box center [463, 140] width 337 height 16
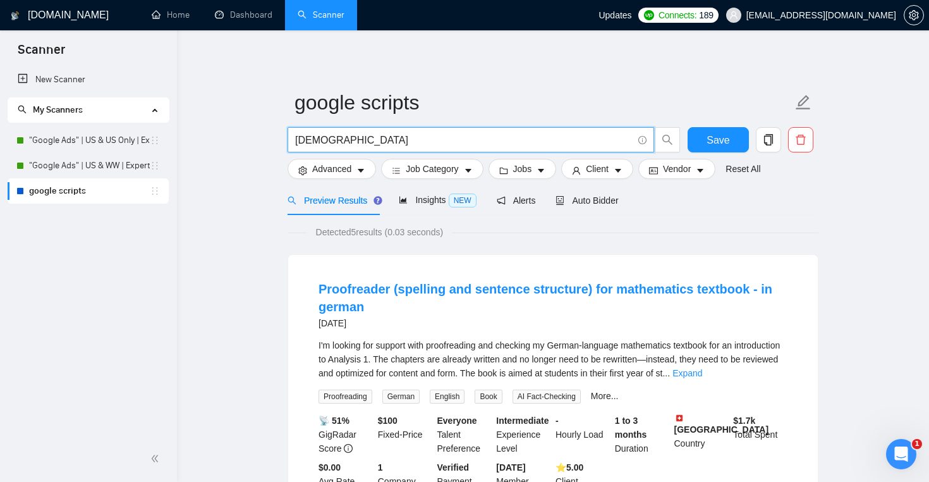
click at [306, 139] on input "apostol" at bounding box center [463, 140] width 337 height 16
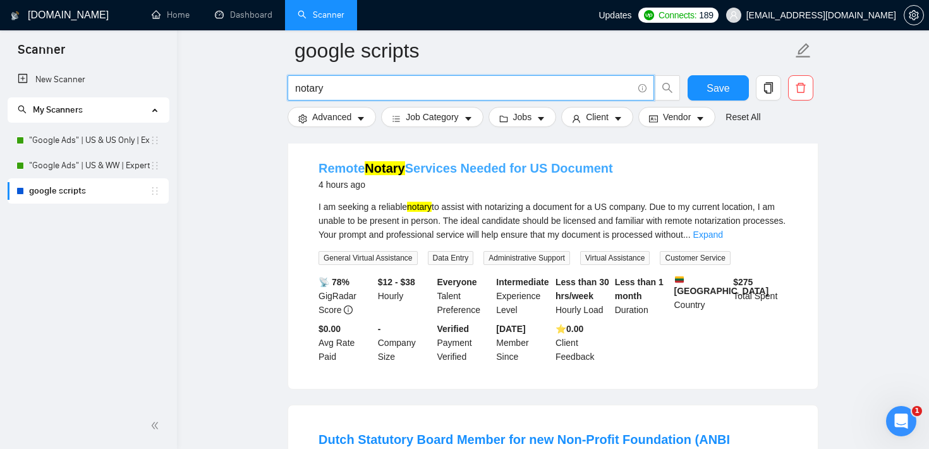
scroll to position [128, 0]
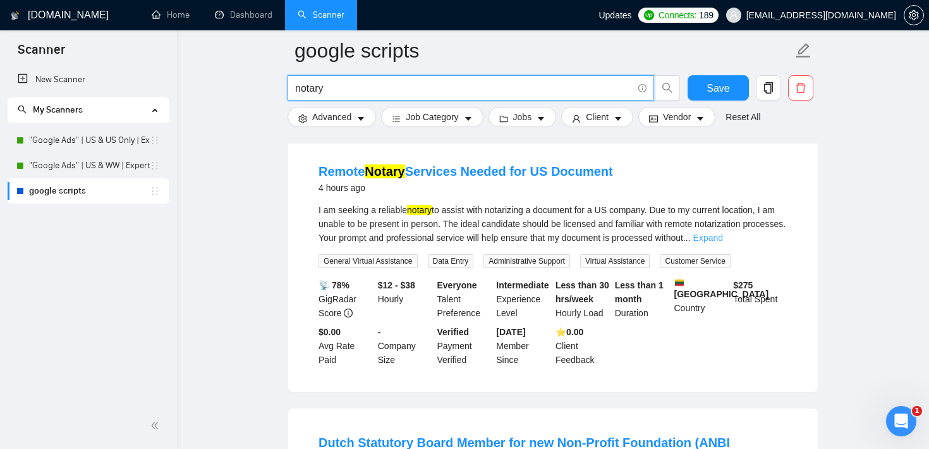
click at [723, 237] on link "Expand" at bounding box center [708, 238] width 30 height 10
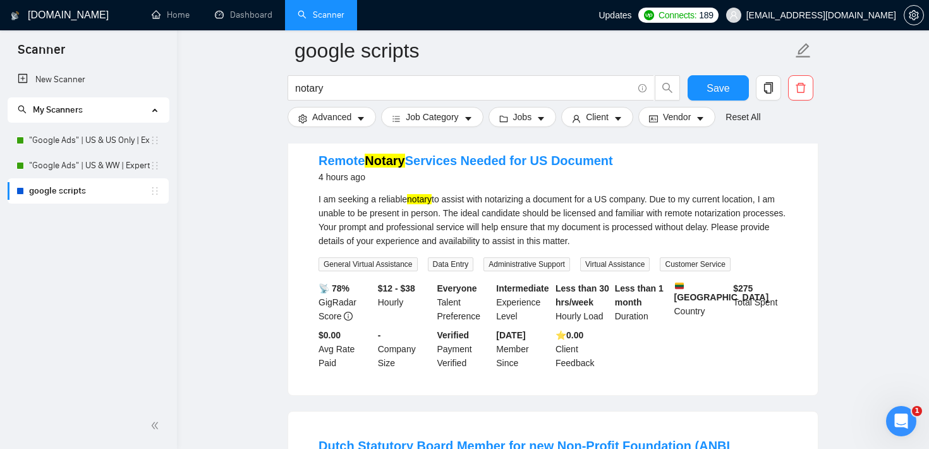
scroll to position [141, 0]
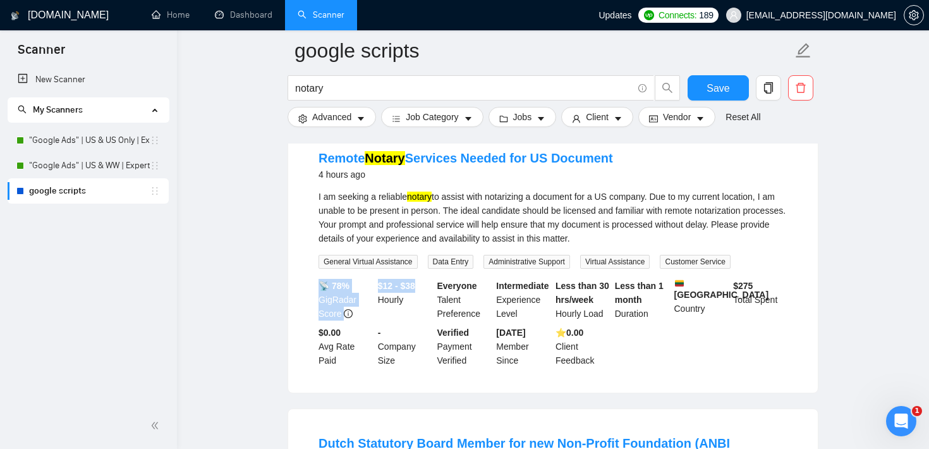
drag, startPoint x: 373, startPoint y: 283, endPoint x: 420, endPoint y: 282, distance: 46.8
click at [420, 282] on div "📡 78% GigRadar Score $12 - $38 Hourly Everyone Talent Preference Intermediate E…" at bounding box center [553, 323] width 474 height 88
click at [425, 302] on div "$12 - $38 Hourly" at bounding box center [404, 300] width 59 height 42
click at [428, 290] on div "$12 - $38 Hourly" at bounding box center [404, 300] width 59 height 42
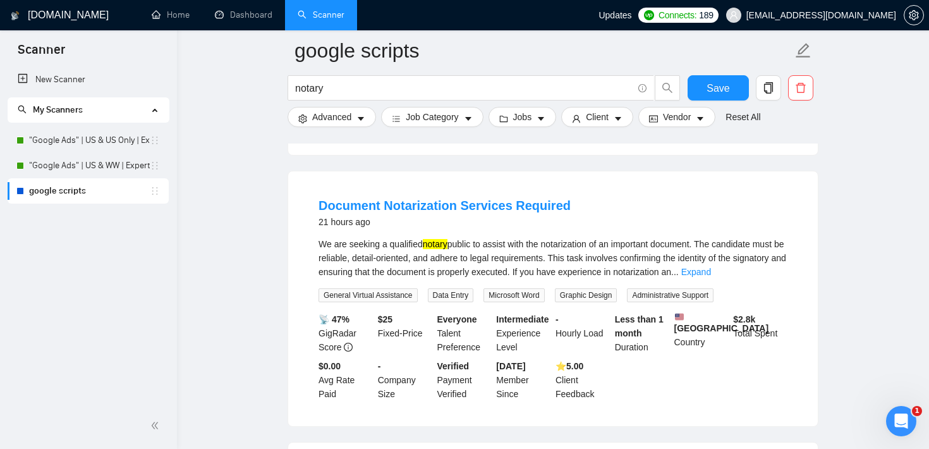
scroll to position [694, 0]
click at [341, 90] on input "notary" at bounding box center [463, 88] width 337 height 16
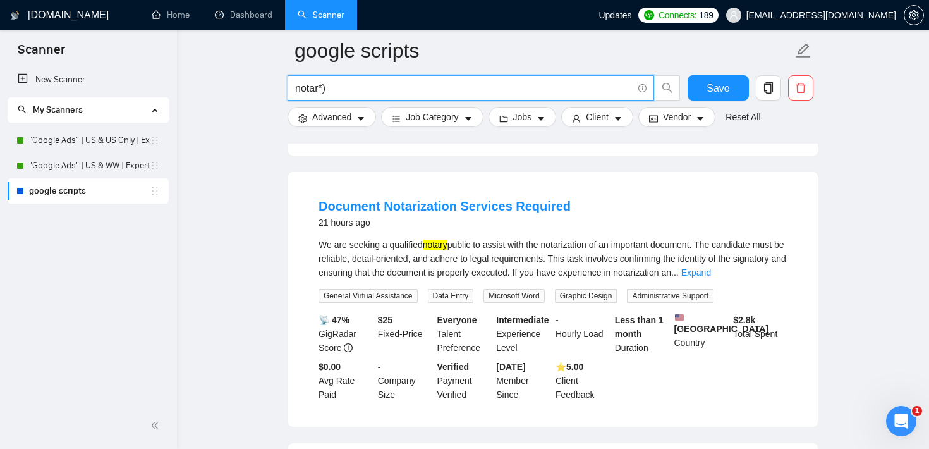
click at [296, 86] on input "notar*)" at bounding box center [463, 88] width 337 height 16
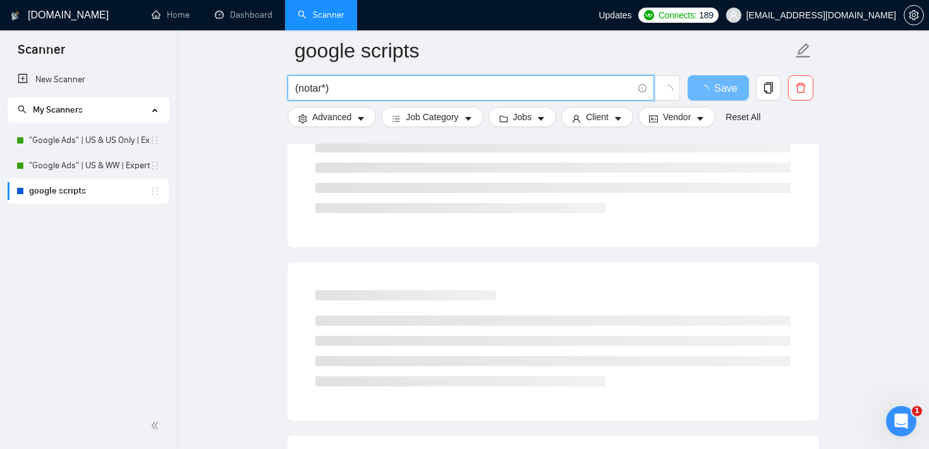
scroll to position [0, 0]
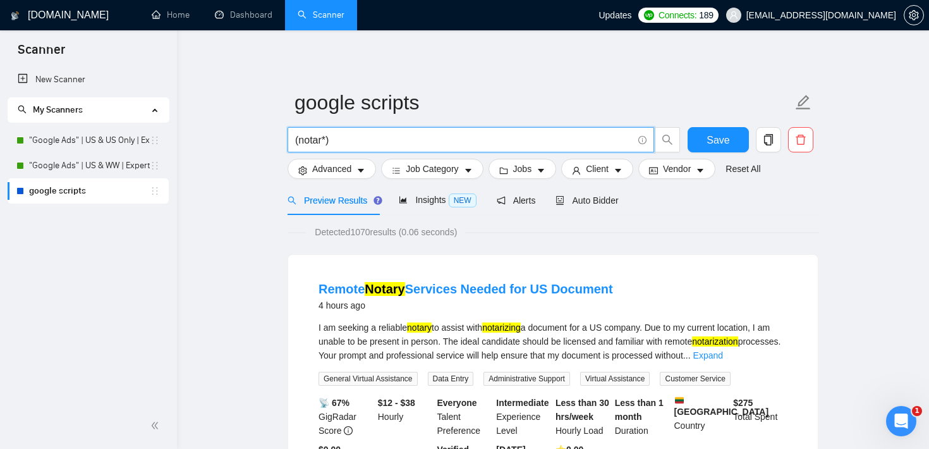
drag, startPoint x: 339, startPoint y: 144, endPoint x: 291, endPoint y: 142, distance: 48.1
click at [291, 142] on span "(notar*)" at bounding box center [471, 139] width 367 height 25
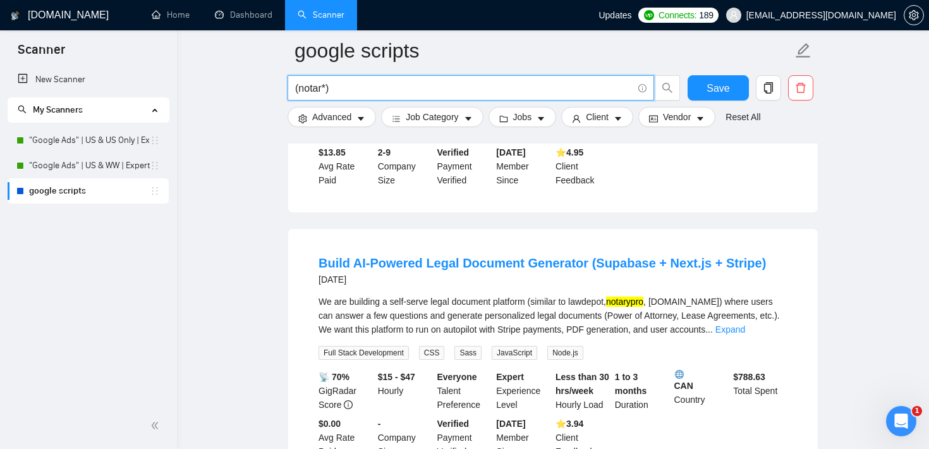
scroll to position [2354, 0]
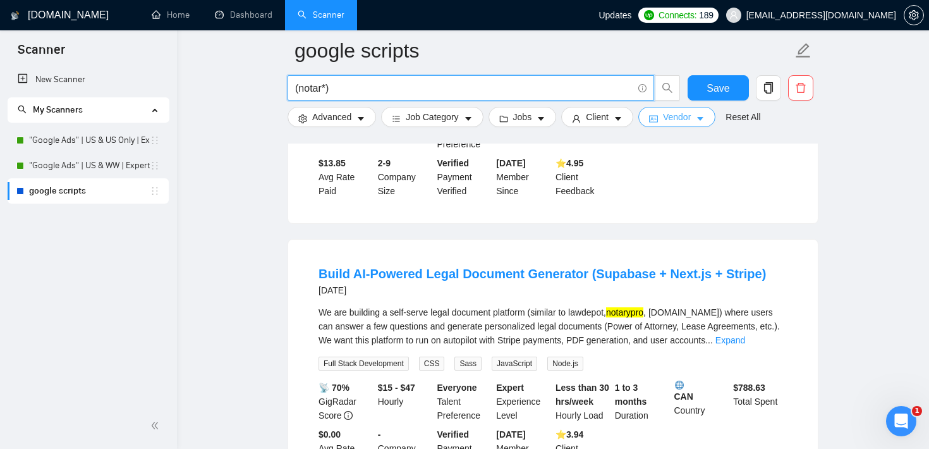
type input "(notar*)"
click at [698, 122] on button "Vendor" at bounding box center [676, 117] width 77 height 20
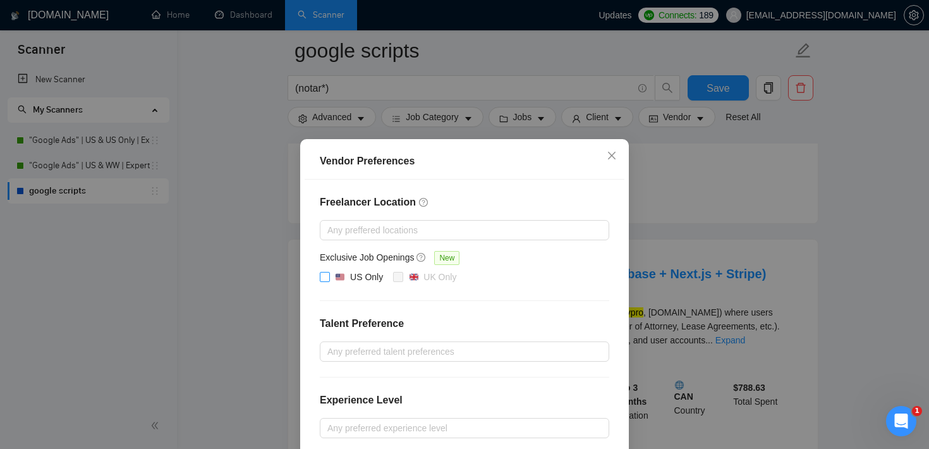
click at [329, 277] on span at bounding box center [325, 277] width 10 height 10
click at [329, 277] on input "US Only" at bounding box center [324, 276] width 9 height 9
checkbox input "true"
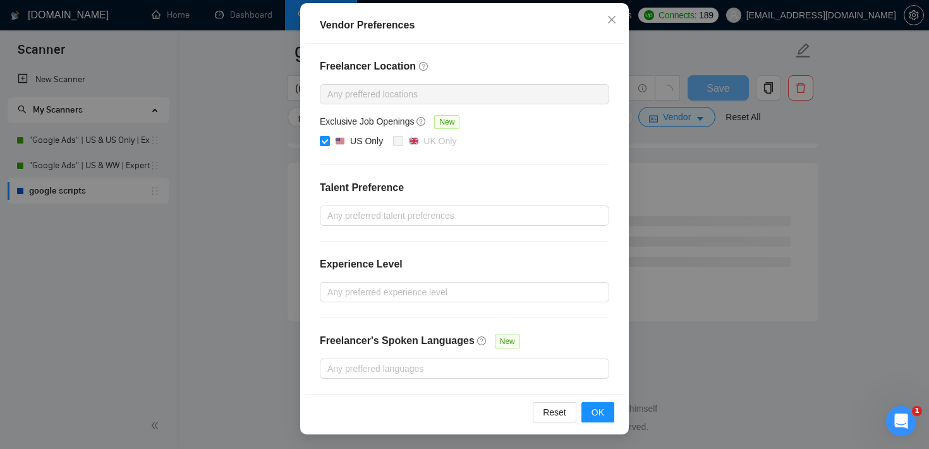
scroll to position [1659, 0]
click at [598, 409] on span "OK" at bounding box center [597, 412] width 13 height 14
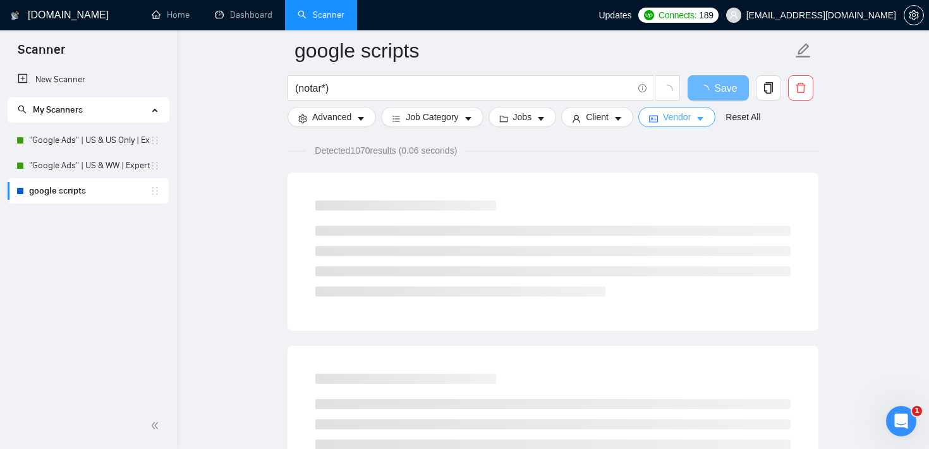
scroll to position [0, 0]
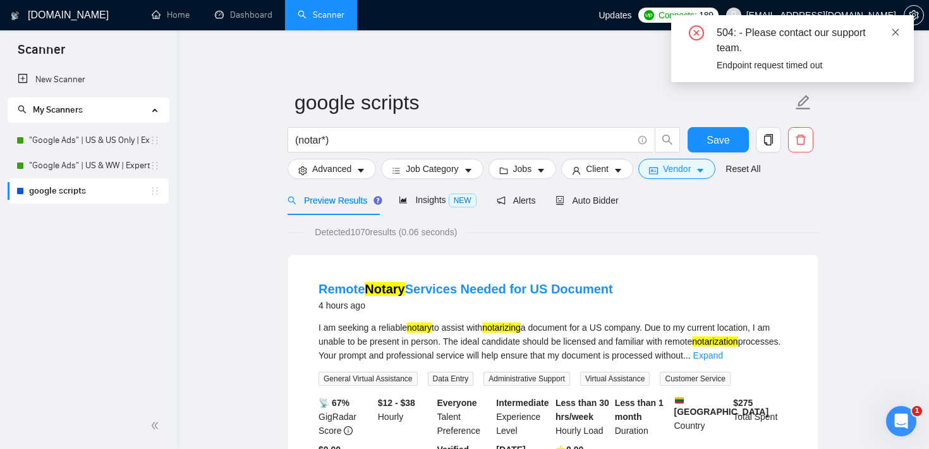
click at [897, 34] on icon "close" at bounding box center [895, 31] width 7 height 7
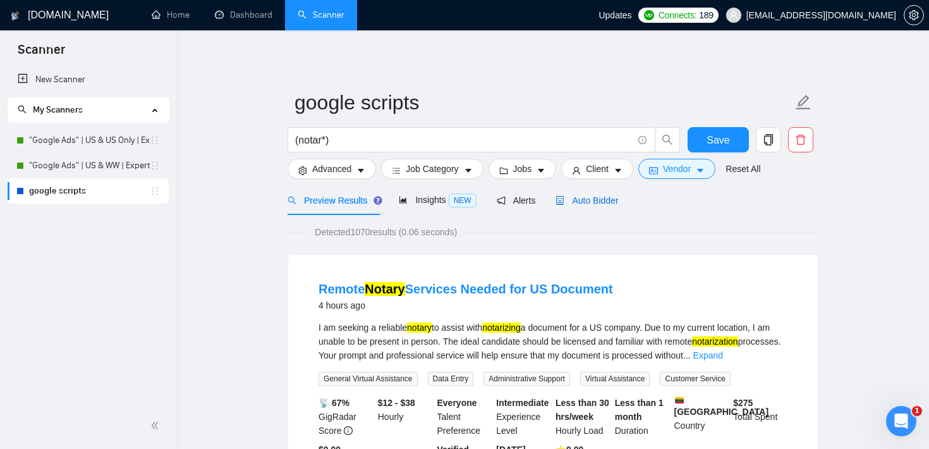
click at [607, 200] on span "Auto Bidder" at bounding box center [586, 200] width 63 height 10
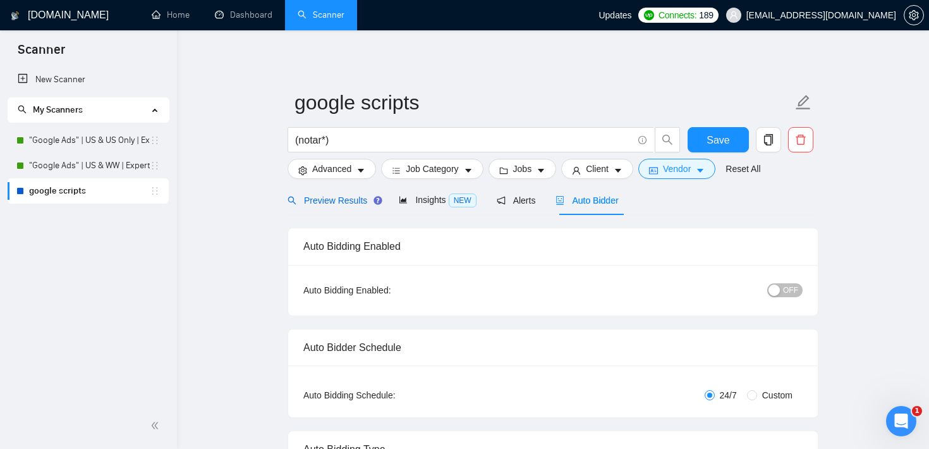
click at [352, 200] on span "Preview Results" at bounding box center [333, 200] width 91 height 10
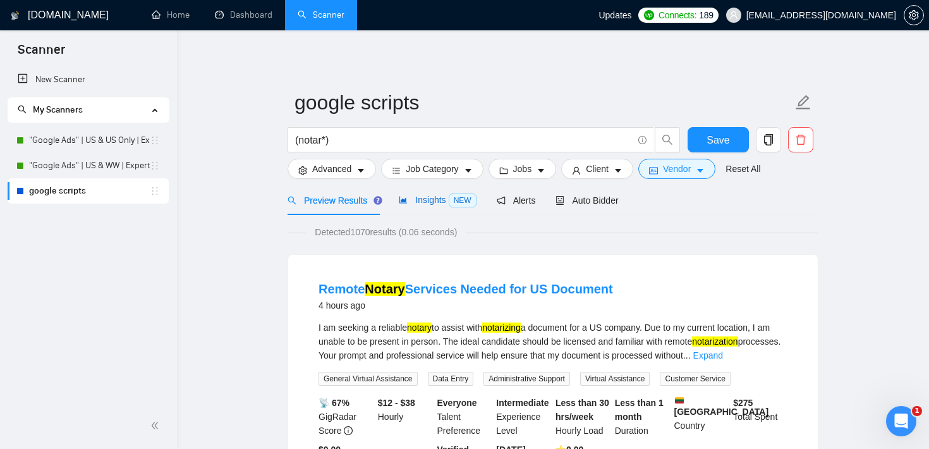
click at [432, 203] on span "Insights NEW" at bounding box center [437, 200] width 77 height 10
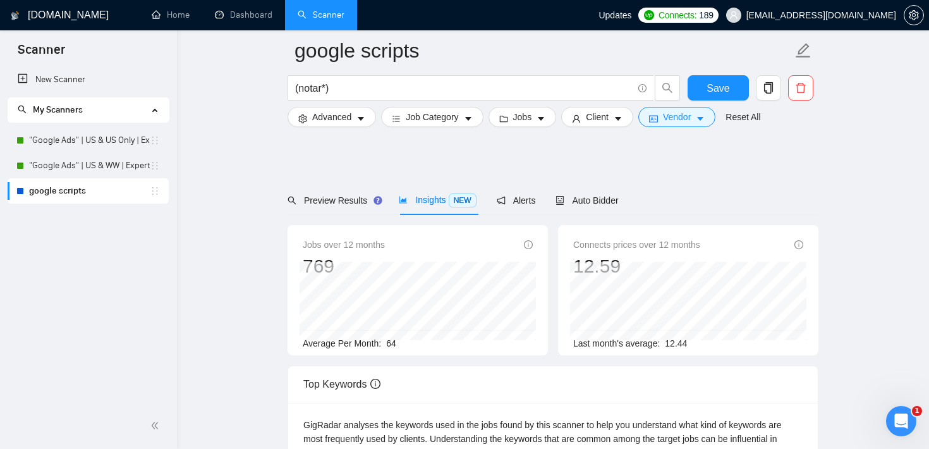
scroll to position [268, 0]
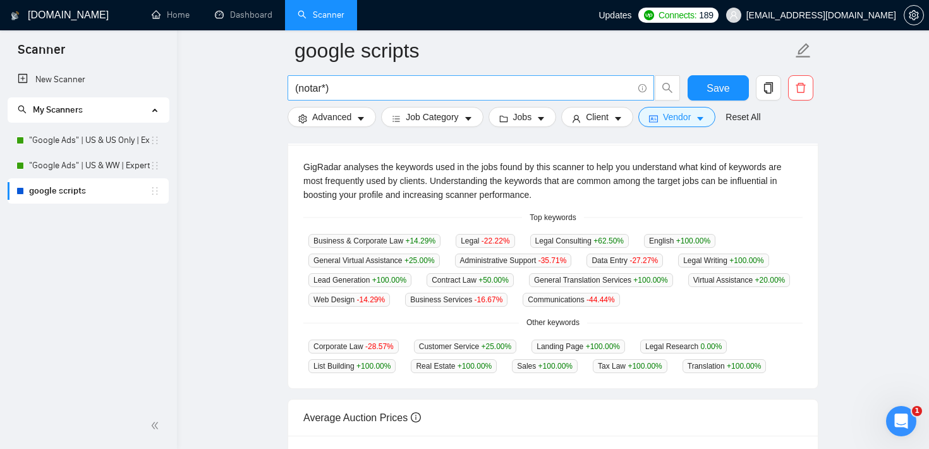
click at [400, 95] on input "(notar*)" at bounding box center [463, 88] width 337 height 16
click at [349, 88] on input "(notar*)" at bounding box center [463, 88] width 337 height 16
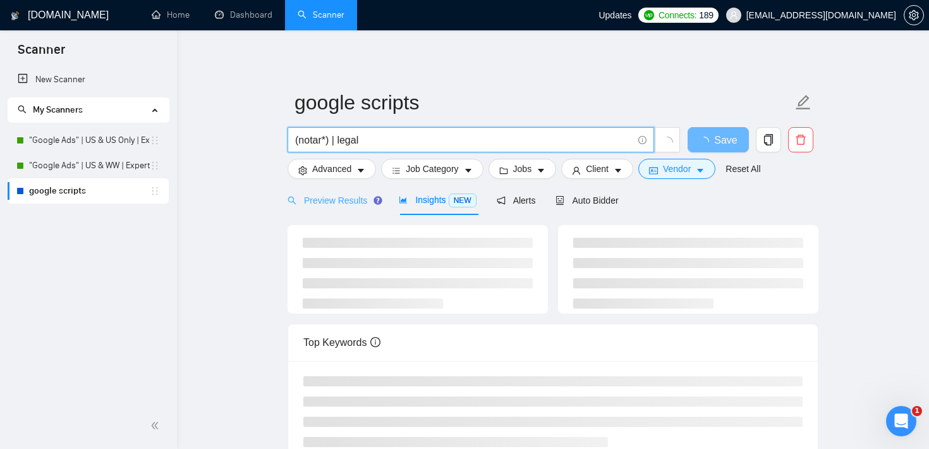
type input "(notar*) | legal"
click at [334, 190] on div "Preview Results" at bounding box center [333, 200] width 91 height 30
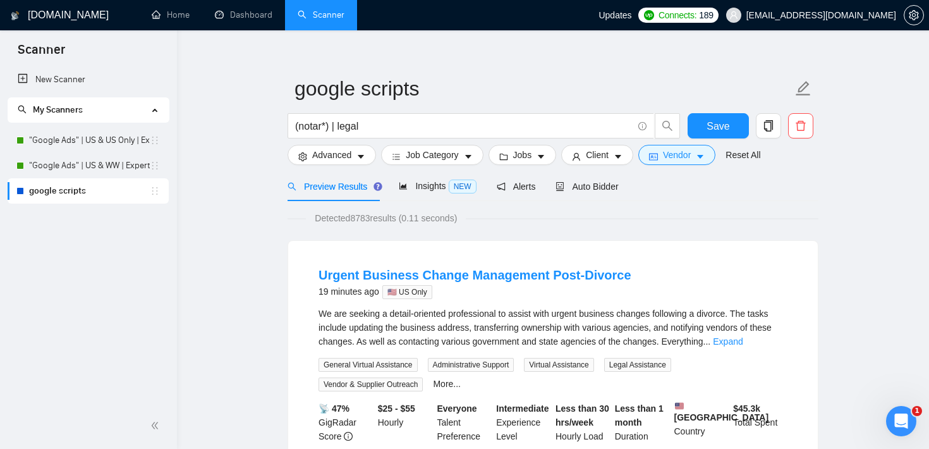
scroll to position [16, 0]
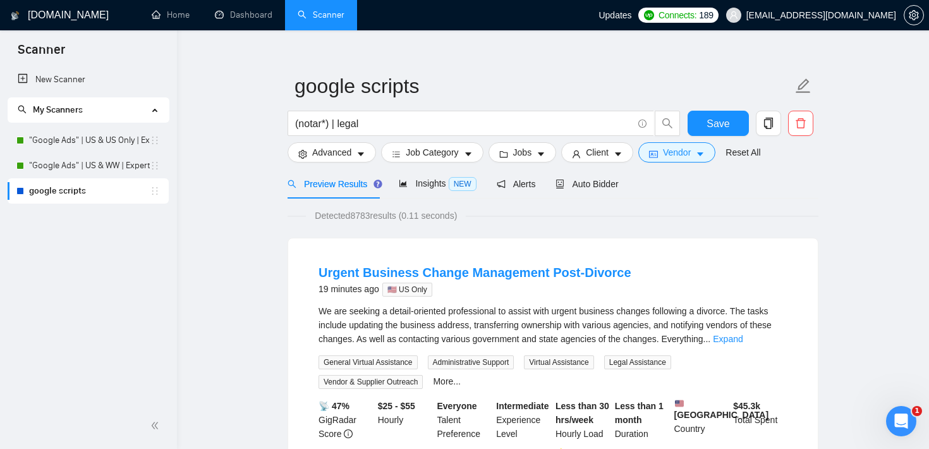
drag, startPoint x: 356, startPoint y: 213, endPoint x: 375, endPoint y: 214, distance: 19.0
click at [375, 214] on span "Detected 8783 results (0.11 seconds)" at bounding box center [386, 216] width 160 height 14
click at [587, 181] on span "Auto Bidder" at bounding box center [586, 184] width 63 height 10
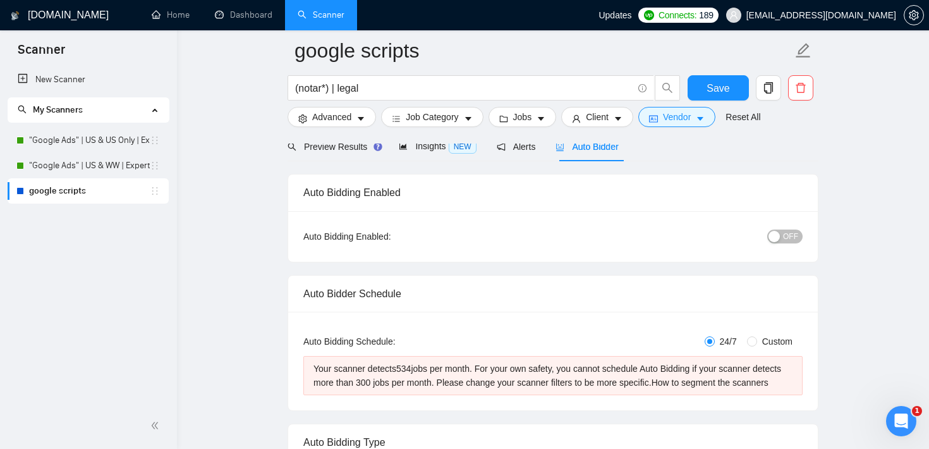
scroll to position [59, 0]
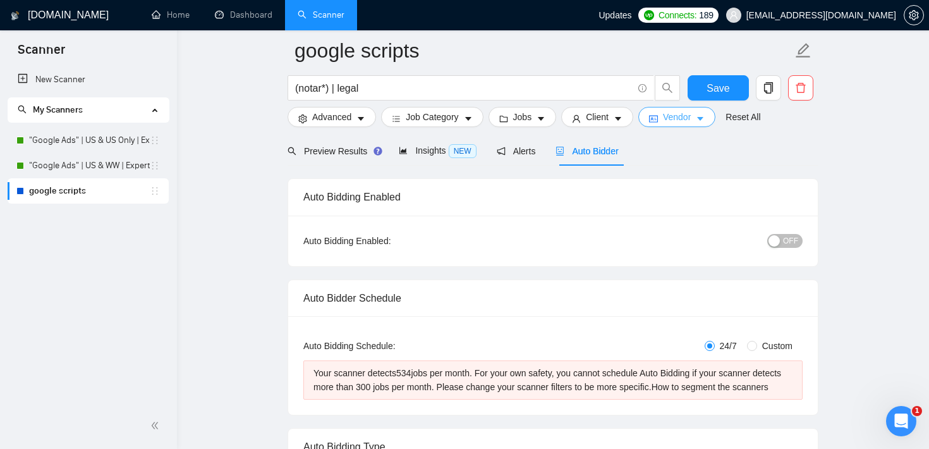
click at [702, 124] on button "Vendor" at bounding box center [676, 117] width 77 height 20
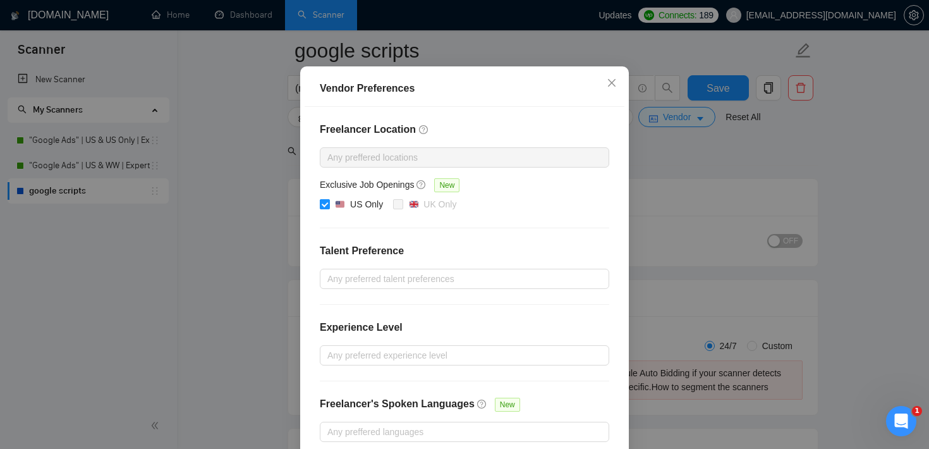
click at [323, 208] on input "US Only" at bounding box center [324, 203] width 9 height 9
checkbox input "false"
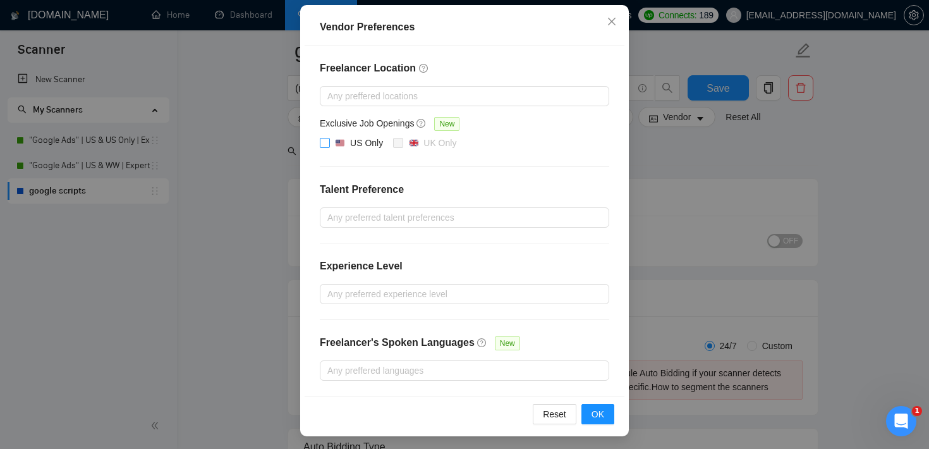
scroll to position [136, 0]
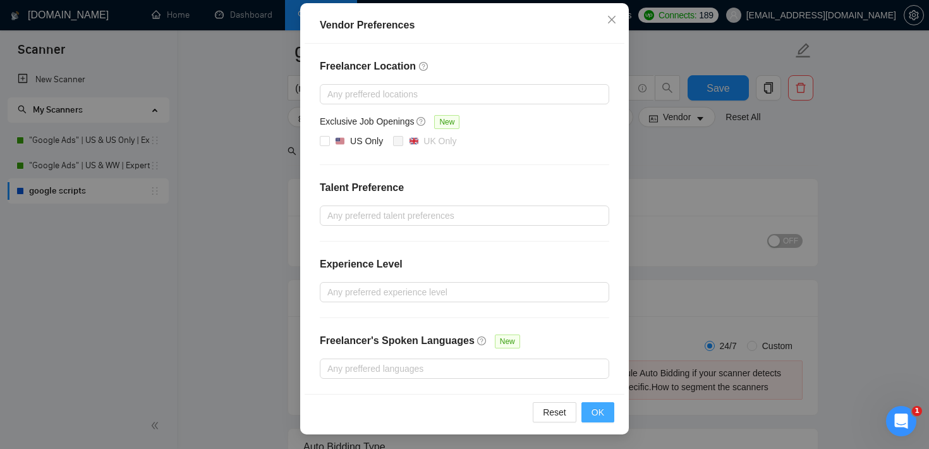
click at [600, 418] on button "OK" at bounding box center [597, 412] width 33 height 20
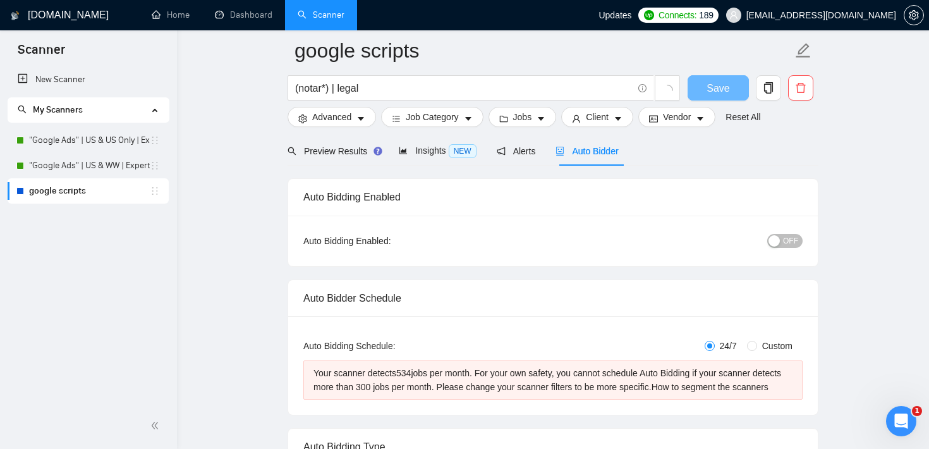
scroll to position [73, 0]
click at [352, 90] on input "(notar*) | legal" at bounding box center [463, 88] width 337 height 16
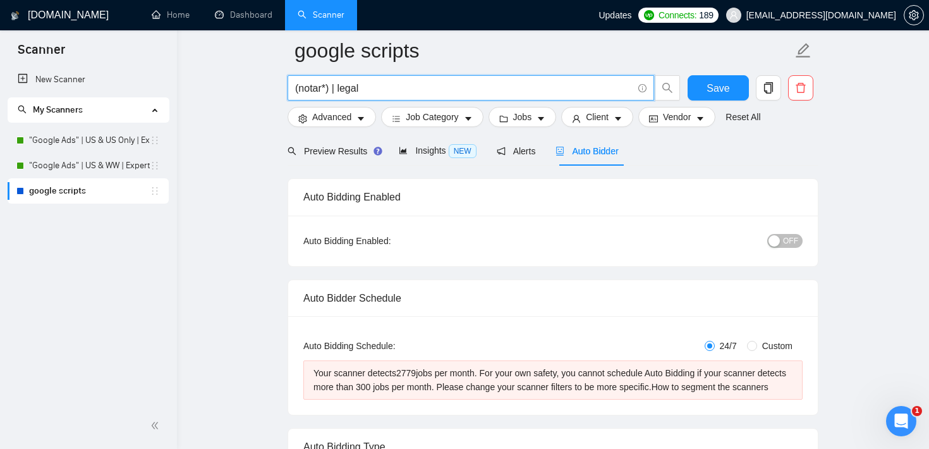
click at [352, 90] on input "(notar*) | legal" at bounding box center [463, 88] width 337 height 16
type input "(notar*)"
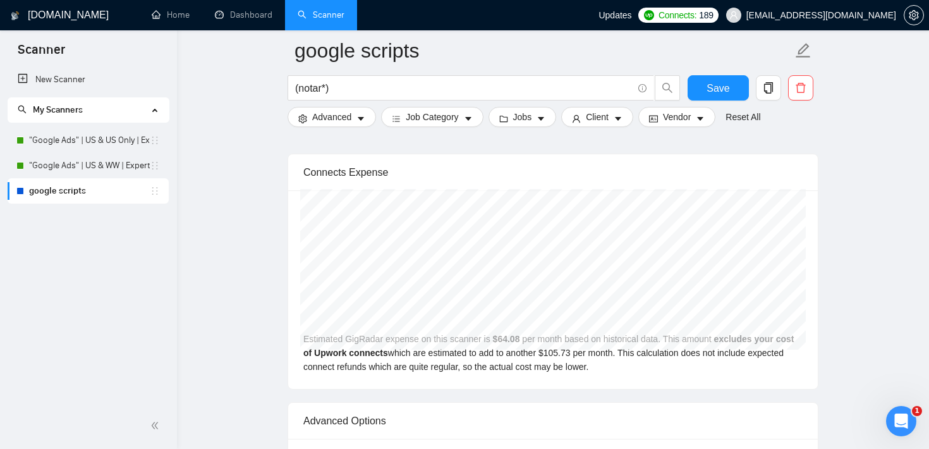
scroll to position [2588, 0]
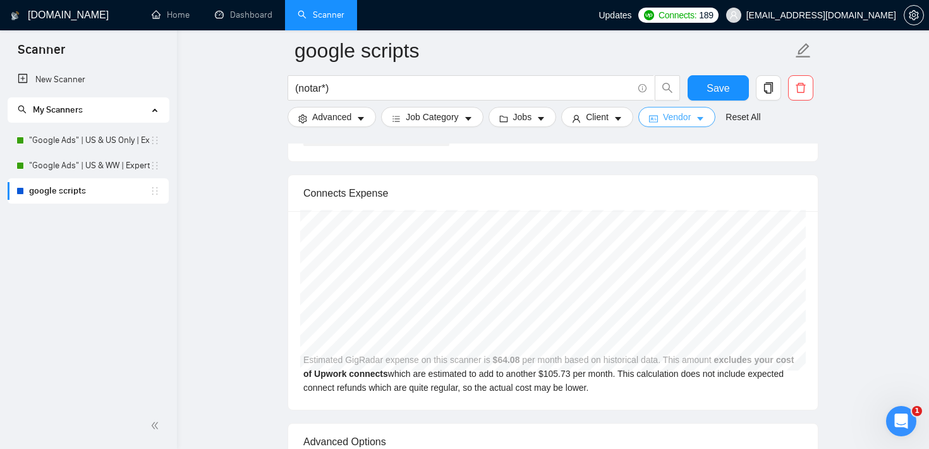
click at [678, 118] on span "Vendor" at bounding box center [677, 117] width 28 height 14
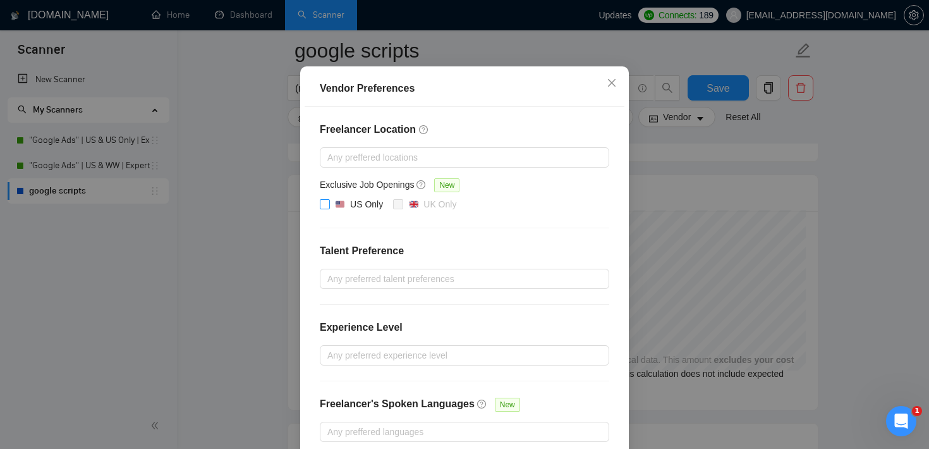
click at [326, 208] on input "US Only" at bounding box center [324, 203] width 9 height 9
checkbox input "true"
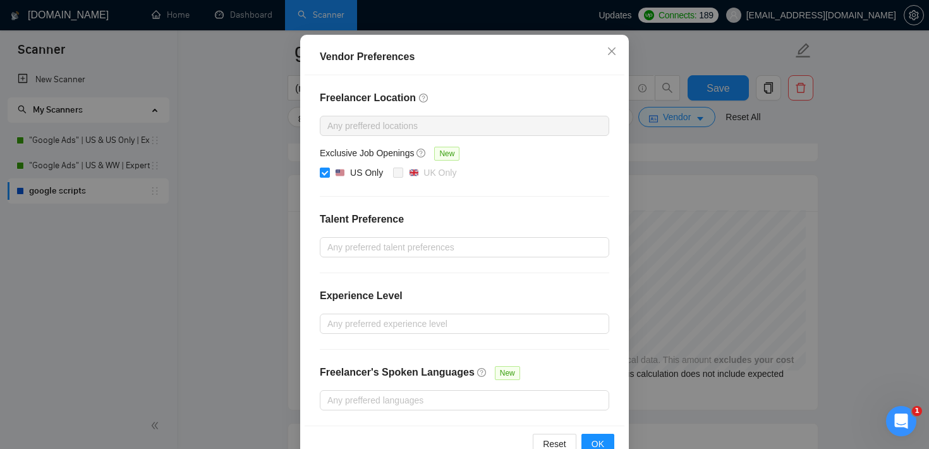
scroll to position [136, 0]
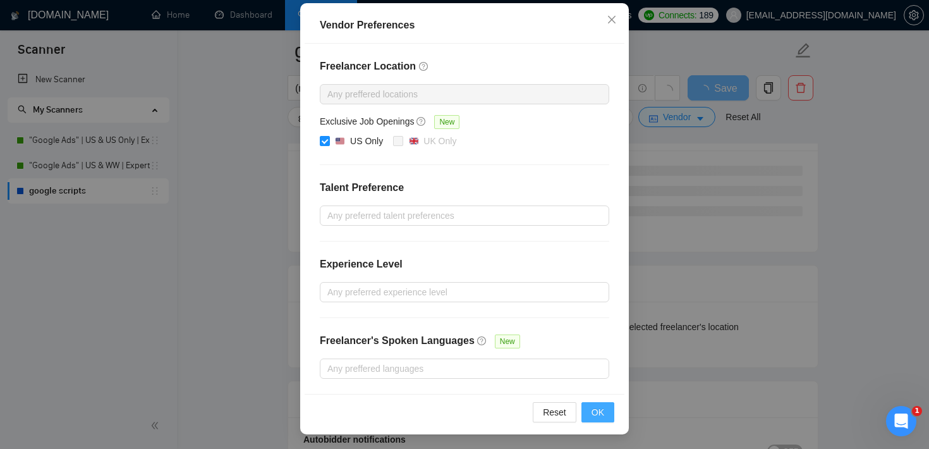
click at [602, 416] on span "OK" at bounding box center [597, 412] width 13 height 14
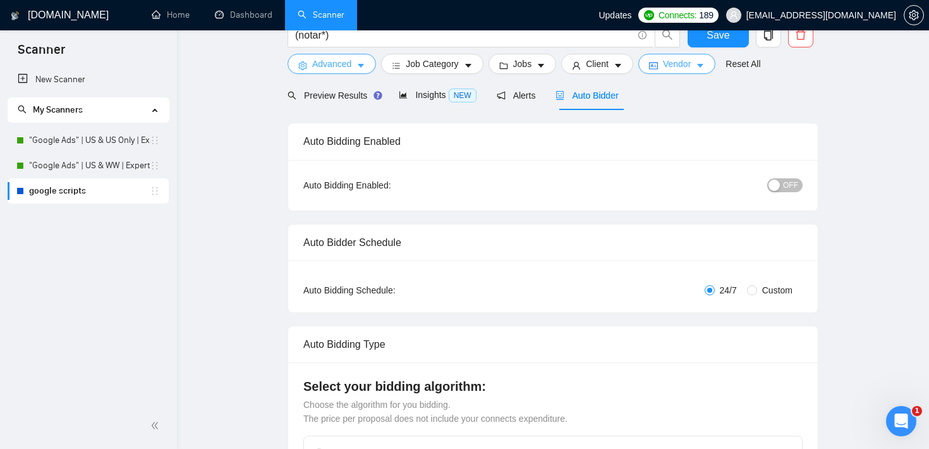
scroll to position [0, 0]
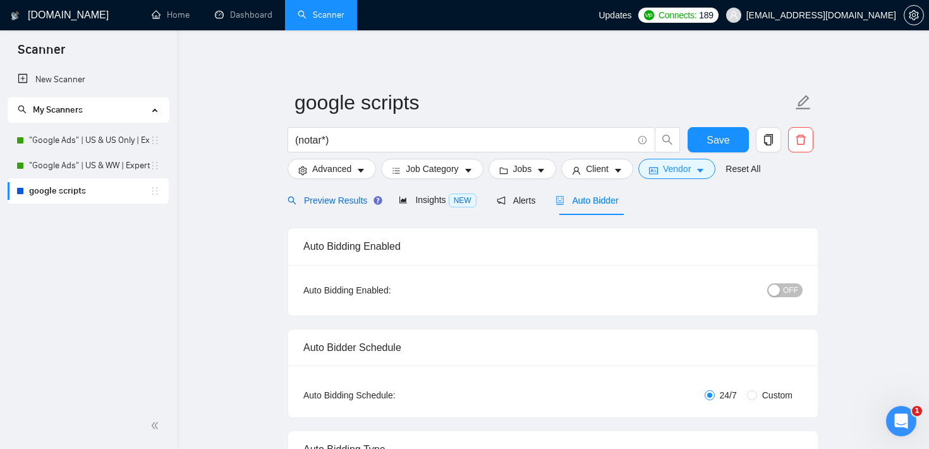
click at [339, 196] on span "Preview Results" at bounding box center [333, 200] width 91 height 10
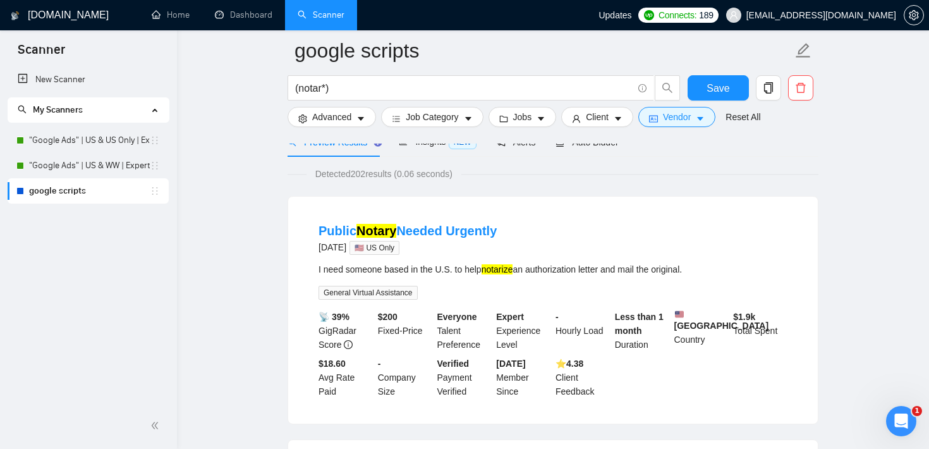
scroll to position [74, 0]
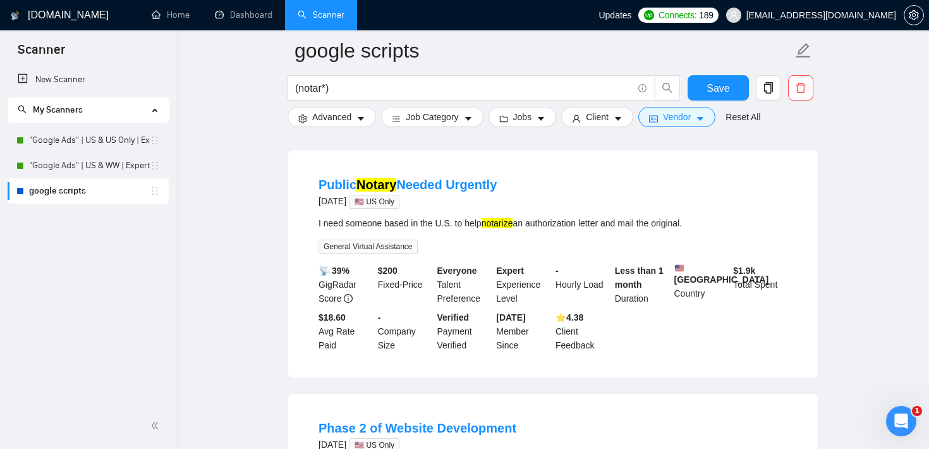
scroll to position [123, 0]
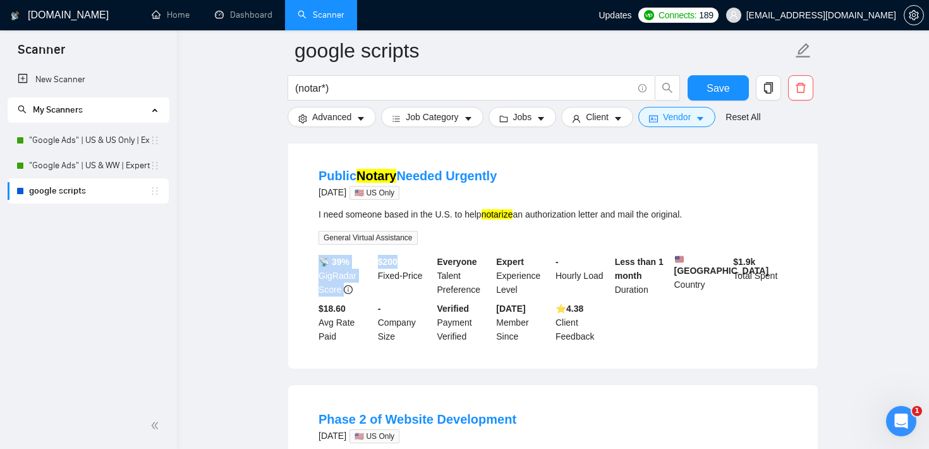
drag, startPoint x: 408, startPoint y: 258, endPoint x: 371, endPoint y: 256, distance: 37.3
click at [371, 256] on div "📡 39% GigRadar Score $ 200 Fixed-Price Everyone Talent Preference Expert Experi…" at bounding box center [553, 299] width 474 height 88
click at [384, 306] on div "📡 39% GigRadar Score $ 200 Fixed-Price Everyone Talent Preference Expert Experi…" at bounding box center [553, 299] width 474 height 88
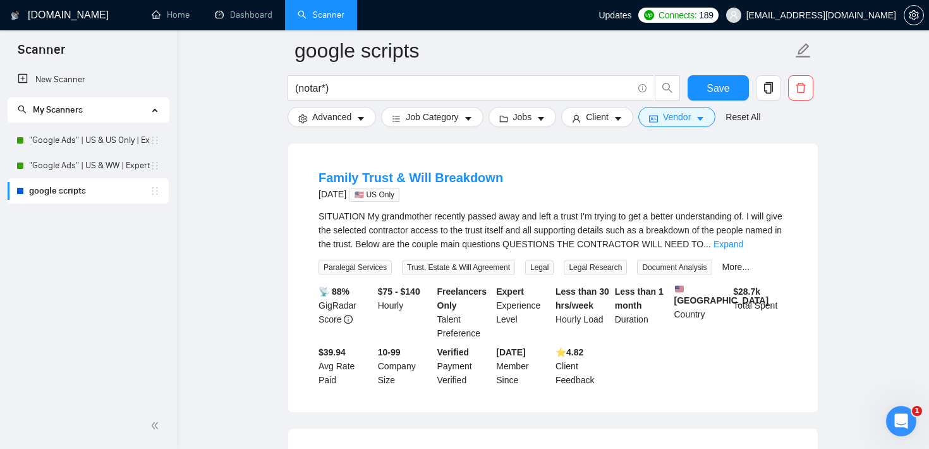
scroll to position [641, 0]
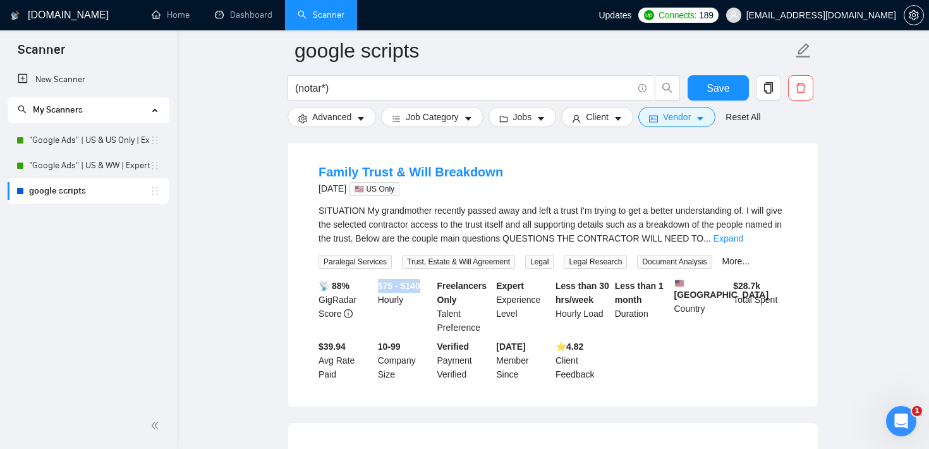
drag, startPoint x: 379, startPoint y: 300, endPoint x: 429, endPoint y: 302, distance: 50.0
click at [429, 302] on div "$75 - $140 Hourly" at bounding box center [404, 307] width 59 height 56
drag, startPoint x: 610, startPoint y: 317, endPoint x: 546, endPoint y: 306, distance: 64.8
click at [546, 306] on div "📡 88% GigRadar Score $75 - $140 Hourly Freelancers Only Talent Preference Exper…" at bounding box center [553, 330] width 474 height 102
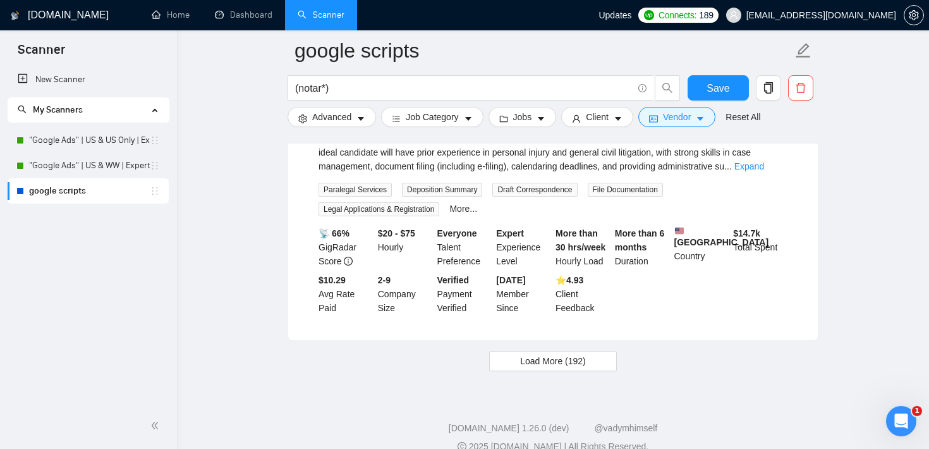
scroll to position [2663, 0]
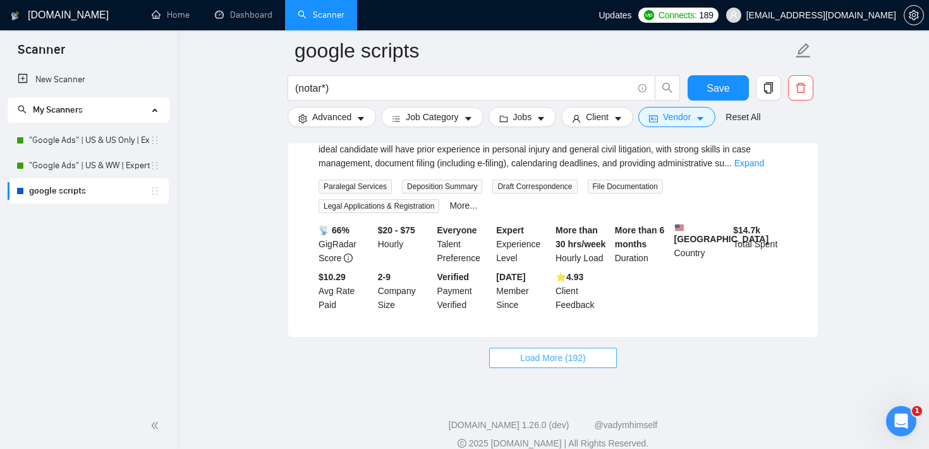
click at [556, 365] on span "Load More (192)" at bounding box center [553, 358] width 66 height 14
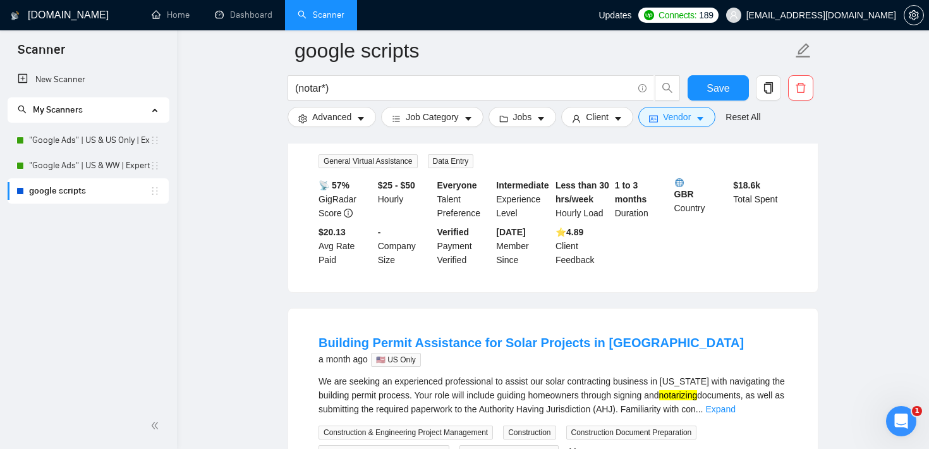
scroll to position [4105, 0]
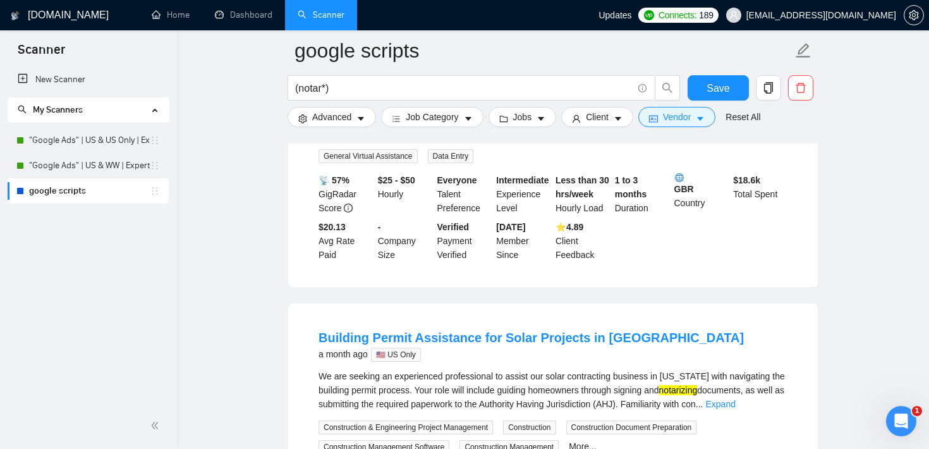
drag, startPoint x: 614, startPoint y: 195, endPoint x: 531, endPoint y: 211, distance: 85.0
click at [531, 140] on div "Hi everyone, We are currently seeking a qualified notary in Pennsylvania to ass…" at bounding box center [552, 126] width 469 height 28
click at [542, 163] on div "Hi everyone, We are currently seeking a qualified notary in Pennsylvania to ass…" at bounding box center [552, 137] width 469 height 51
drag, startPoint x: 392, startPoint y: 213, endPoint x: 514, endPoint y: 213, distance: 122.0
click at [514, 140] on div "Hi everyone, We are currently seeking a qualified notary in Pennsylvania to ass…" at bounding box center [552, 126] width 469 height 28
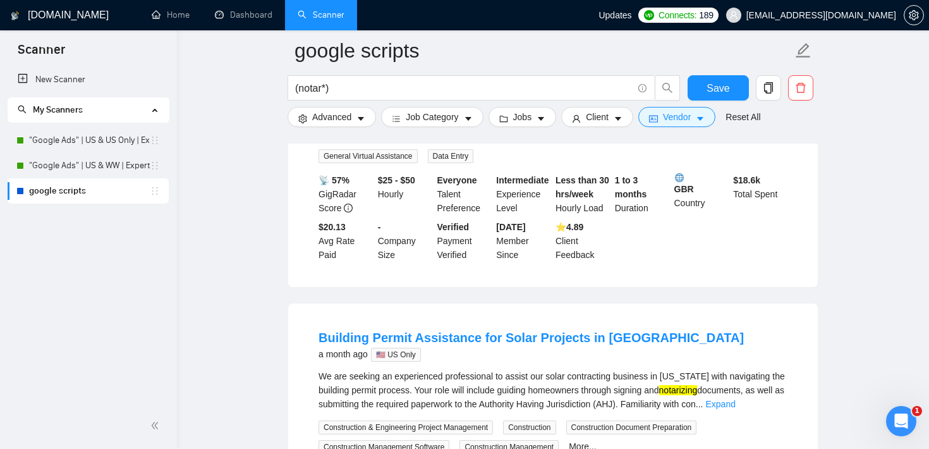
click at [581, 163] on div "Hi everyone, We are currently seeking a qualified notary in Pennsylvania to ass…" at bounding box center [552, 137] width 469 height 51
drag, startPoint x: 616, startPoint y: 253, endPoint x: 640, endPoint y: 255, distance: 24.0
click at [640, 215] on div "1 to 3 months Duration" at bounding box center [641, 194] width 59 height 42
click at [564, 163] on div "Hi everyone, We are currently seeking a qualified notary in Pennsylvania to ass…" at bounding box center [552, 137] width 469 height 51
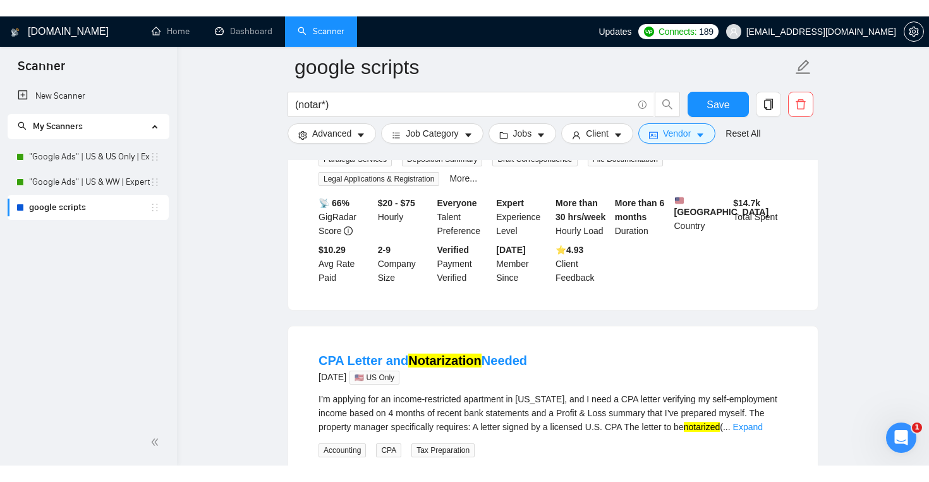
scroll to position [2682, 0]
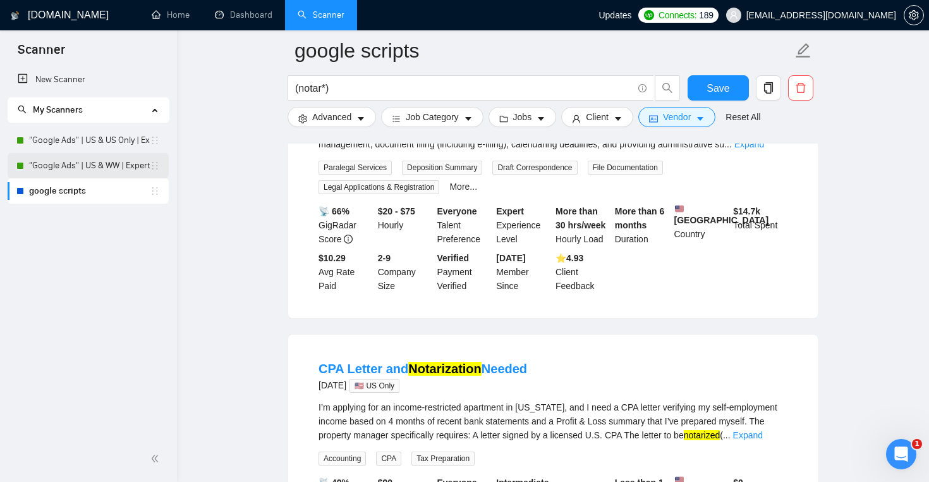
click at [104, 159] on link ""Google Ads" | US & WW | Expert" at bounding box center [89, 165] width 121 height 25
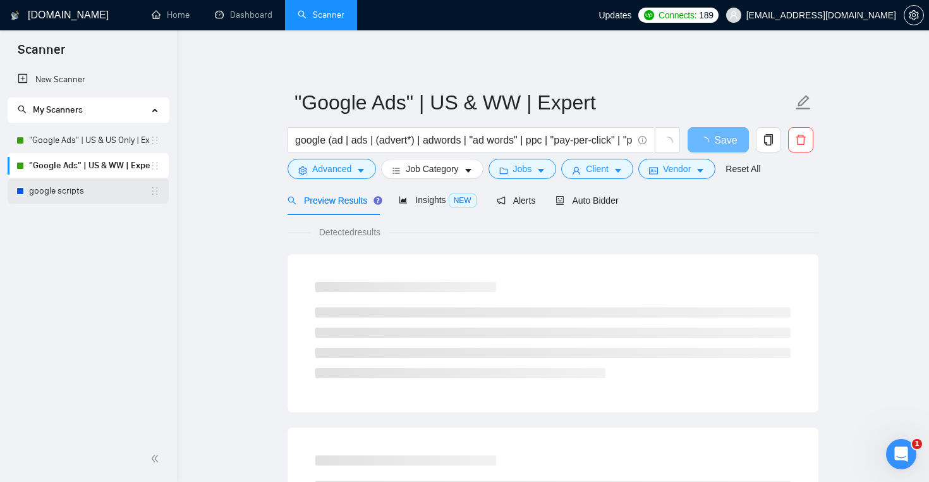
click at [100, 187] on link "google scripts" at bounding box center [89, 190] width 121 height 25
